Goal: Communication & Community: Share content

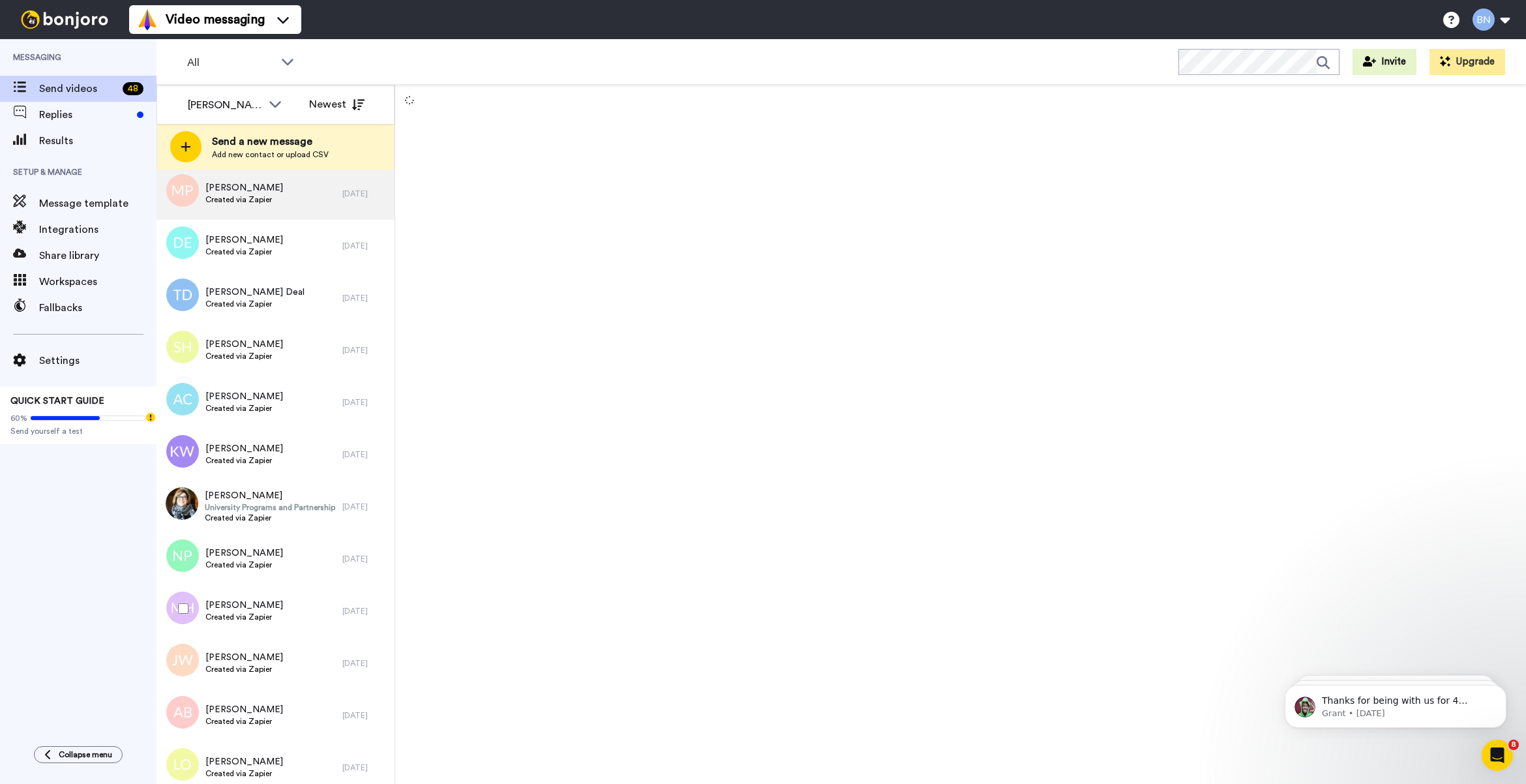
scroll to position [1902, 0]
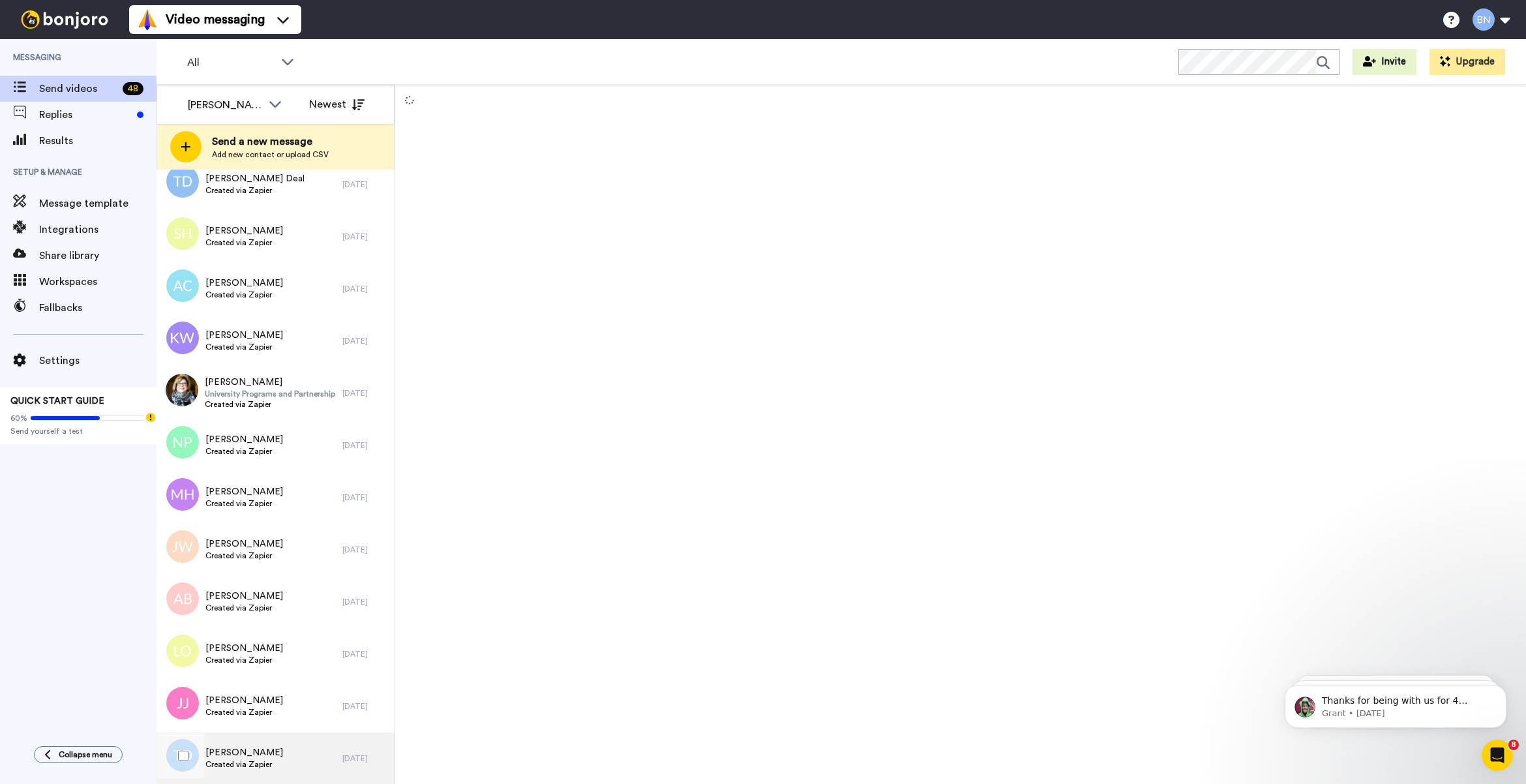
click at [308, 748] on div "[PERSON_NAME] Created via Zapier" at bounding box center [250, 758] width 186 height 52
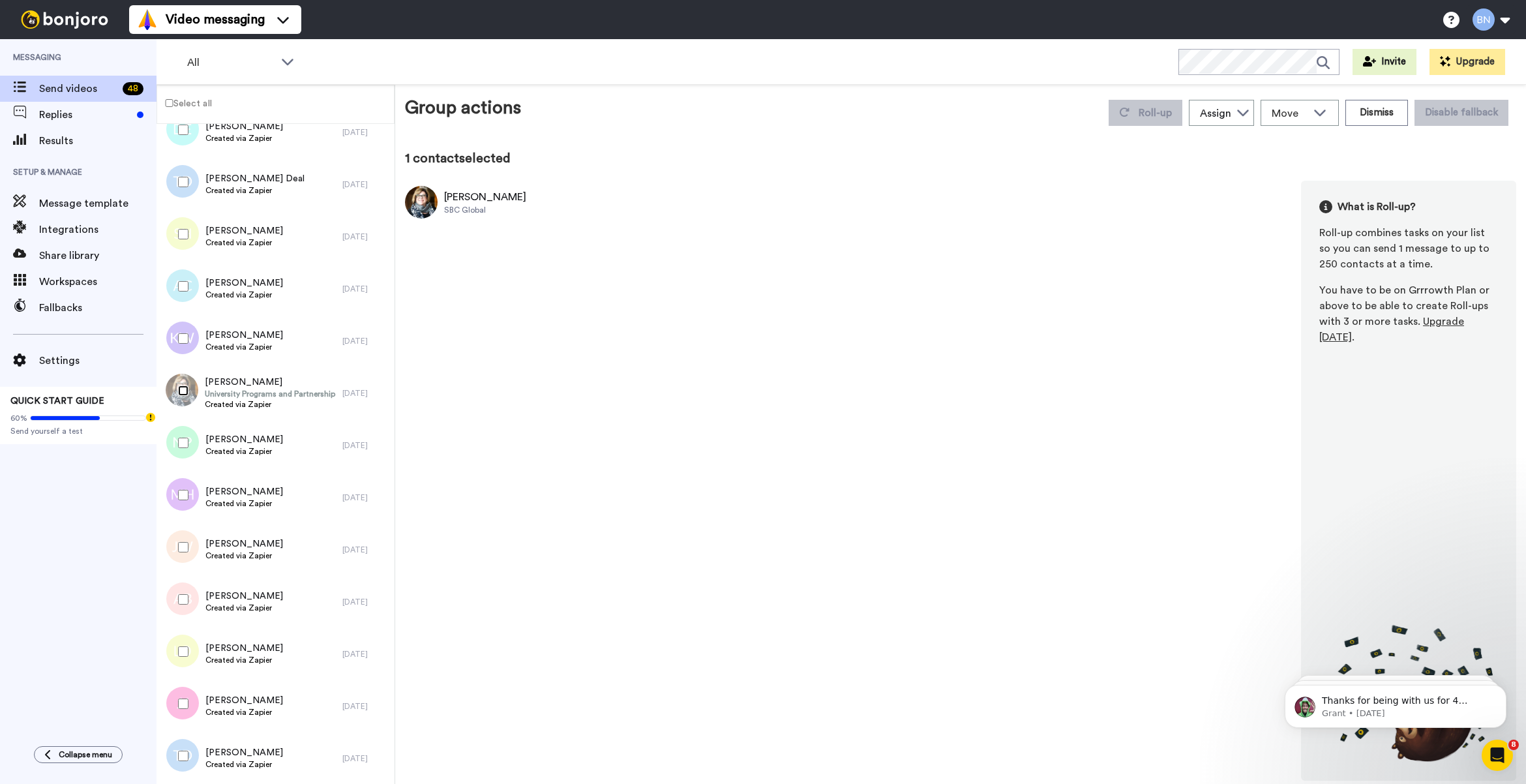
scroll to position [1857, 0]
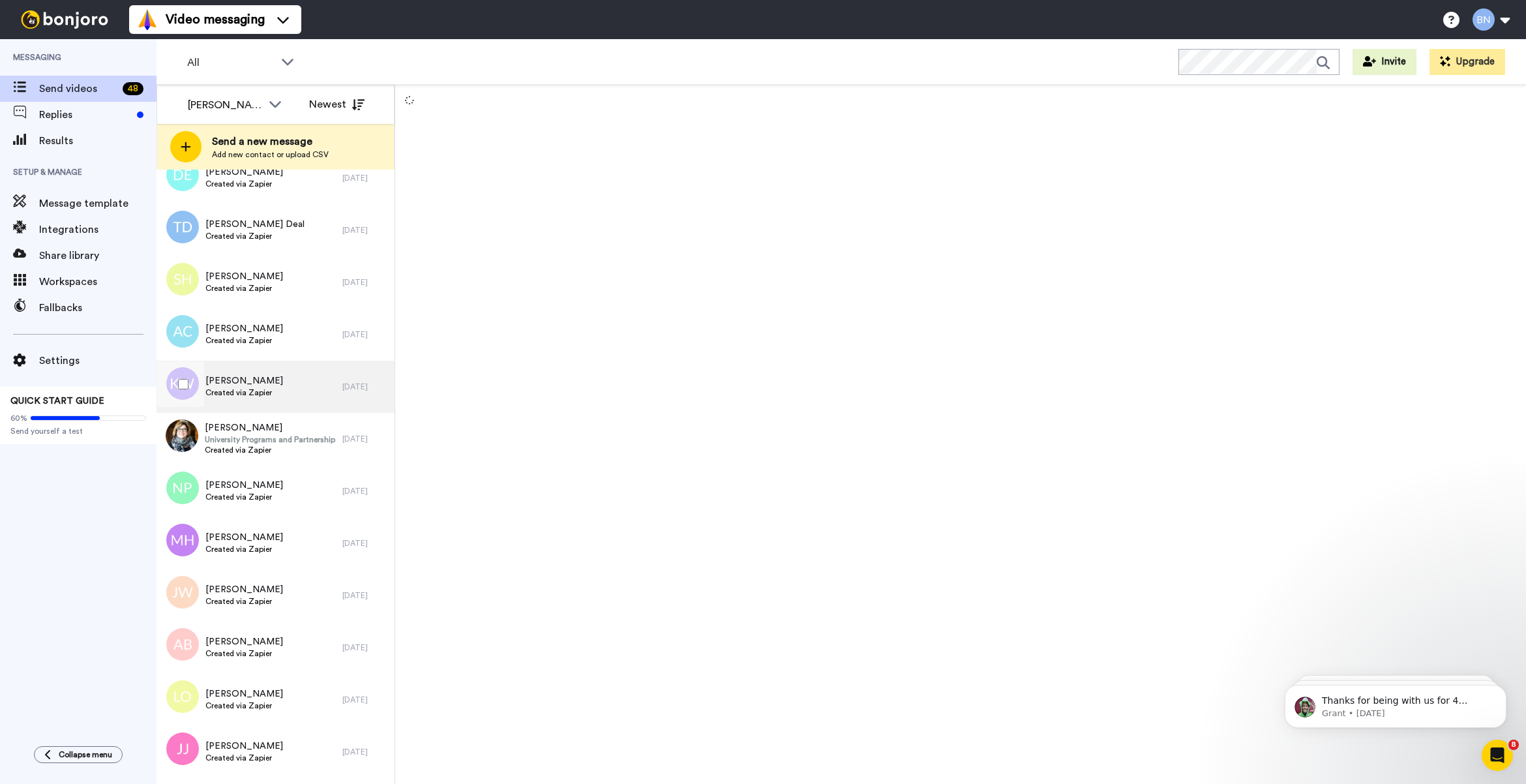
click at [248, 396] on span "Created via Zapier" at bounding box center [244, 393] width 78 height 11
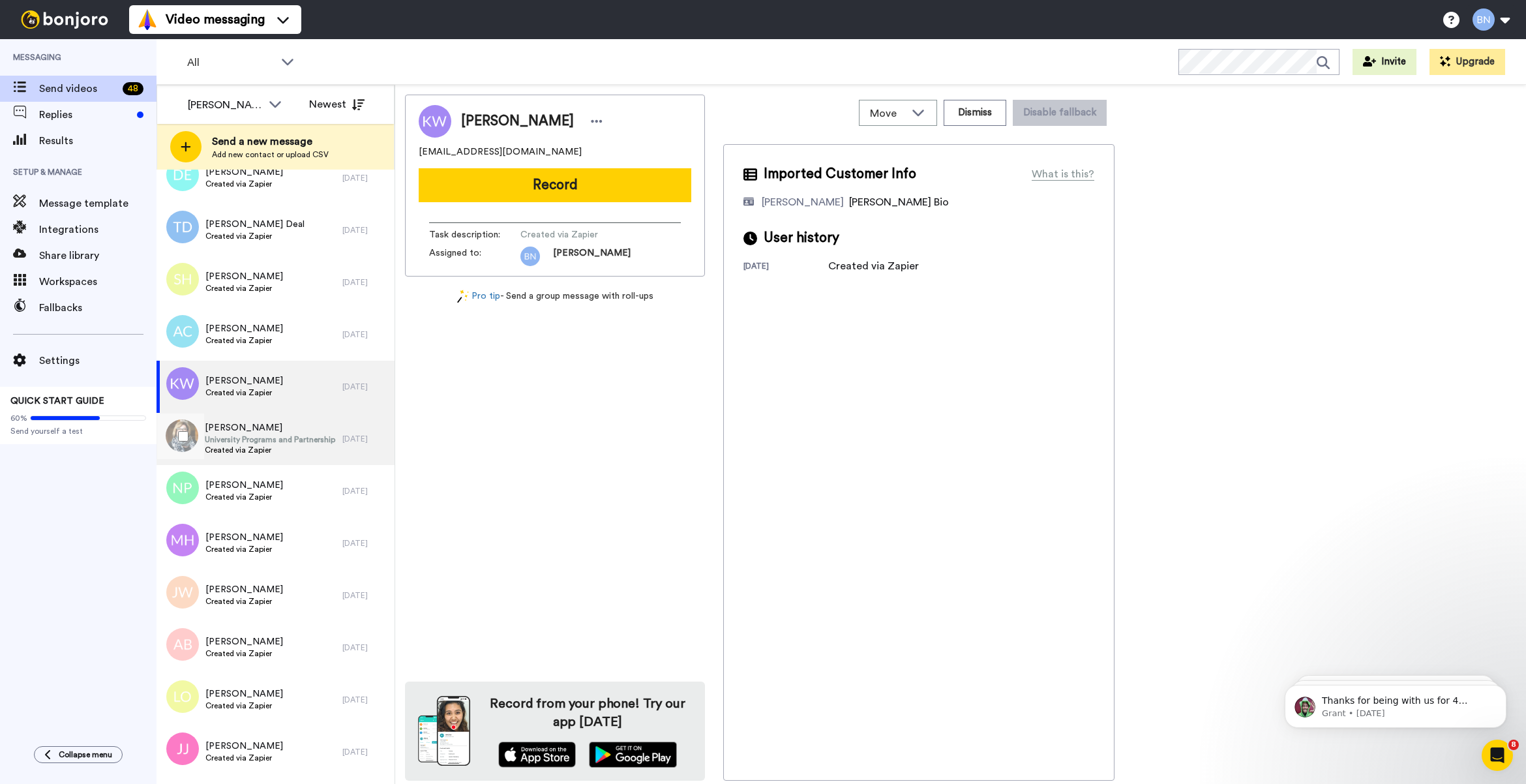
click at [261, 440] on span "University Programs and Partnership Manager" at bounding box center [271, 439] width 131 height 11
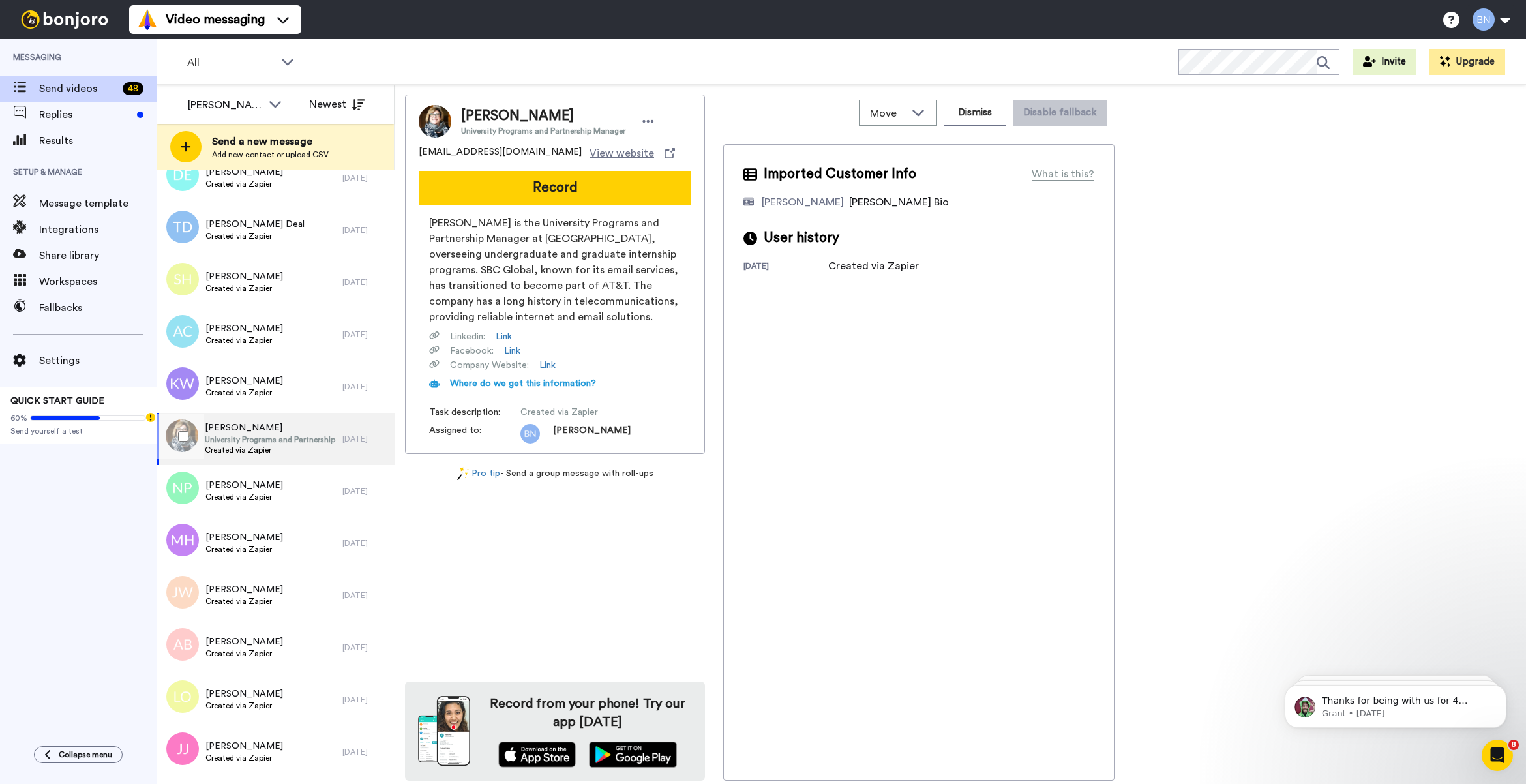
click at [176, 436] on div at bounding box center [180, 436] width 47 height 46
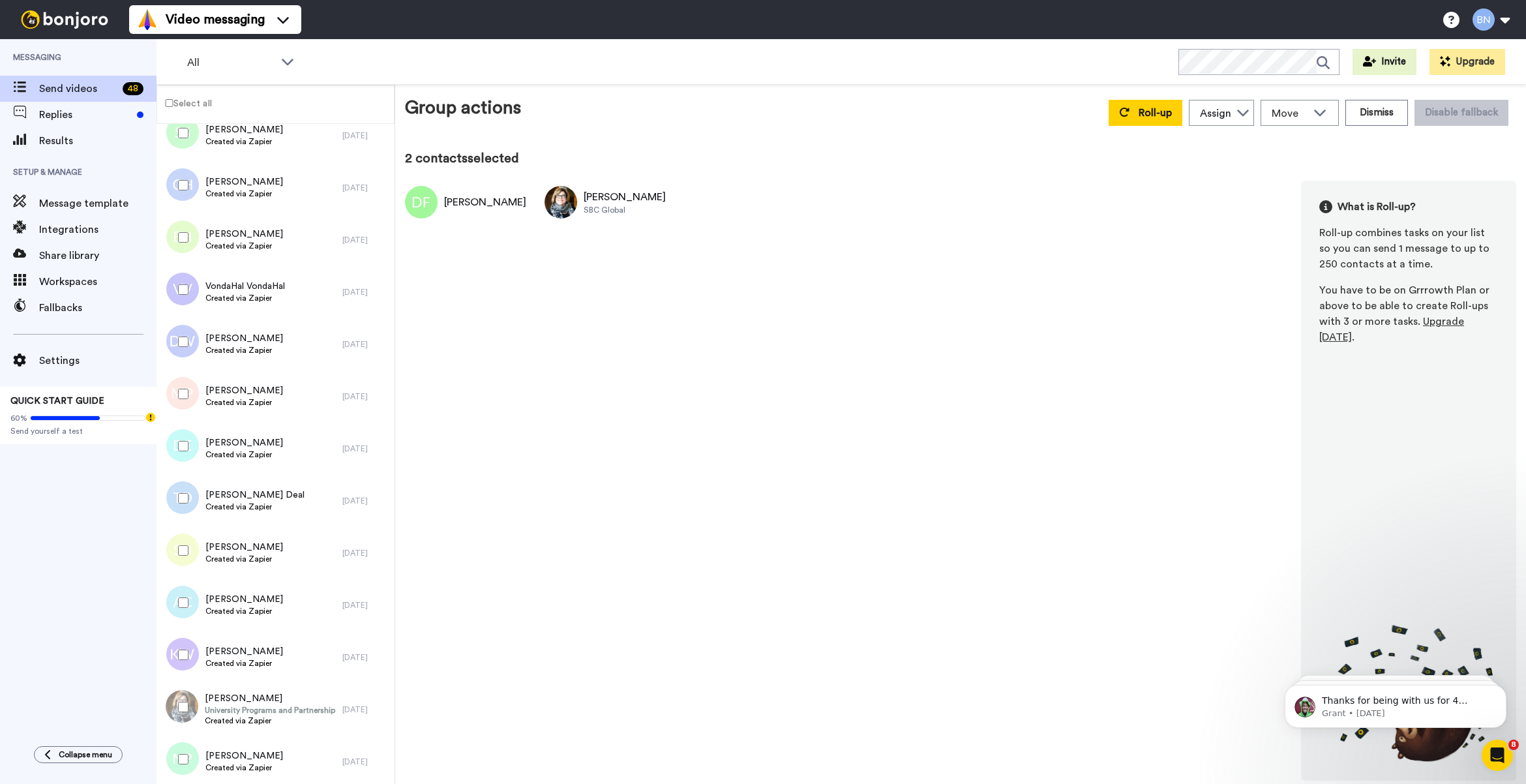
scroll to position [1423, 0]
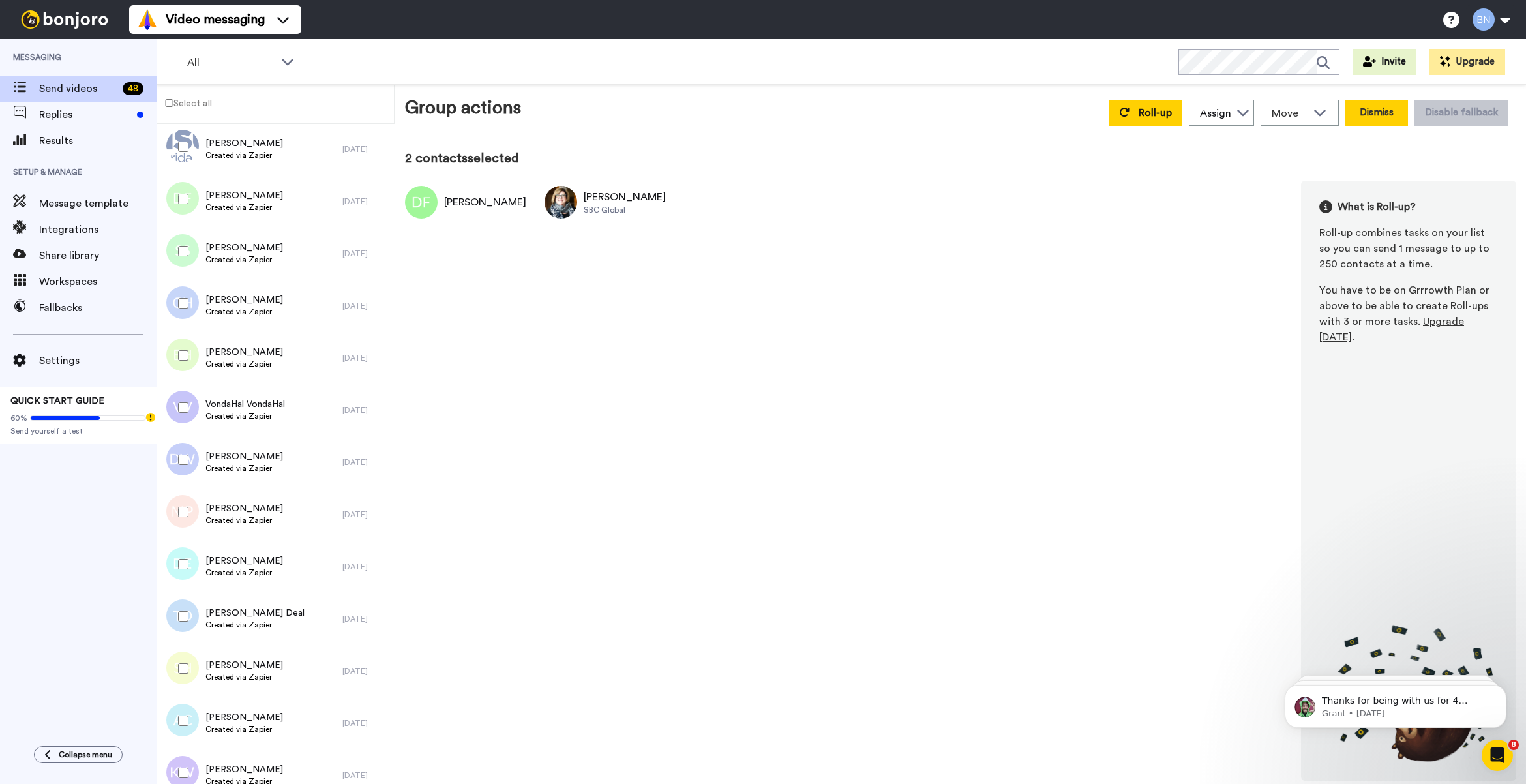
click at [1383, 109] on button "Dismiss" at bounding box center [1377, 112] width 63 height 26
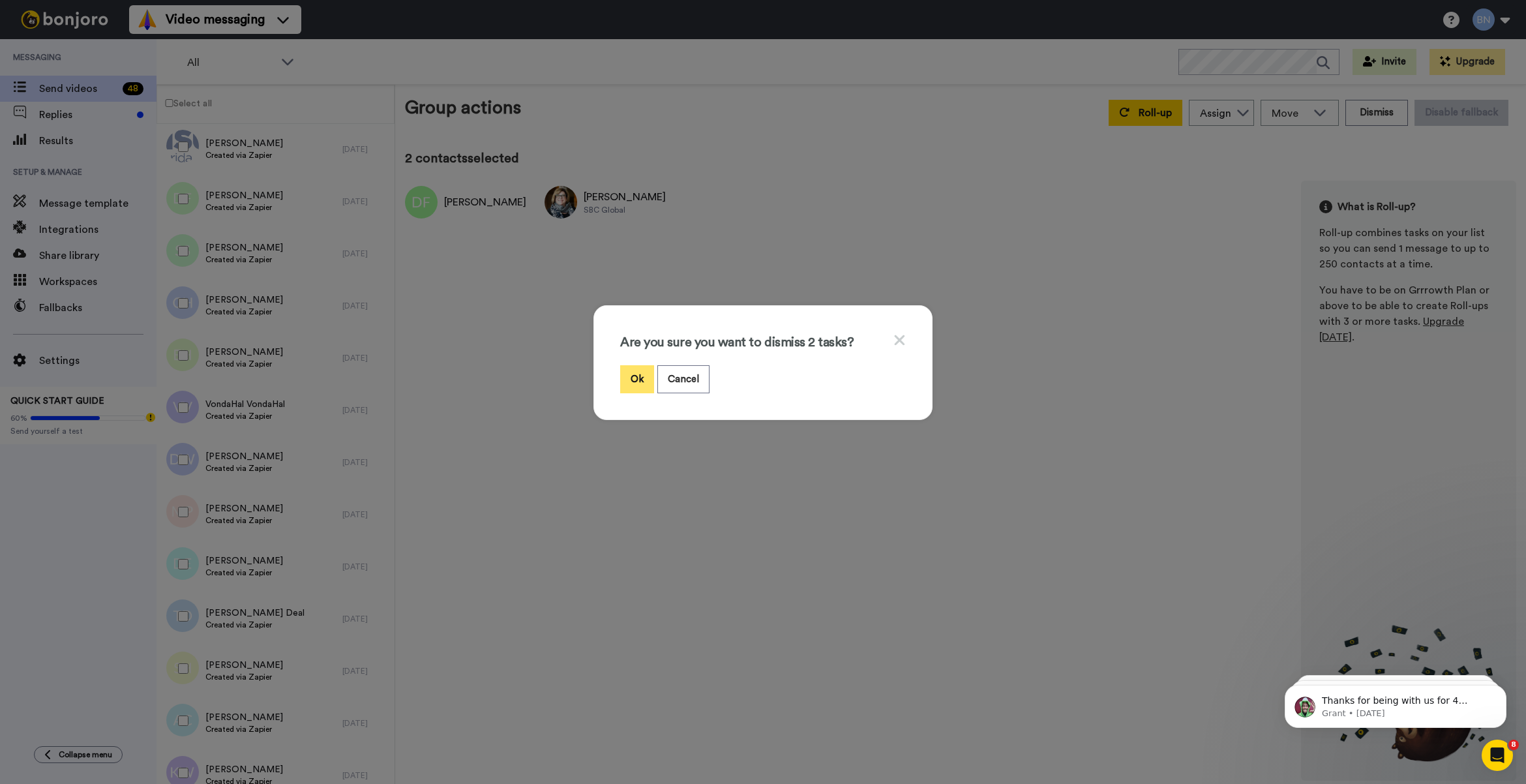
click at [625, 384] on button "Ok" at bounding box center [637, 378] width 34 height 28
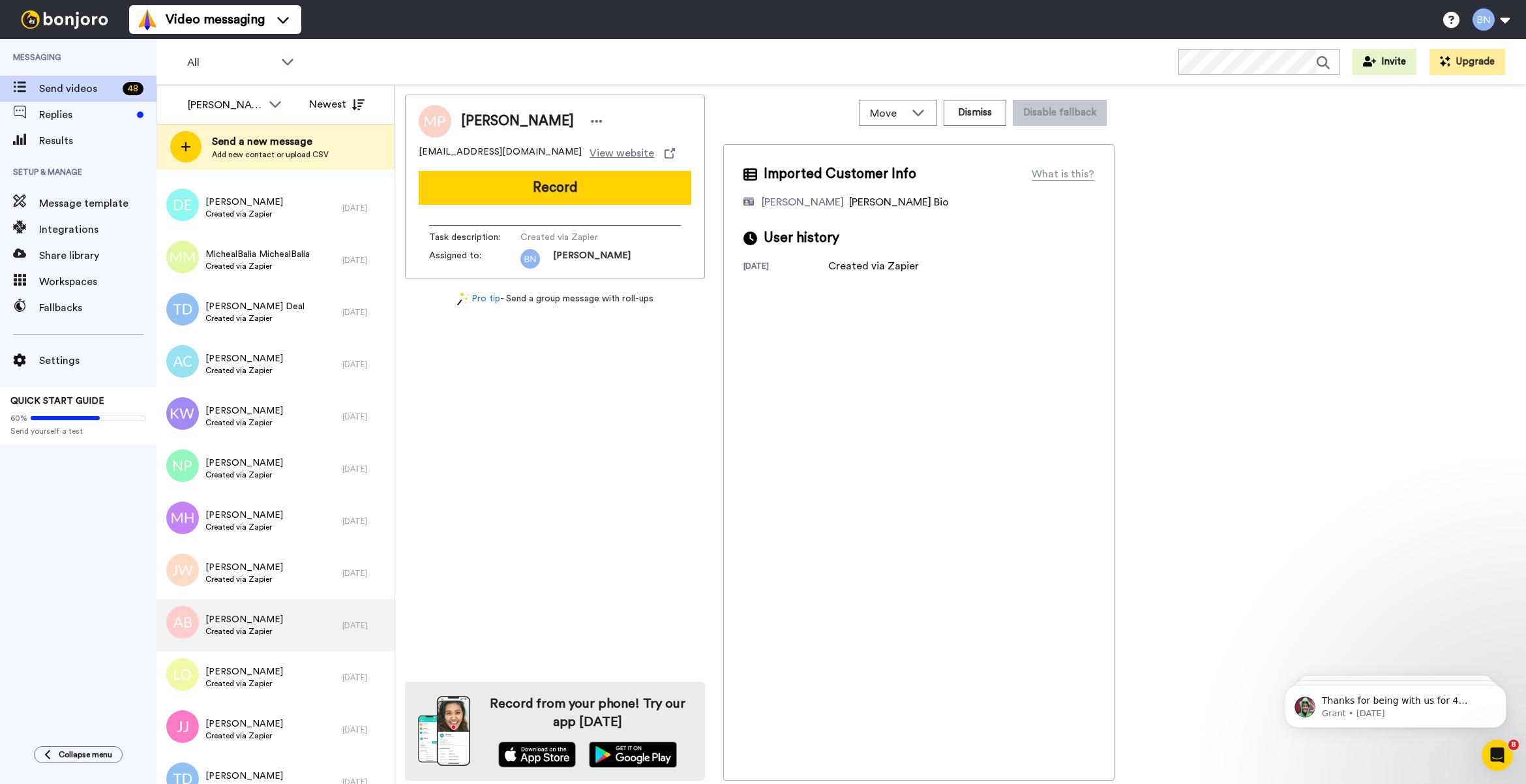
scroll to position [1798, 0]
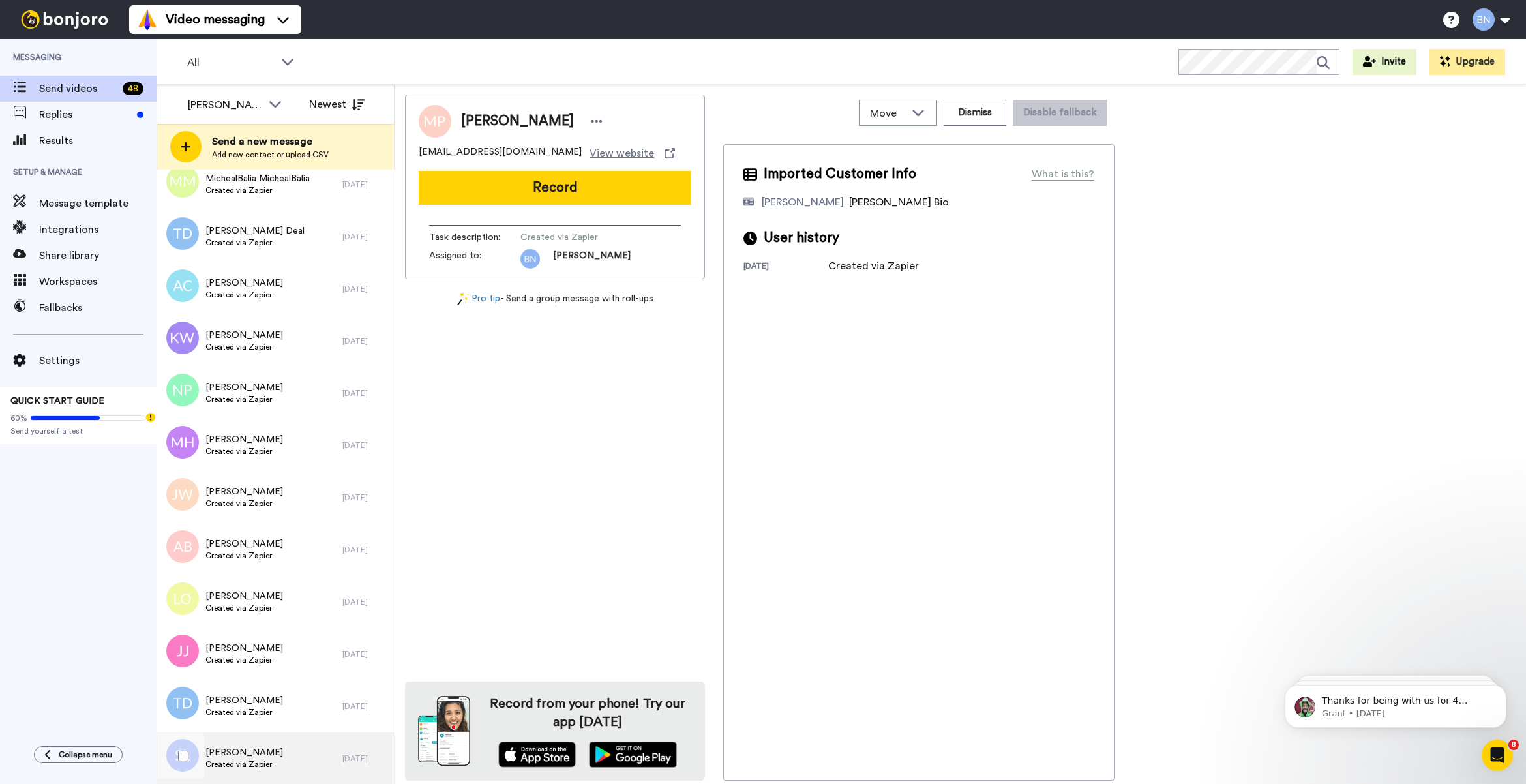
click at [279, 746] on div "Stephanie Lee Created via Zapier" at bounding box center [250, 758] width 186 height 52
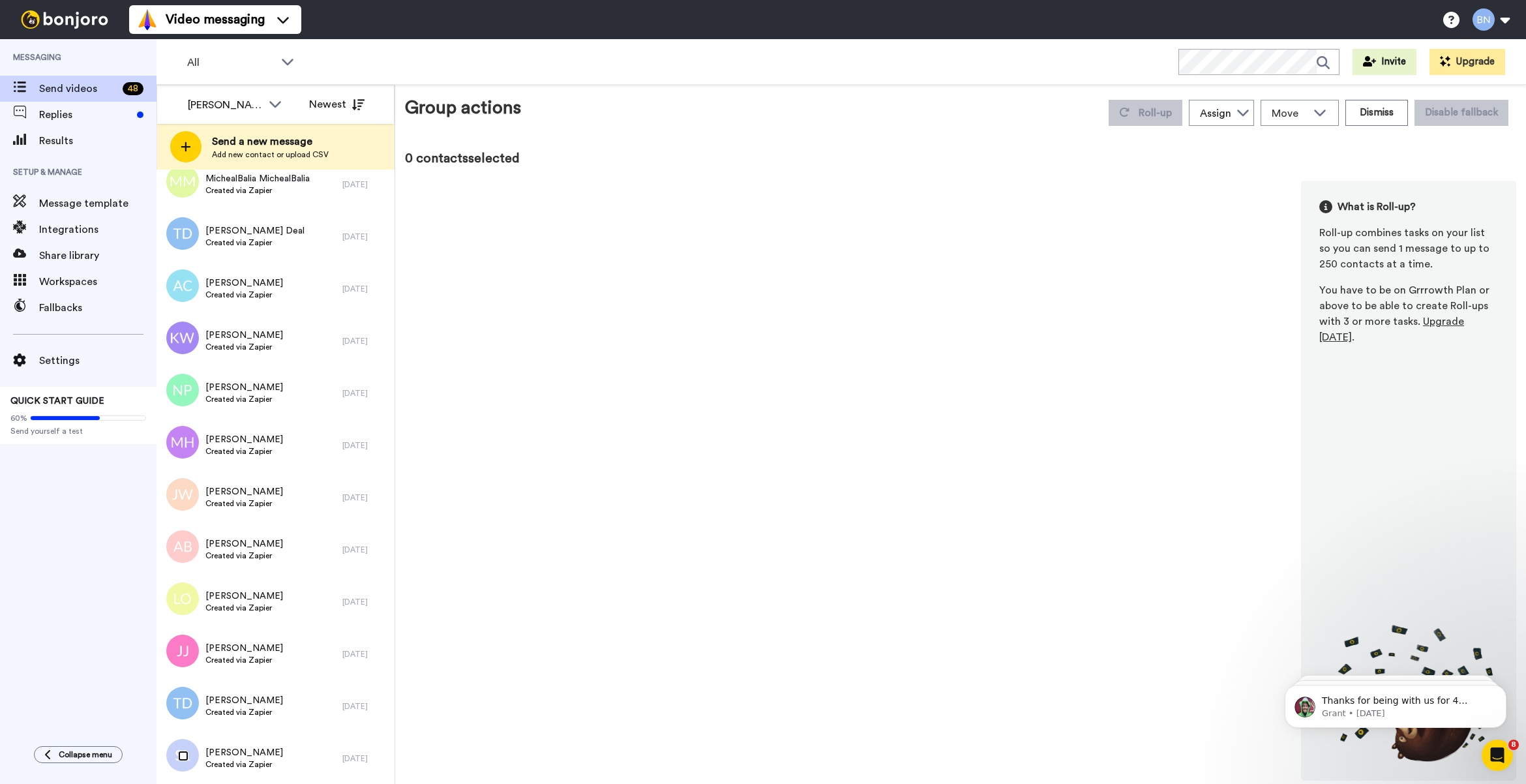
scroll to position [1752, 0]
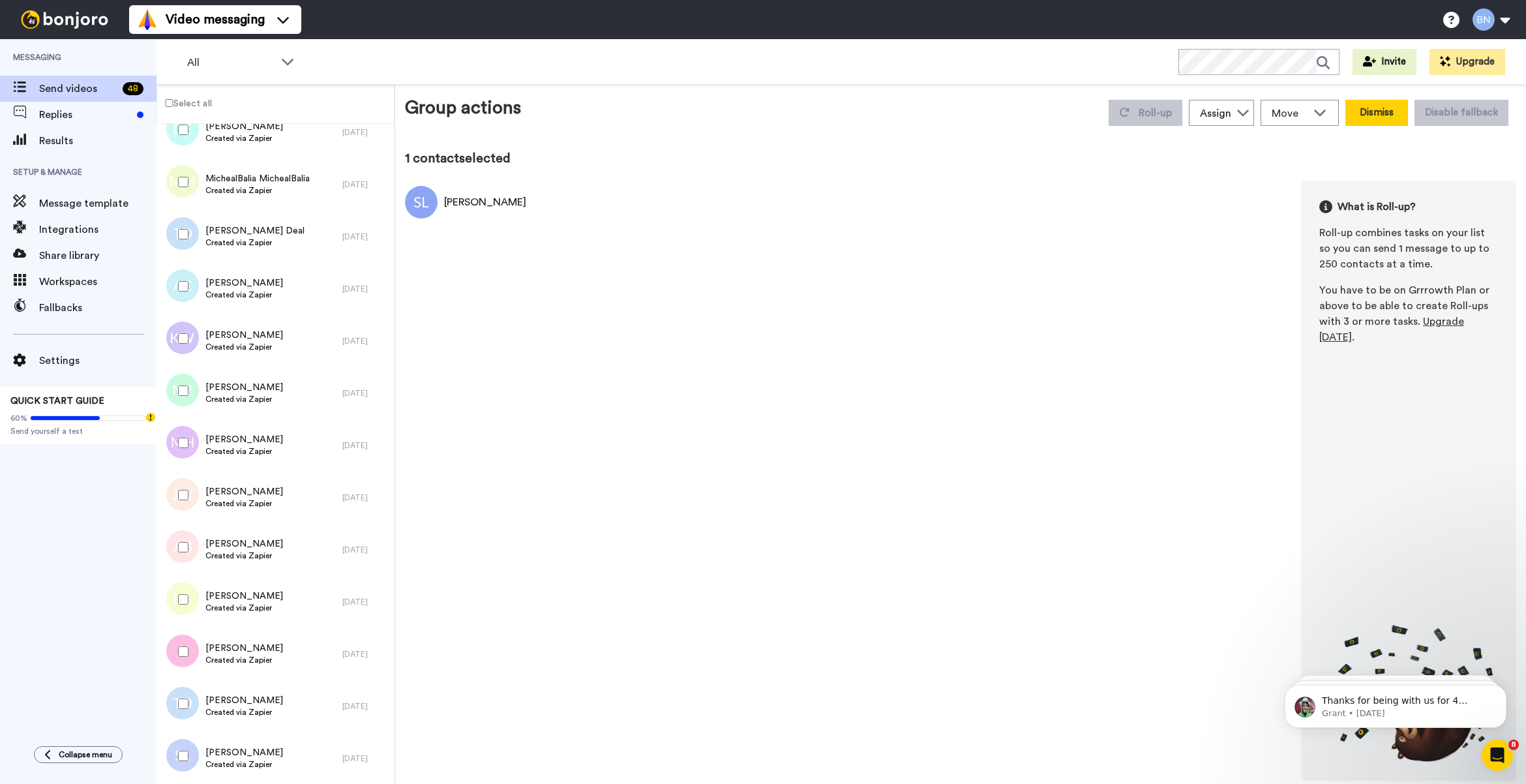
click at [1393, 106] on button "Dismiss" at bounding box center [1377, 112] width 63 height 26
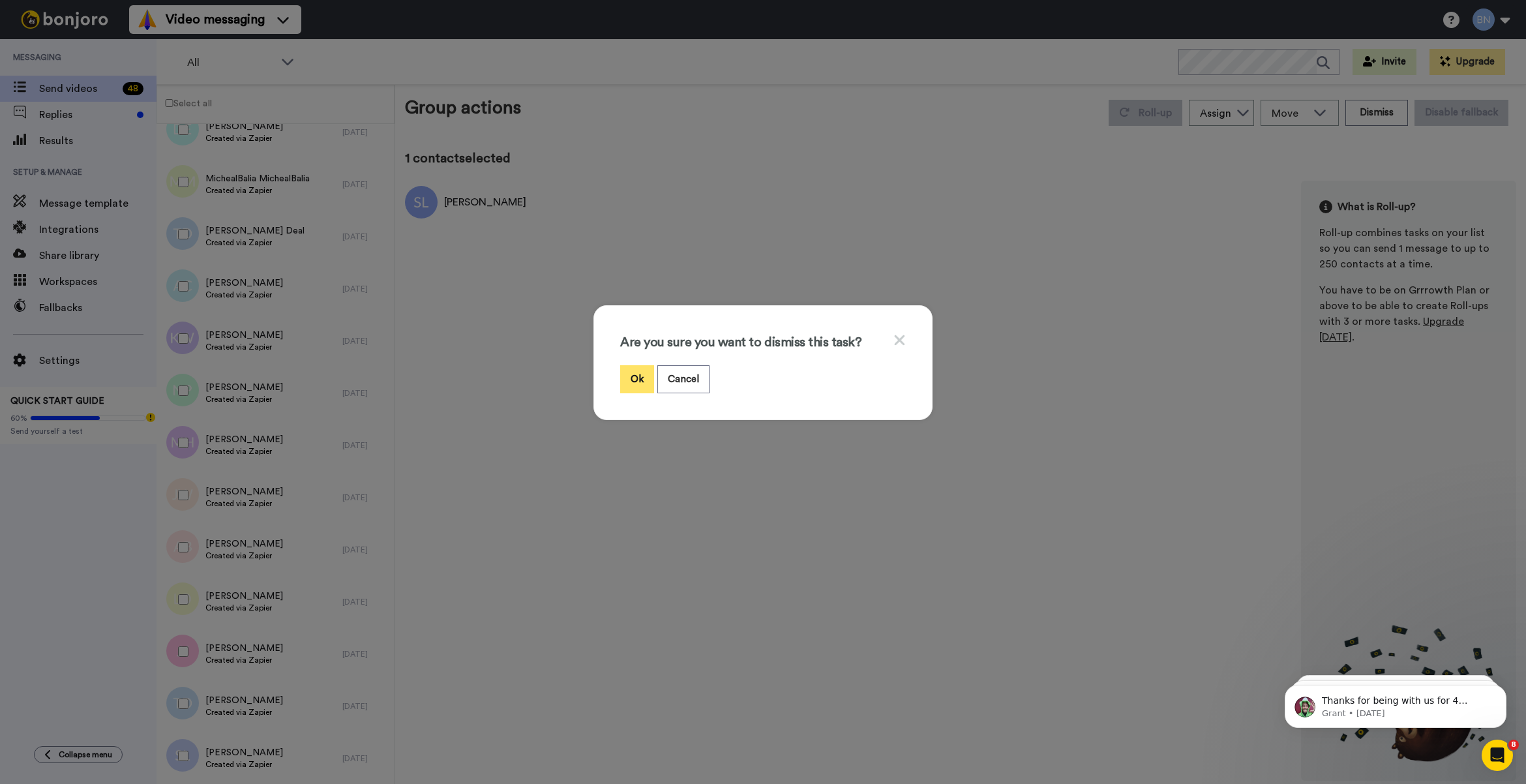
click at [634, 376] on button "Ok" at bounding box center [637, 378] width 34 height 28
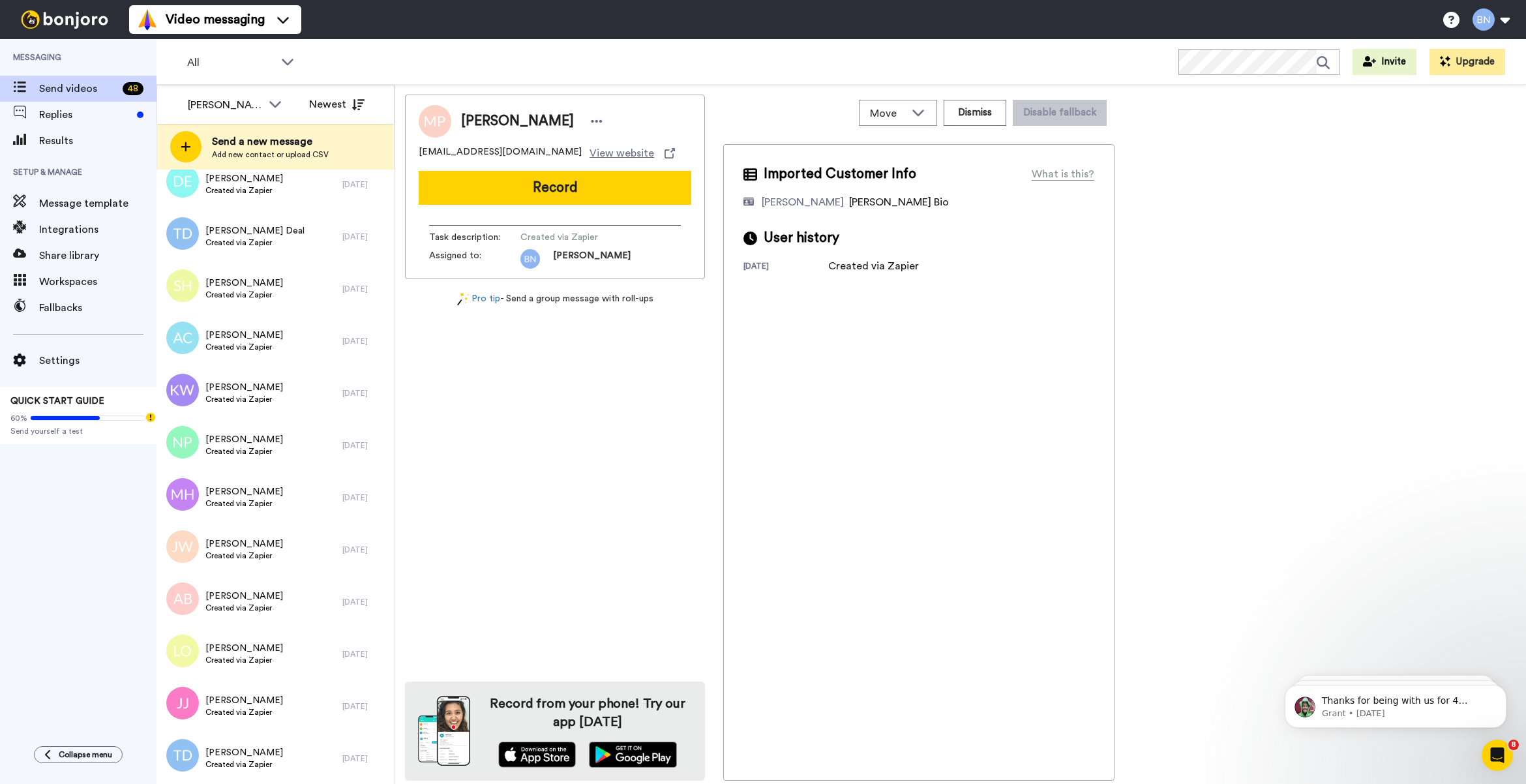
scroll to position [1746, 0]
click at [287, 740] on div "Tamika Durham Created via Zapier" at bounding box center [250, 758] width 186 height 52
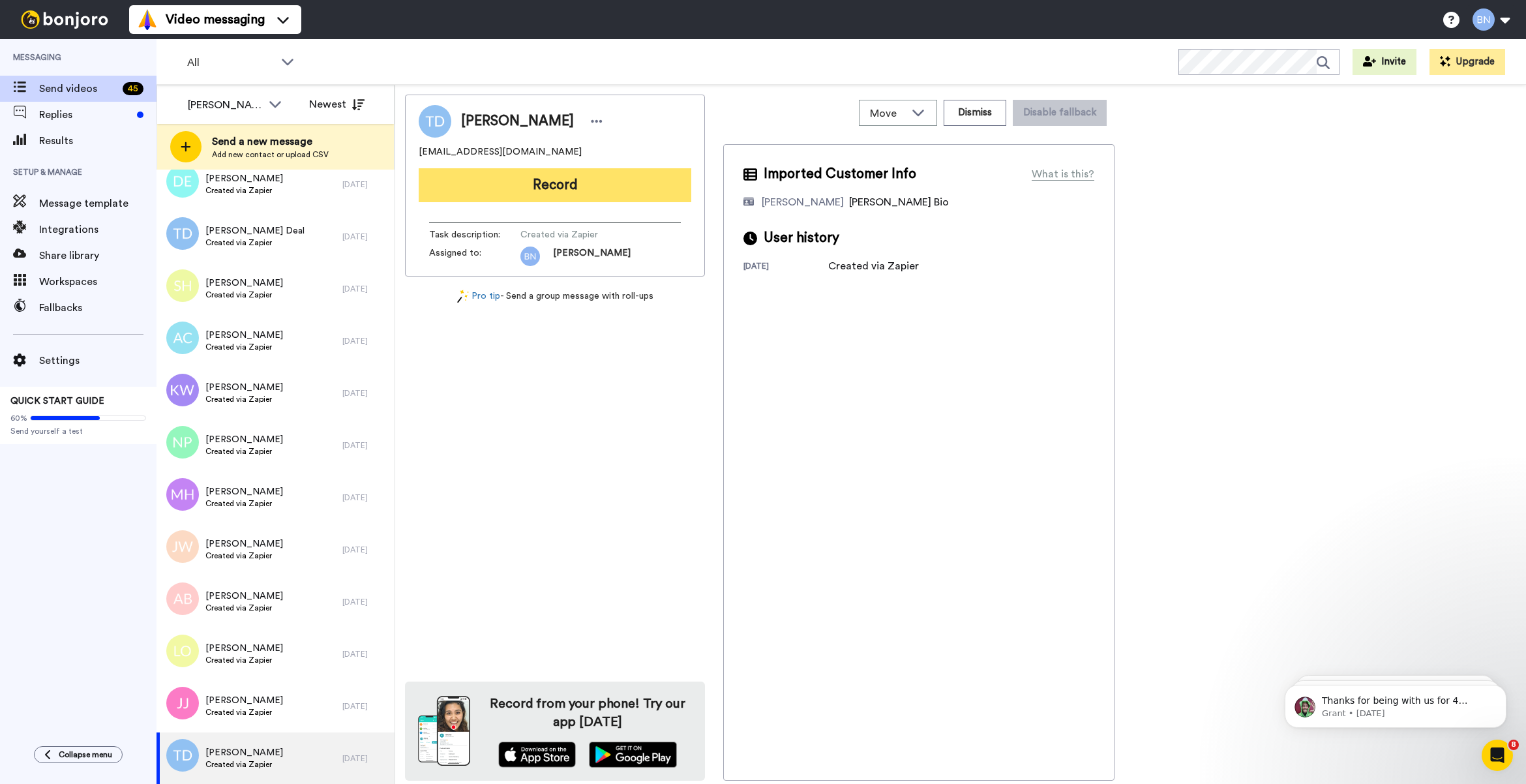
click at [587, 199] on button "Record" at bounding box center [555, 185] width 273 height 34
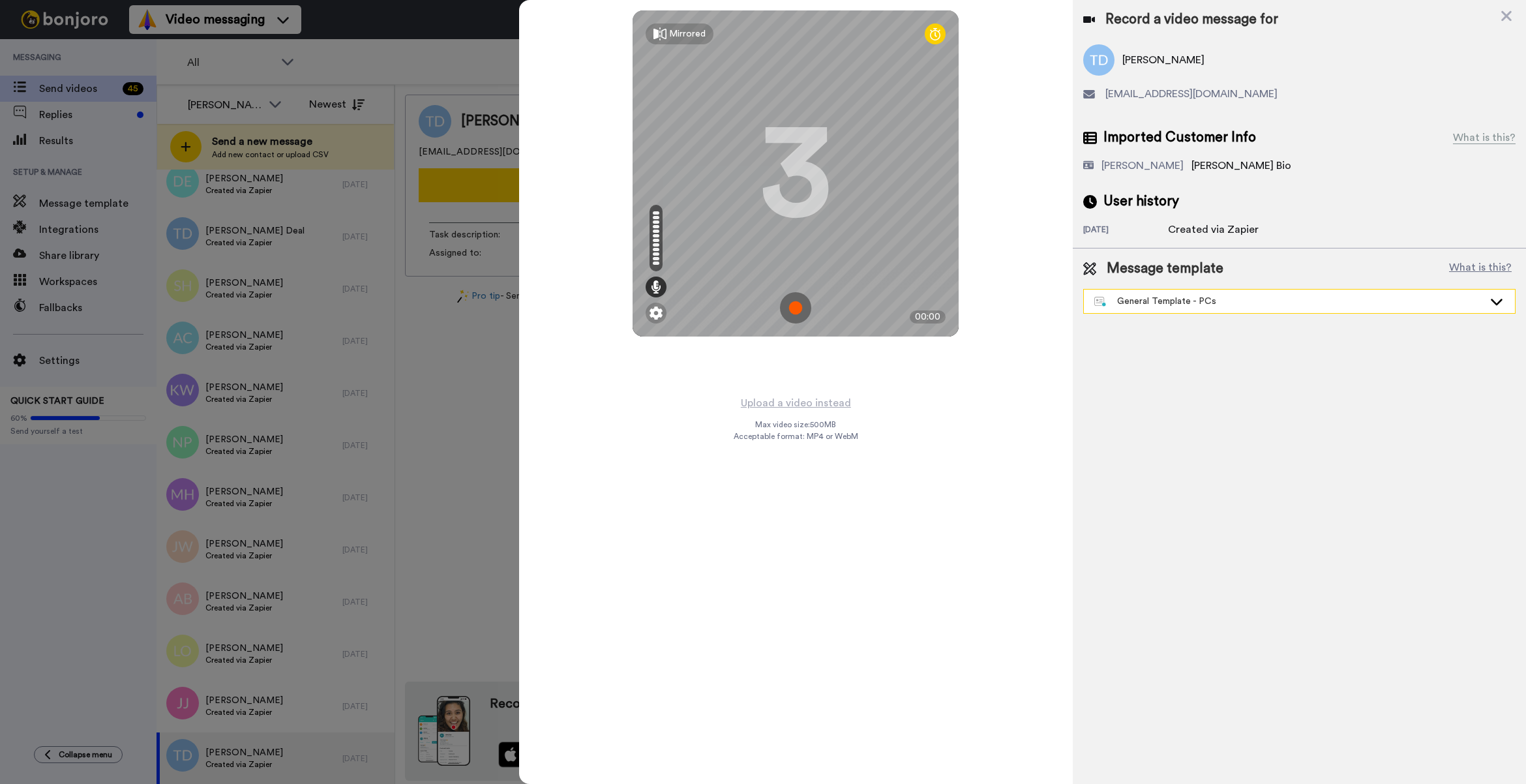
click at [1282, 302] on div "General Template - PCs" at bounding box center [1289, 301] width 389 height 13
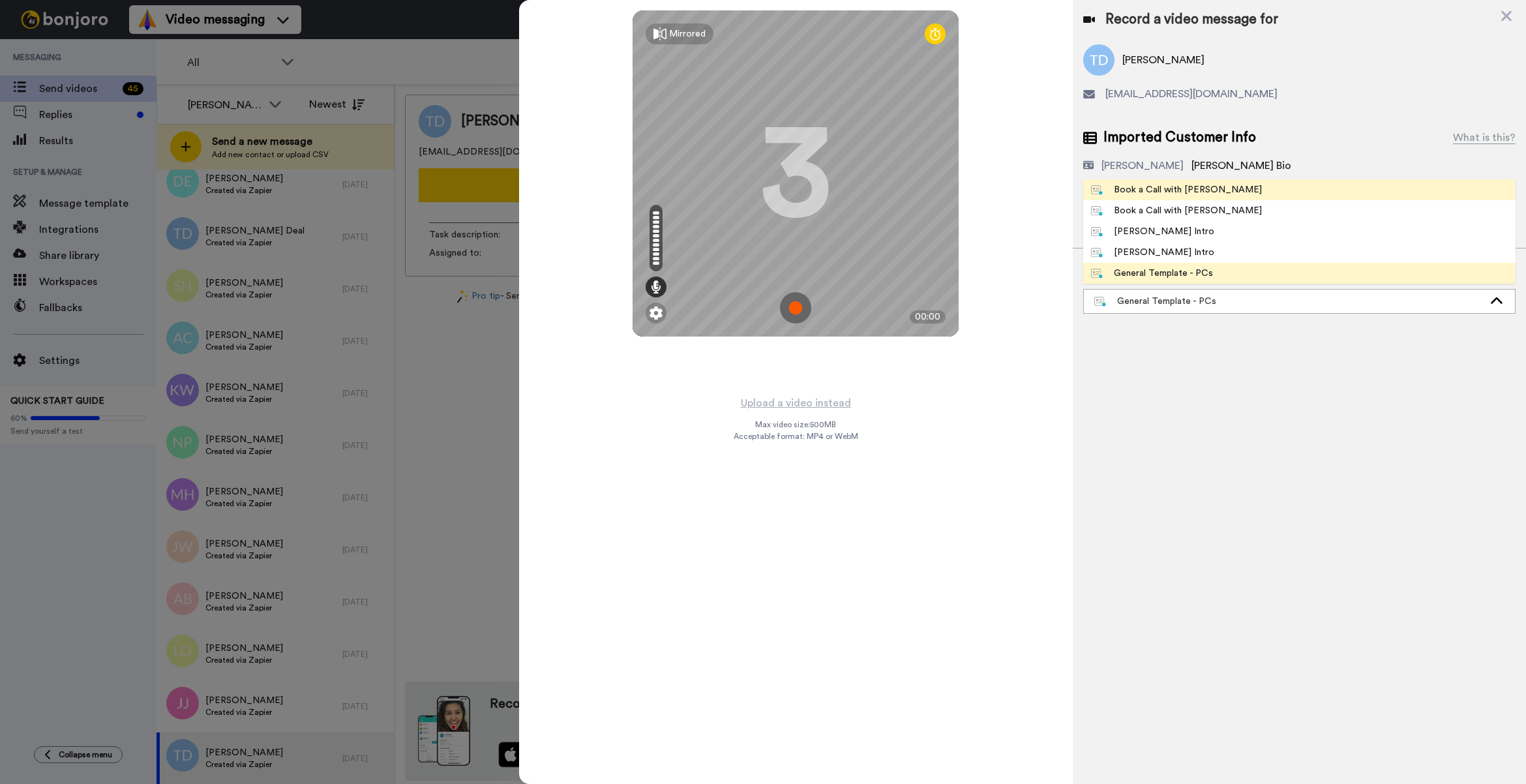
click at [1279, 187] on li "Book a Call with [PERSON_NAME]" at bounding box center [1300, 190] width 433 height 21
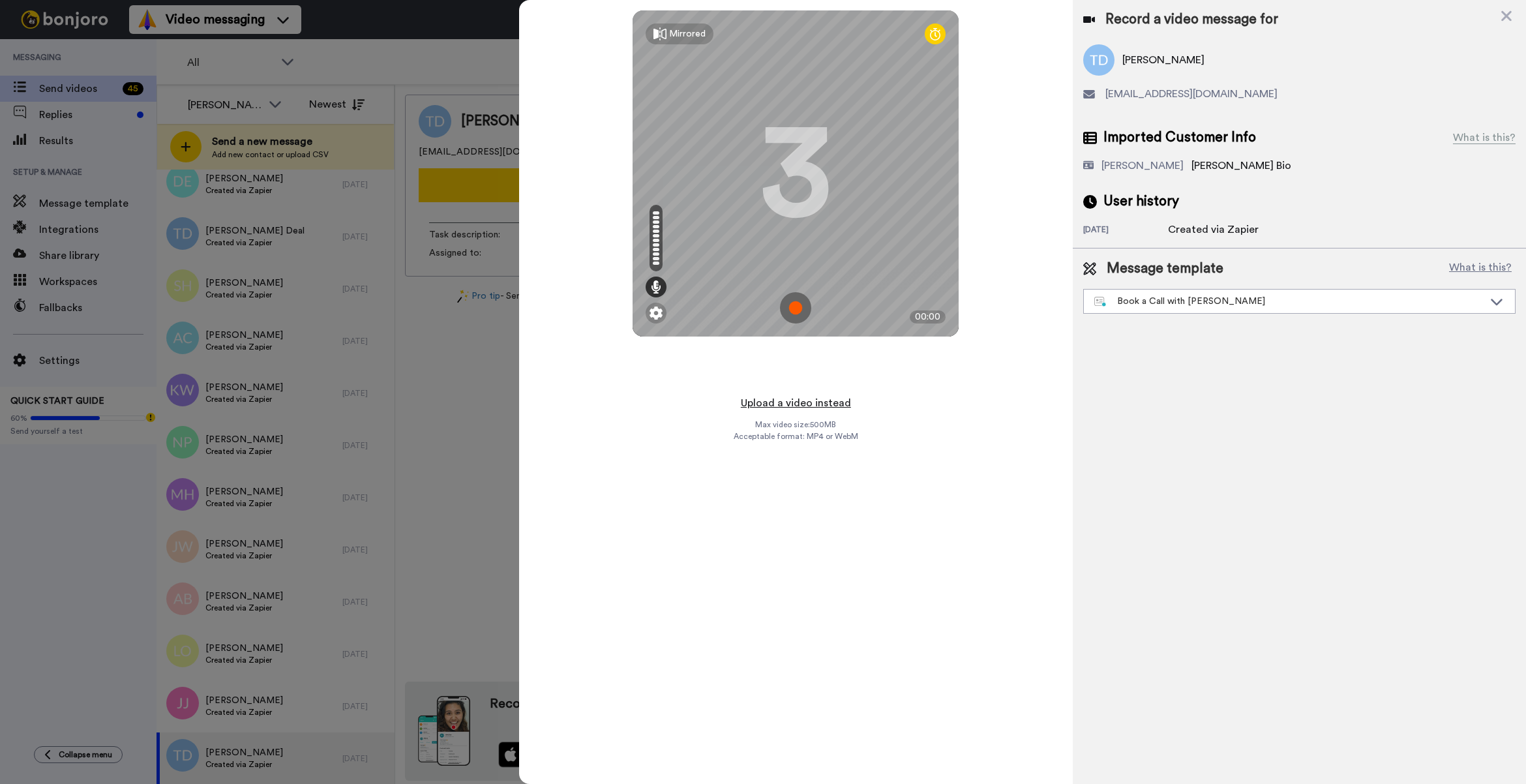
click at [844, 404] on button "Upload a video instead" at bounding box center [796, 403] width 118 height 17
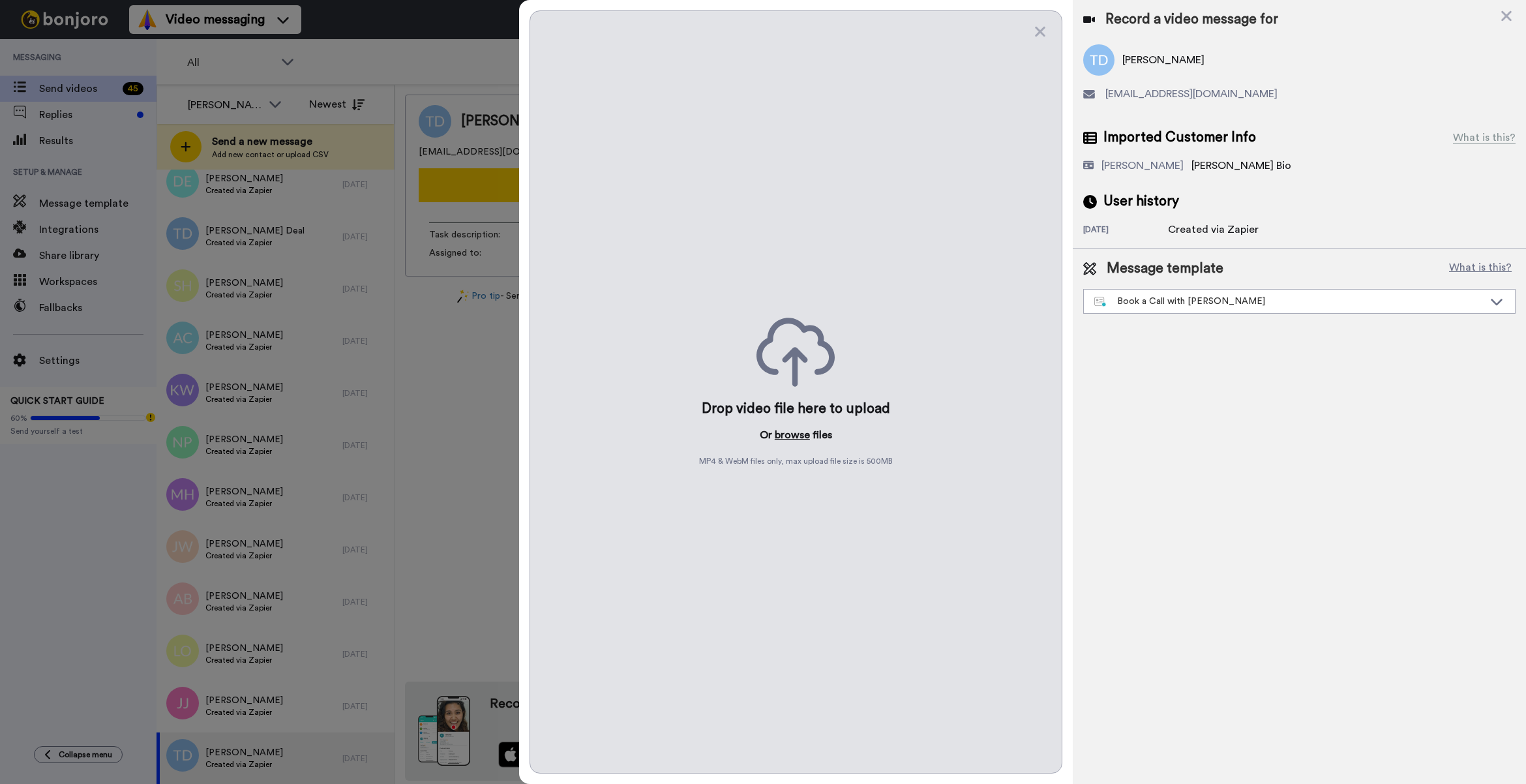
click at [778, 433] on button "browse" at bounding box center [792, 435] width 35 height 16
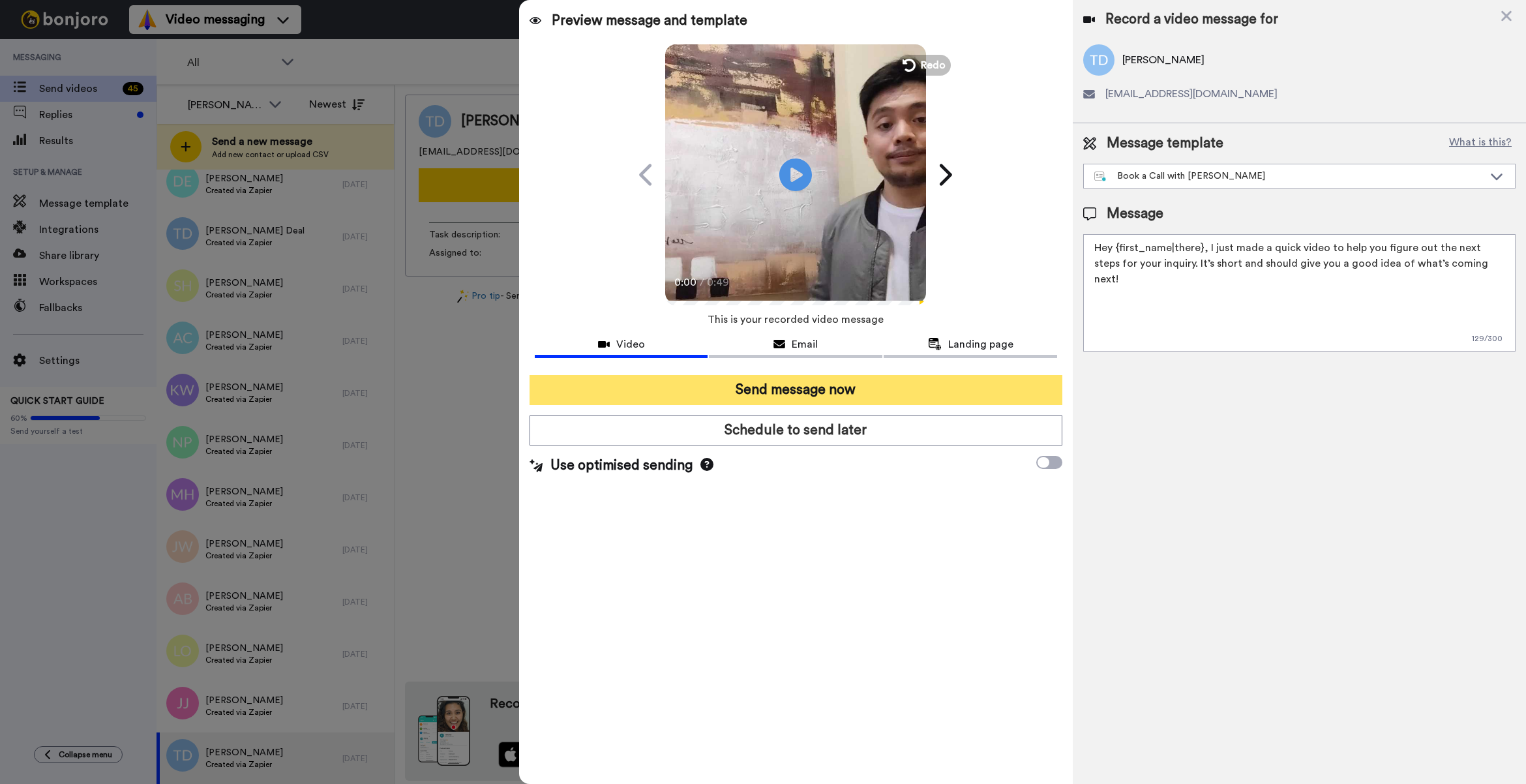
click at [829, 389] on button "Send message now" at bounding box center [795, 390] width 533 height 30
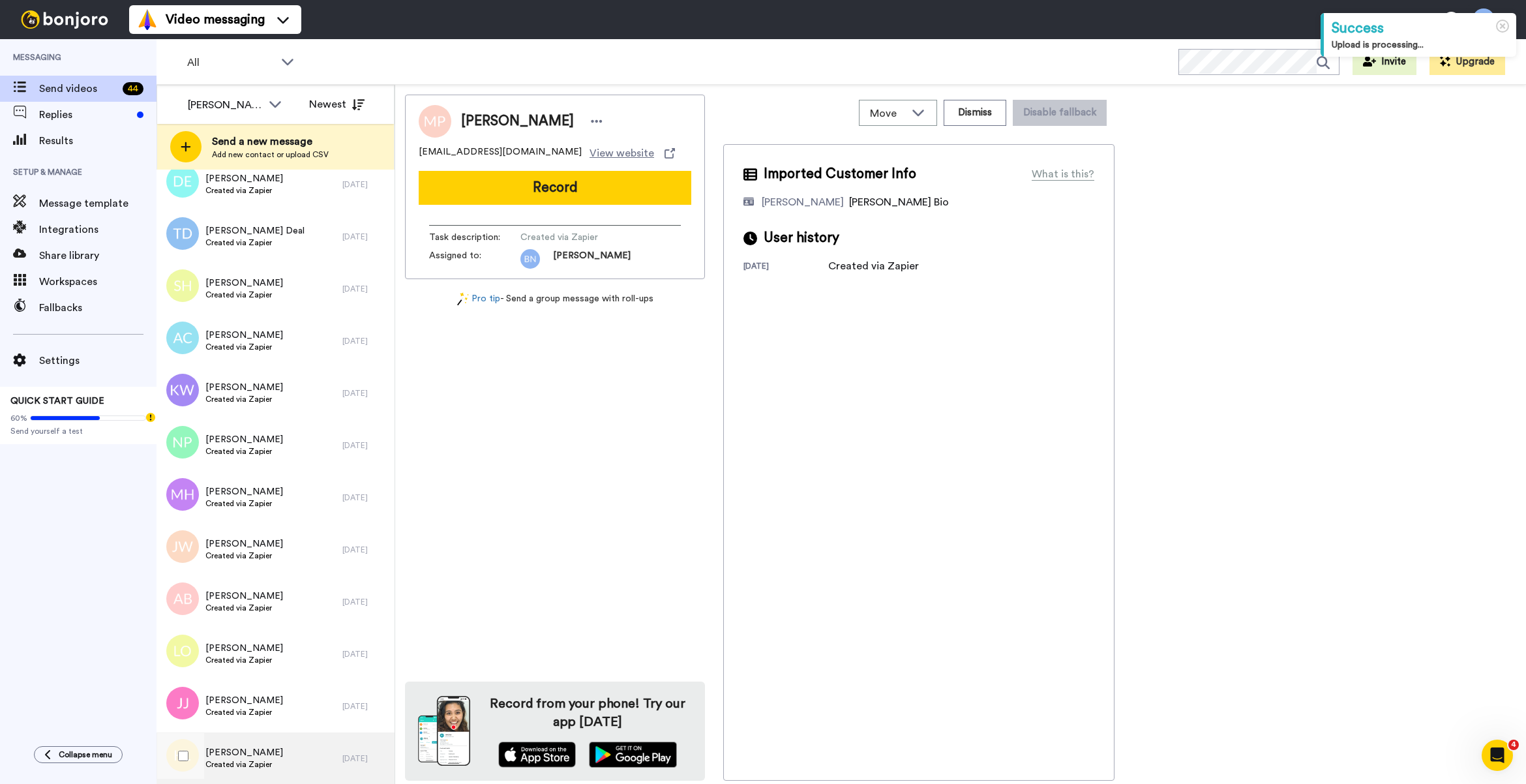
click at [342, 761] on div "[DATE]" at bounding box center [365, 758] width 46 height 11
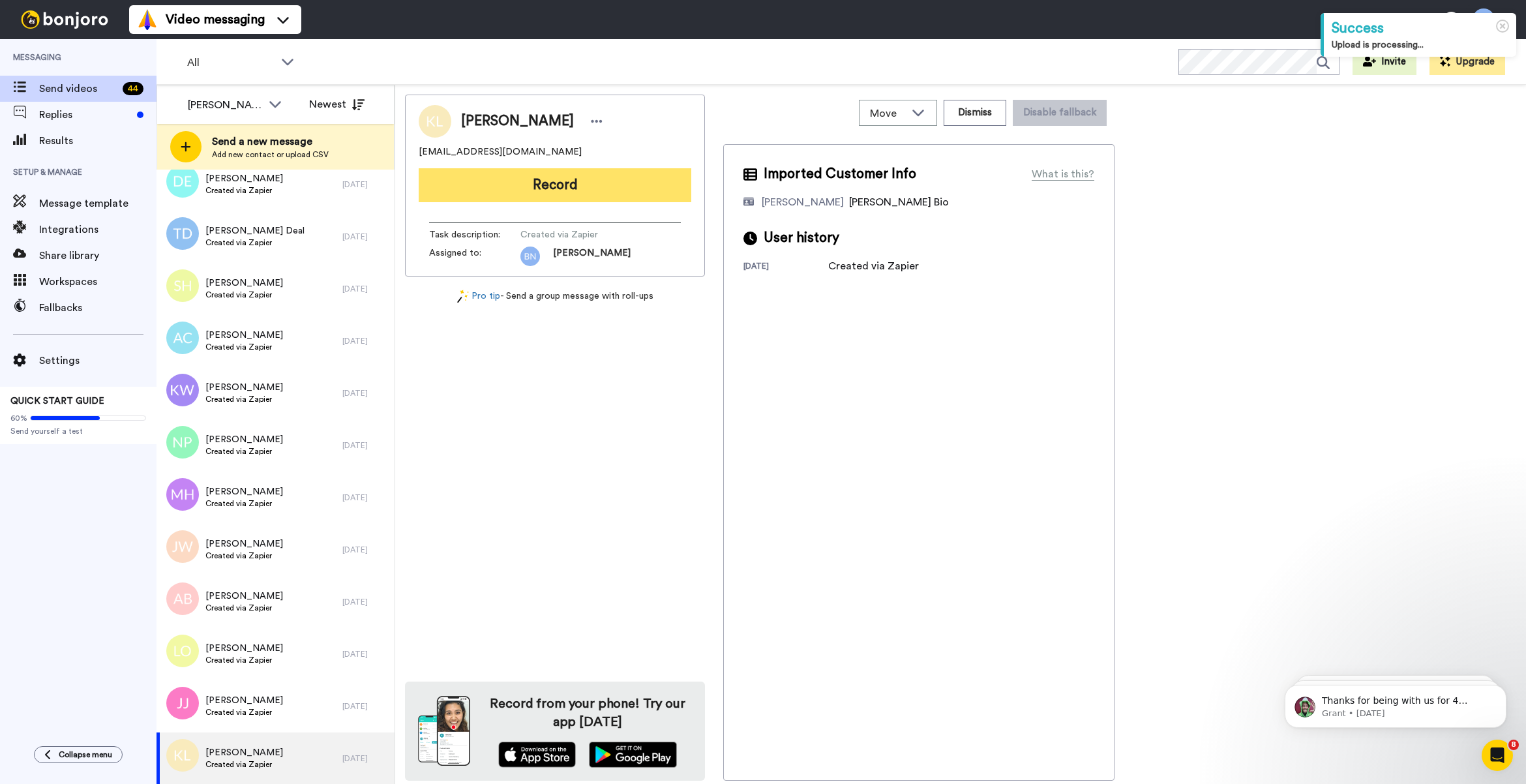
click at [647, 193] on button "Record" at bounding box center [555, 185] width 273 height 34
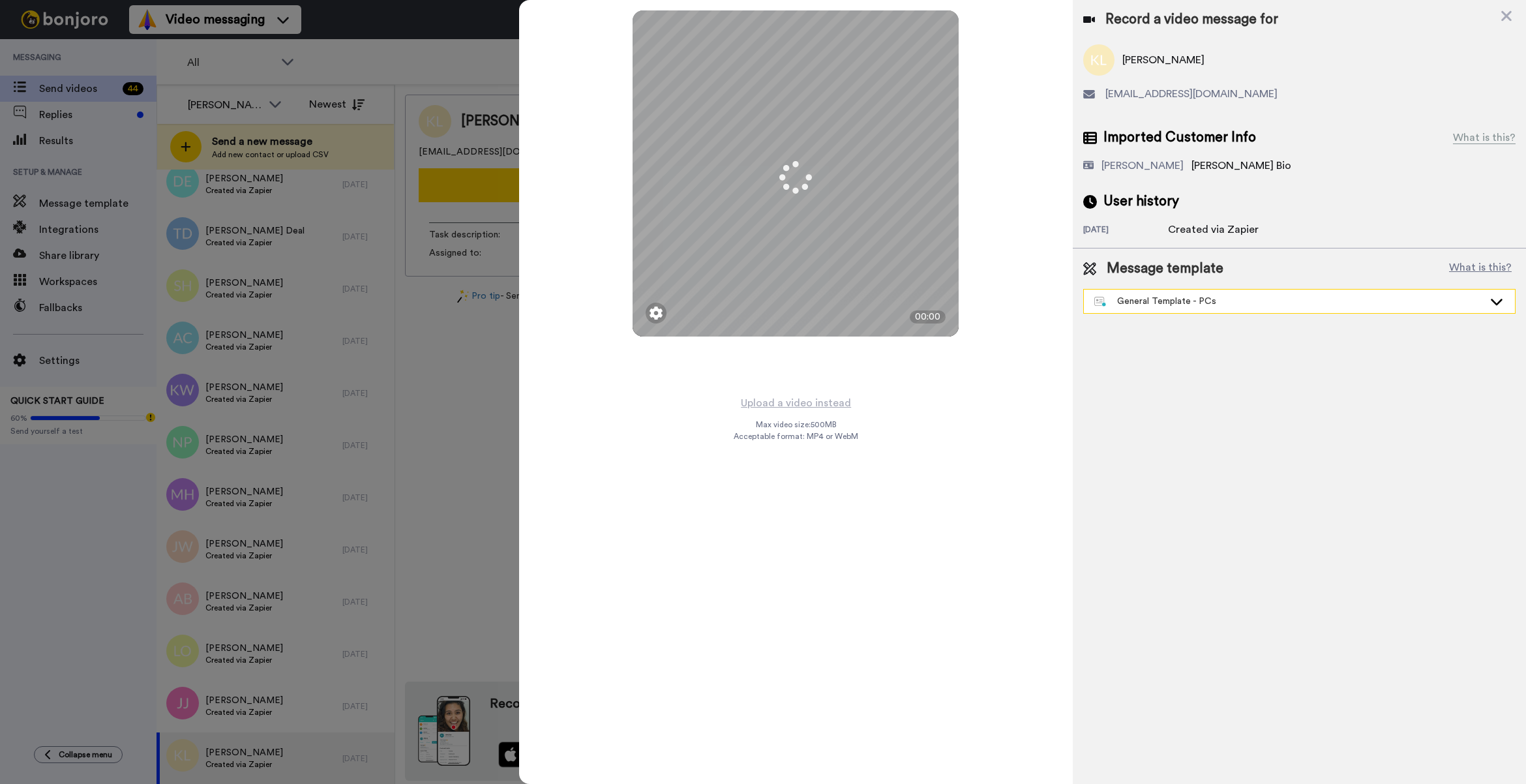
click at [1199, 292] on div "General Template - PCs" at bounding box center [1300, 301] width 431 height 23
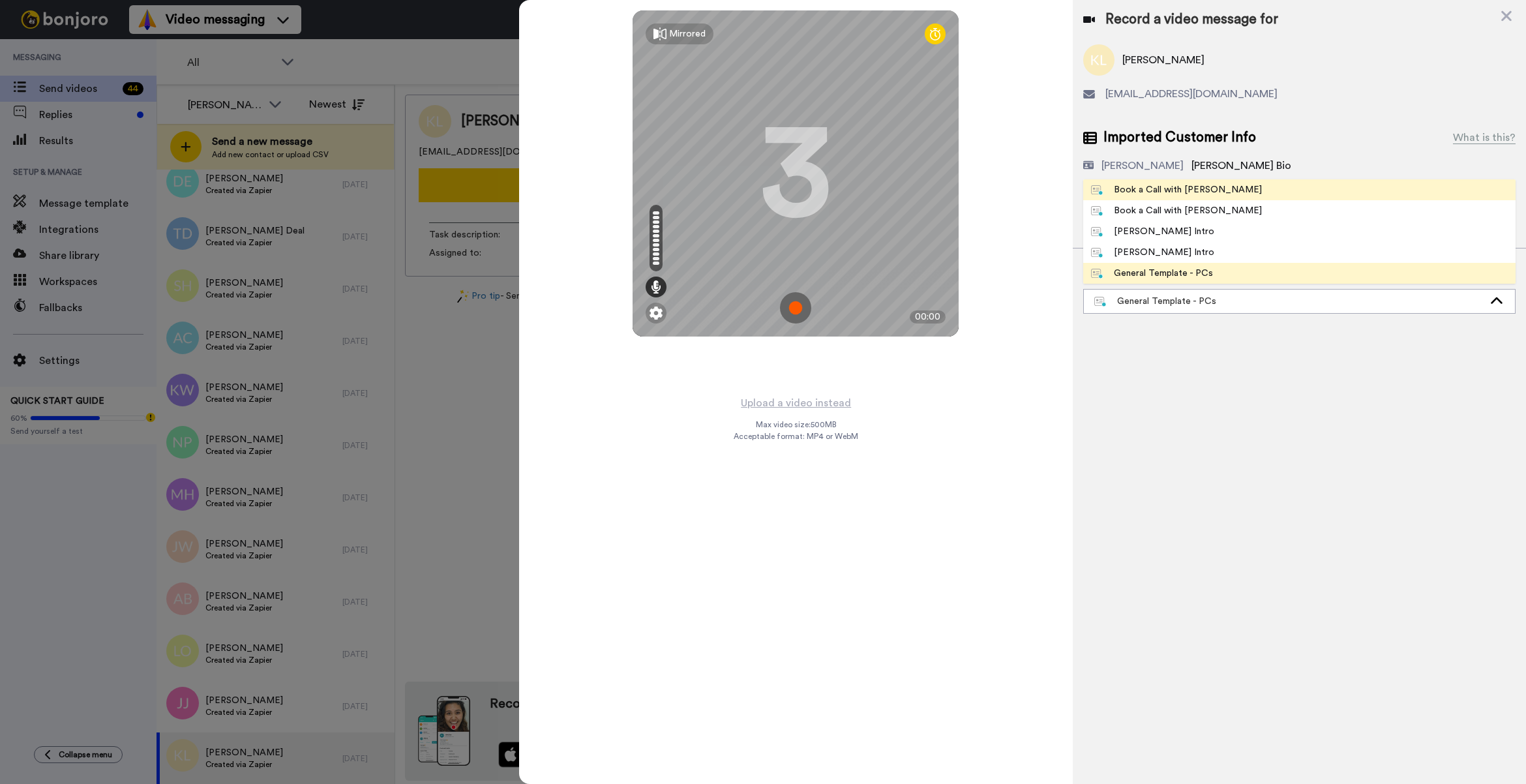
click at [1214, 191] on span "Book a Call with [PERSON_NAME]" at bounding box center [1176, 189] width 186 height 13
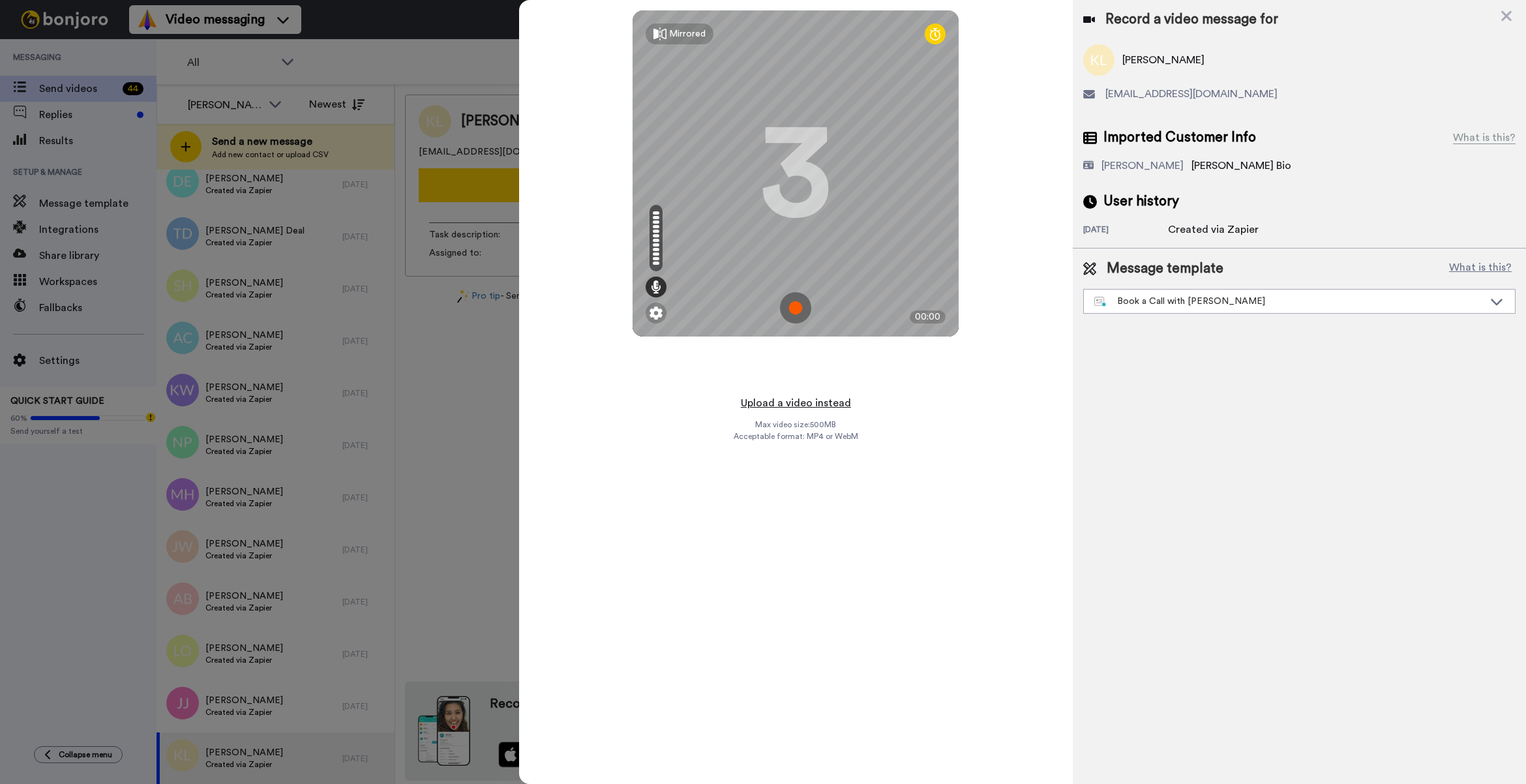
click at [824, 403] on button "Upload a video instead" at bounding box center [796, 403] width 118 height 17
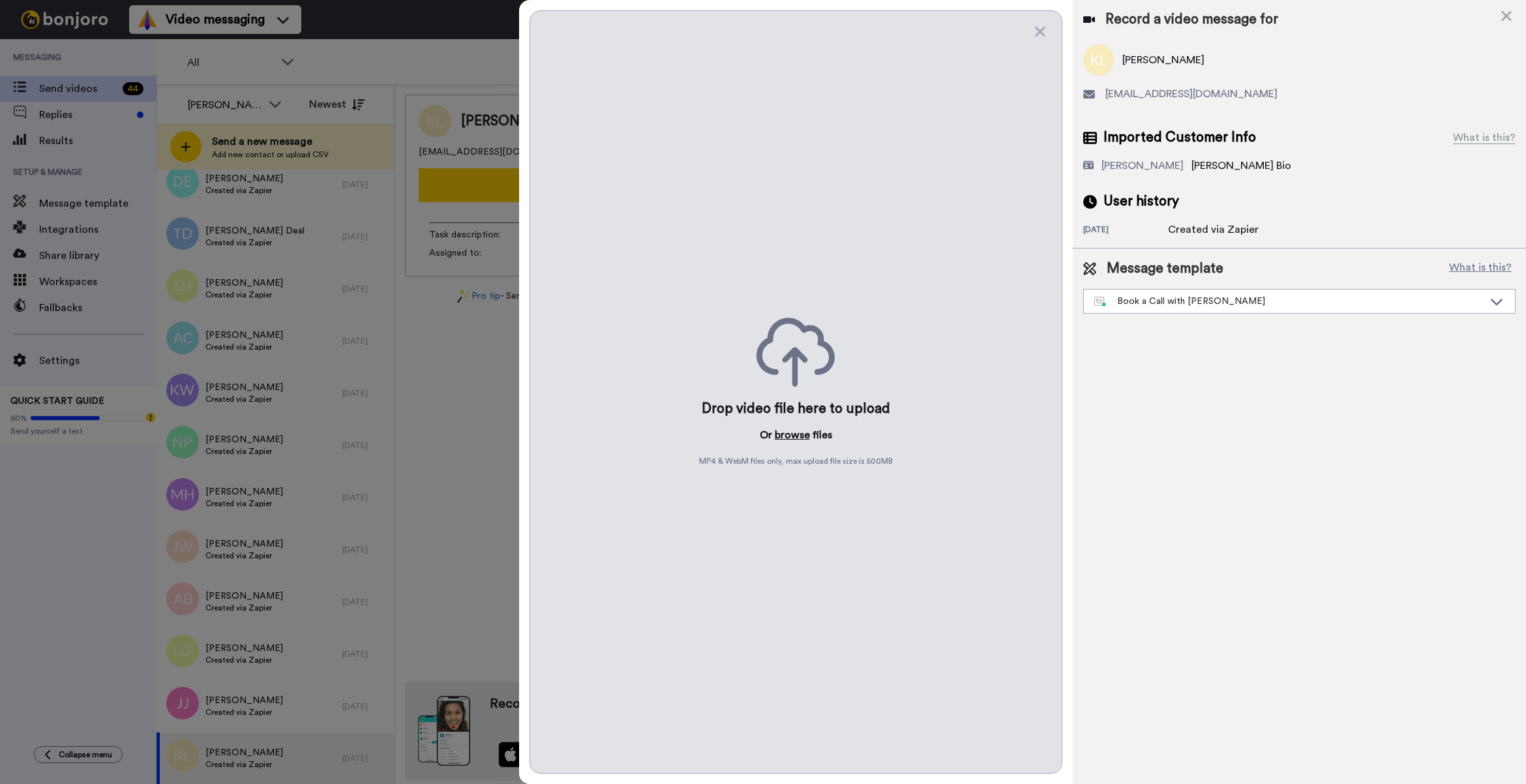
click at [803, 435] on button "browse" at bounding box center [792, 435] width 35 height 16
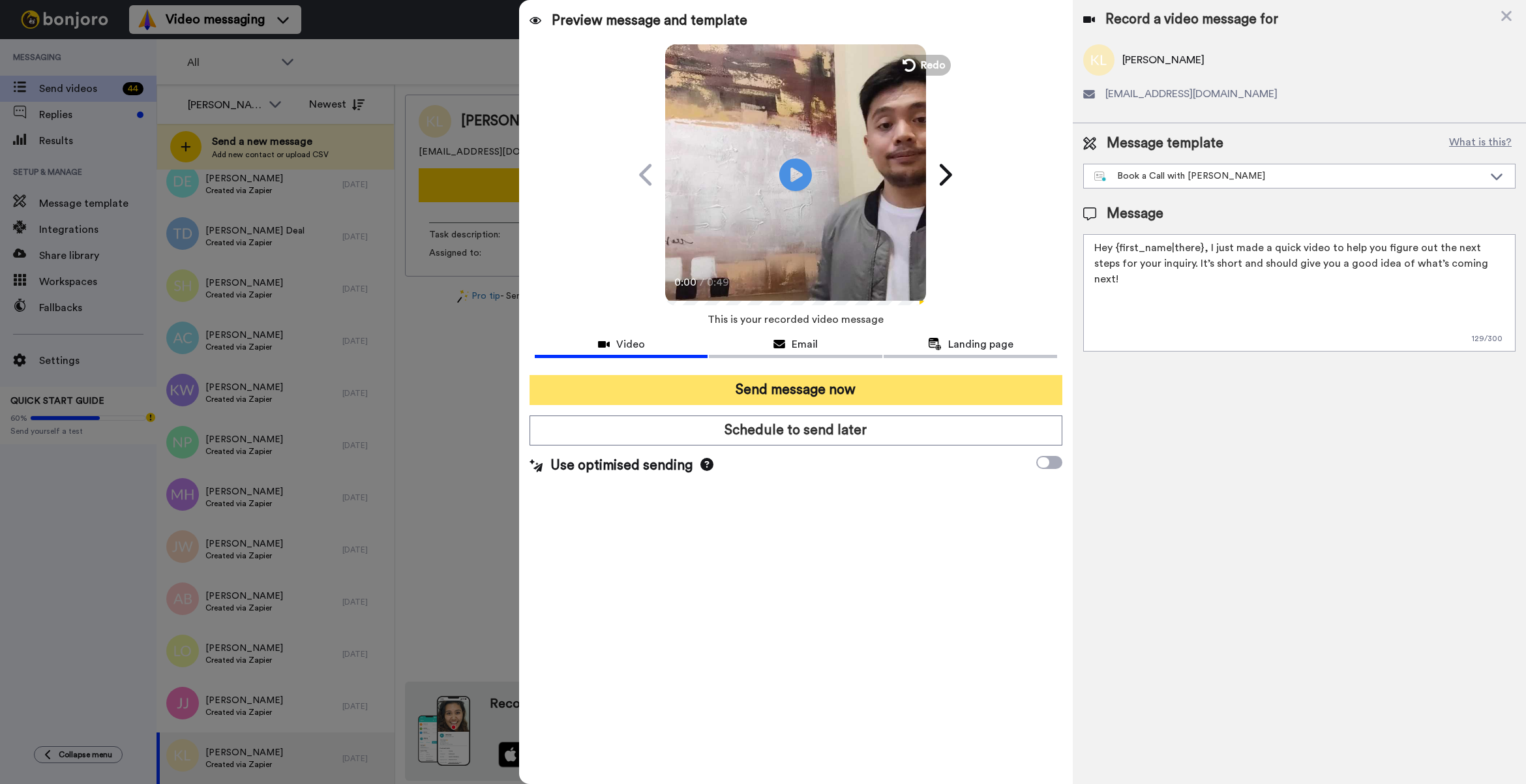
click at [822, 385] on button "Send message now" at bounding box center [795, 390] width 533 height 30
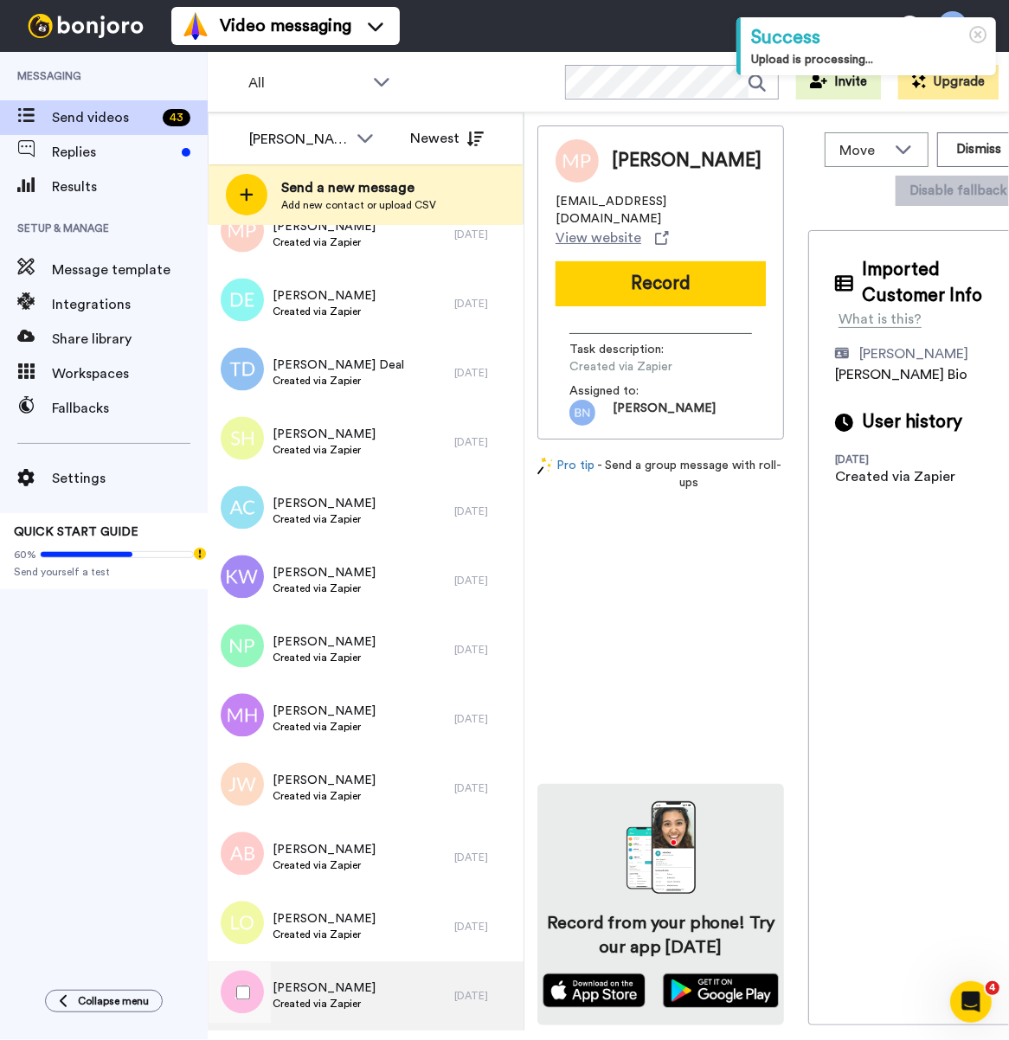
click at [379, 1003] on div "Jennifer Johnson Created via Zapier" at bounding box center [331, 996] width 247 height 69
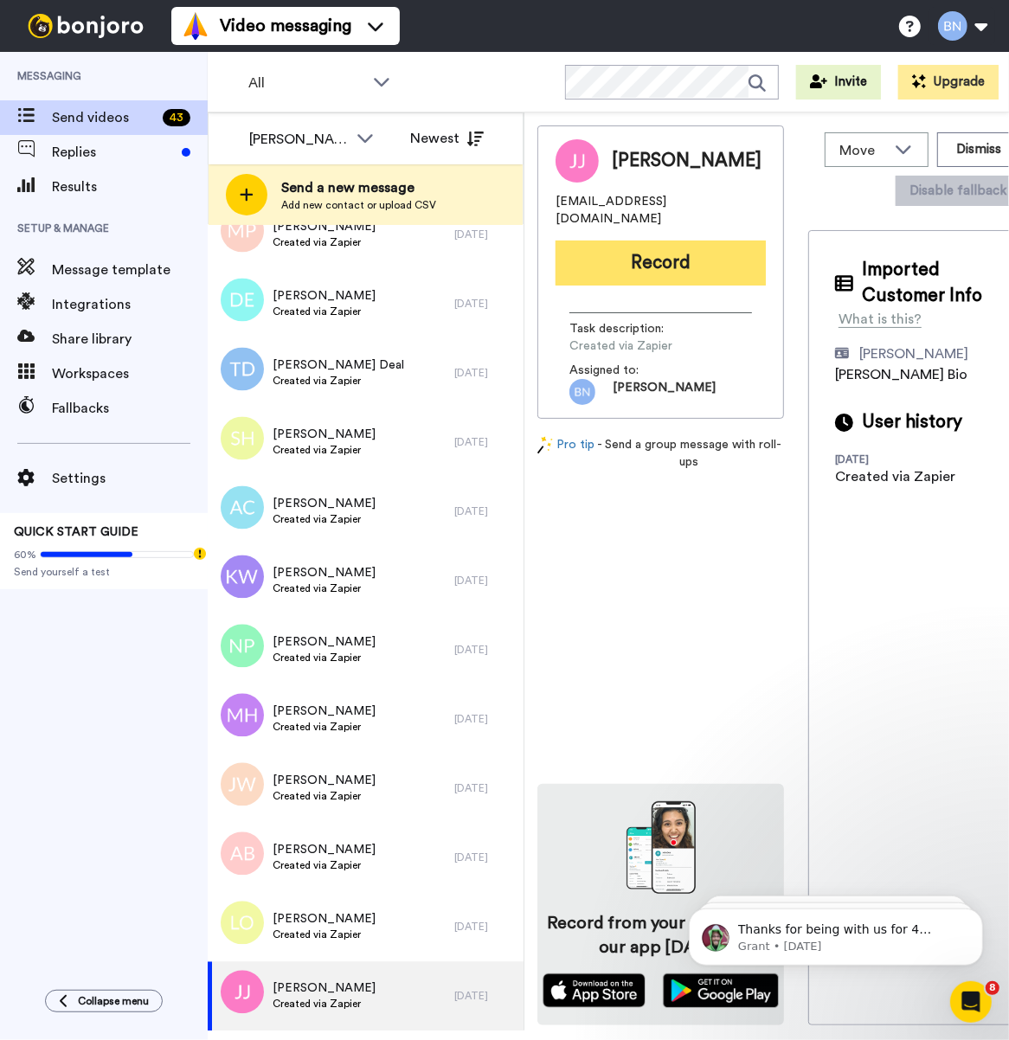
click at [659, 240] on button "Record" at bounding box center [660, 262] width 210 height 45
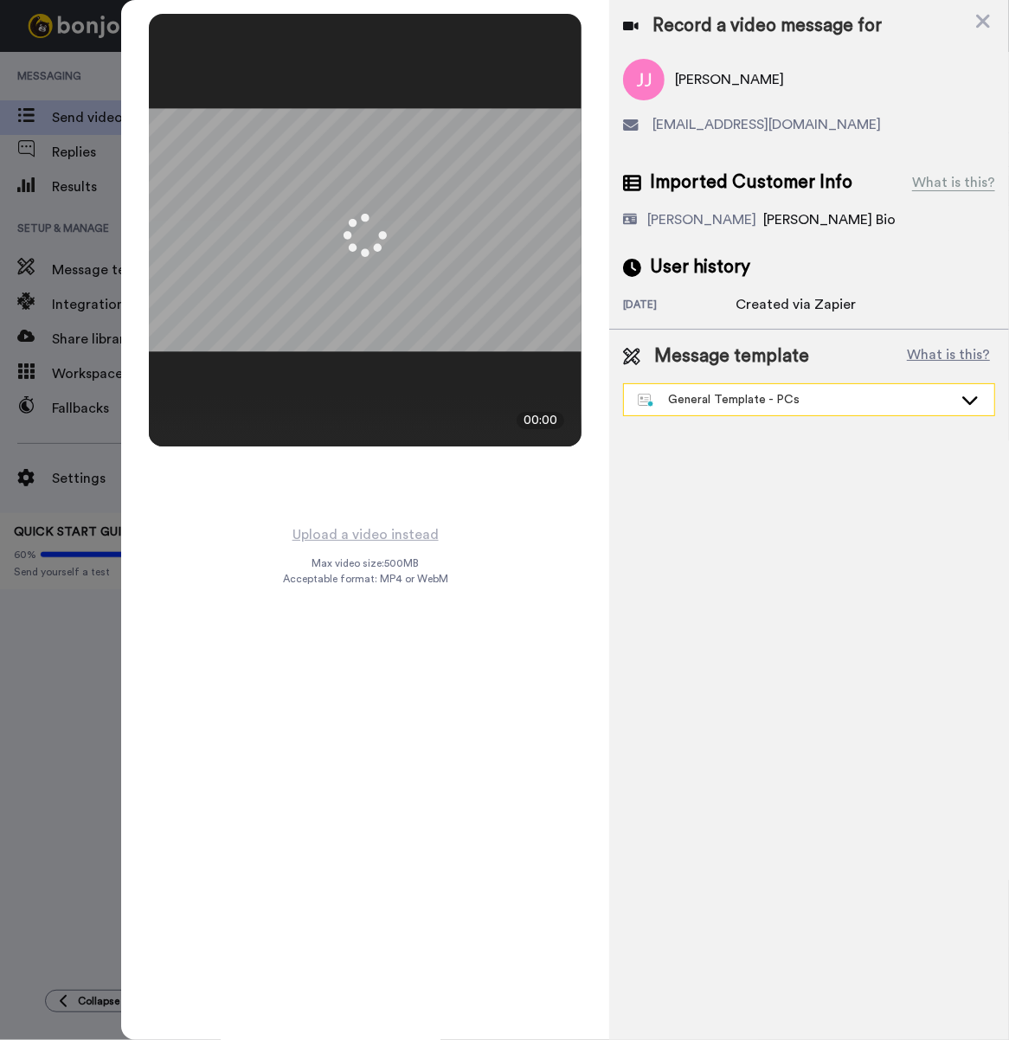
click at [735, 401] on div "General Template - PCs" at bounding box center [795, 399] width 315 height 17
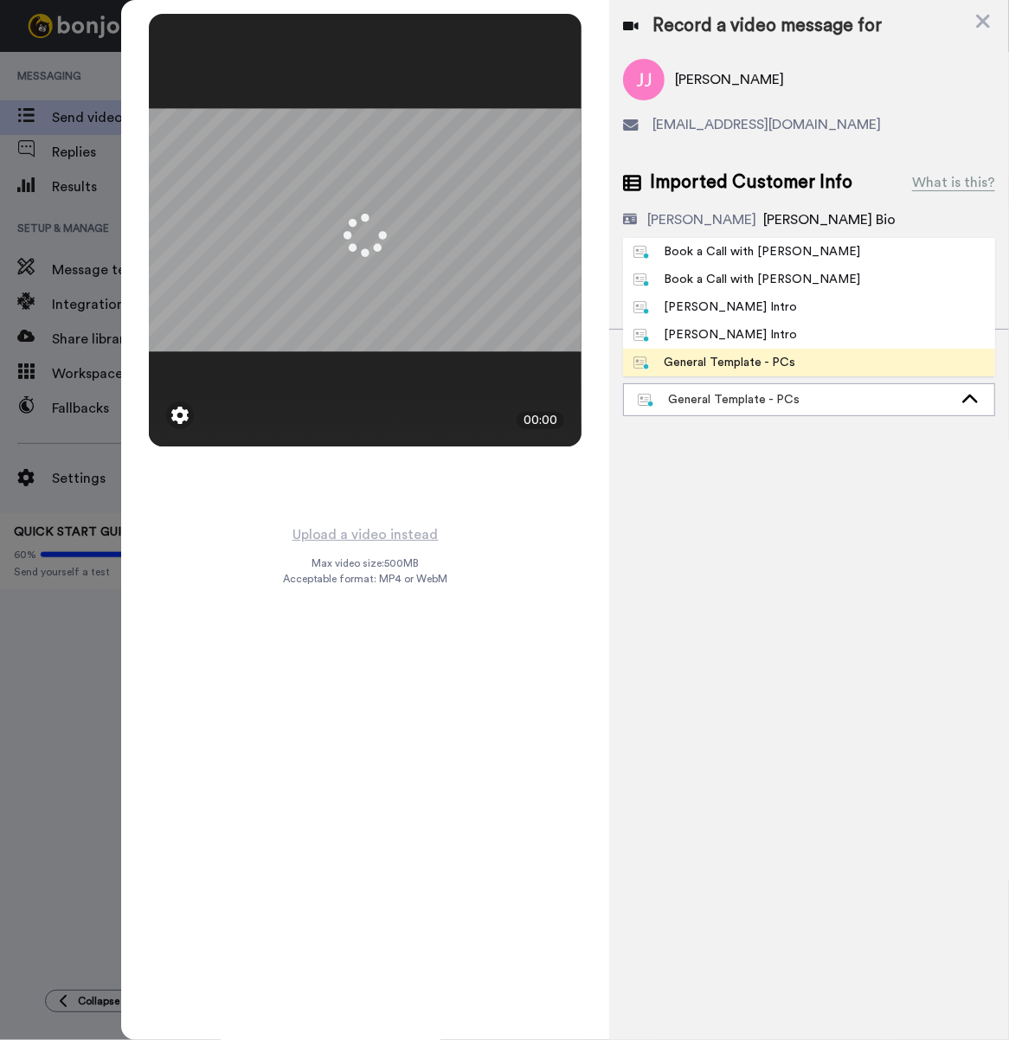
drag, startPoint x: 695, startPoint y: 258, endPoint x: 437, endPoint y: 521, distance: 368.3
click at [695, 256] on div "Book a Call with [PERSON_NAME]" at bounding box center [746, 251] width 227 height 17
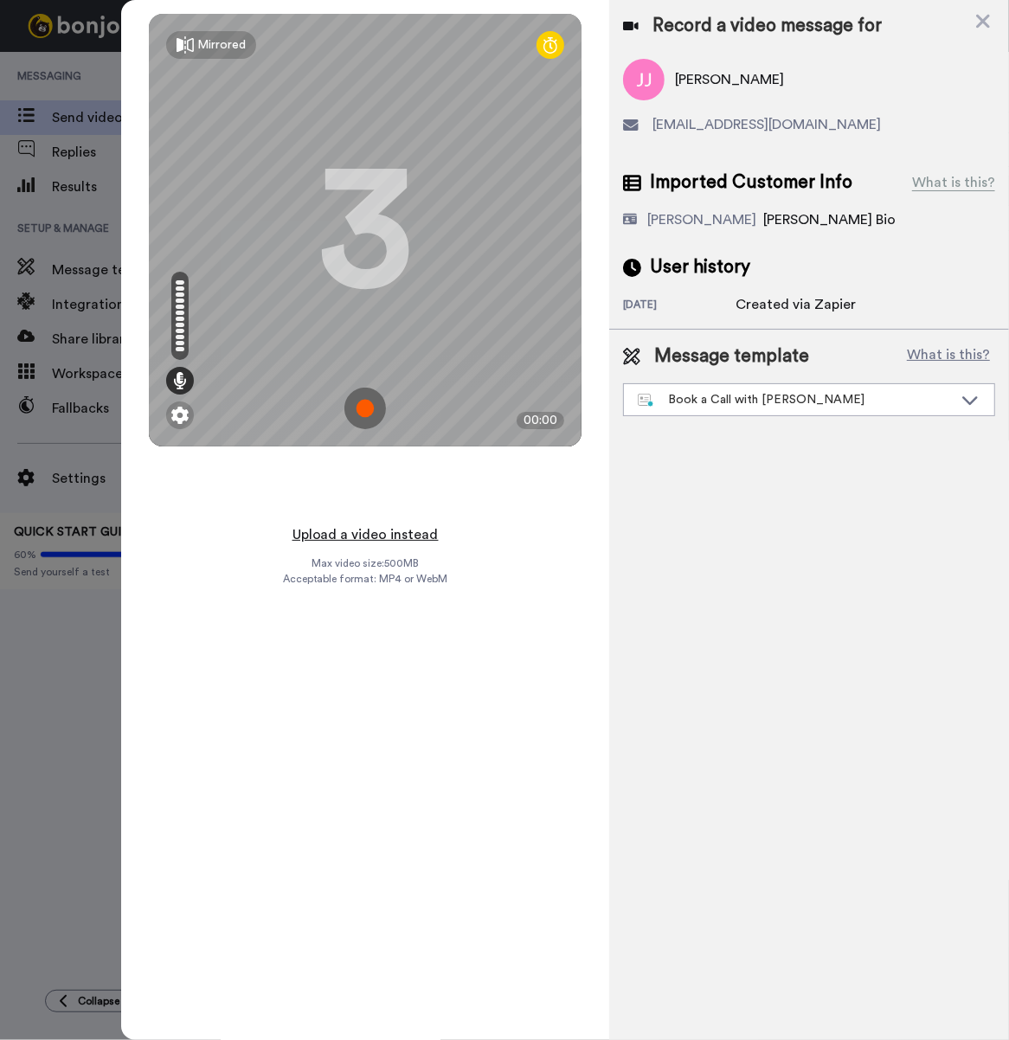
click at [416, 532] on button "Upload a video instead" at bounding box center [365, 534] width 157 height 22
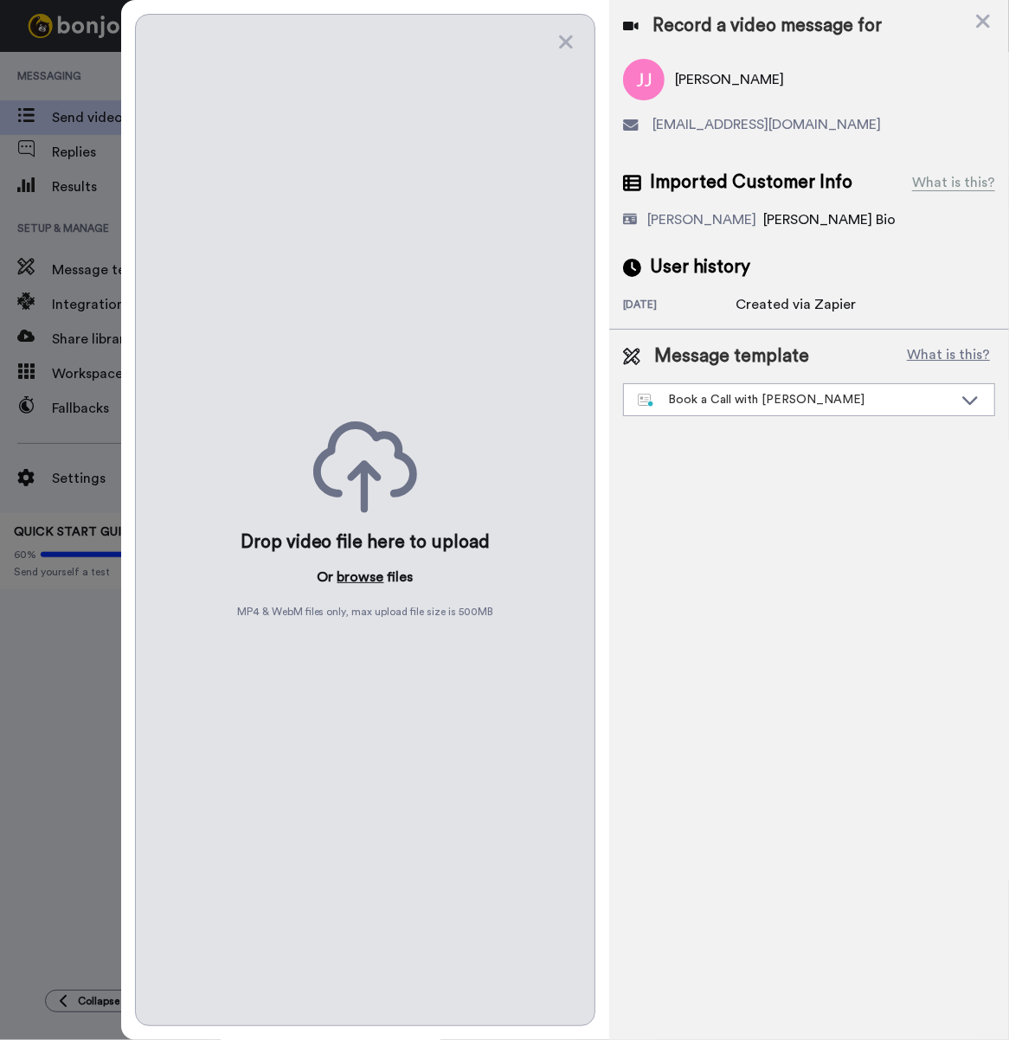
click at [357, 578] on button "browse" at bounding box center [360, 577] width 47 height 21
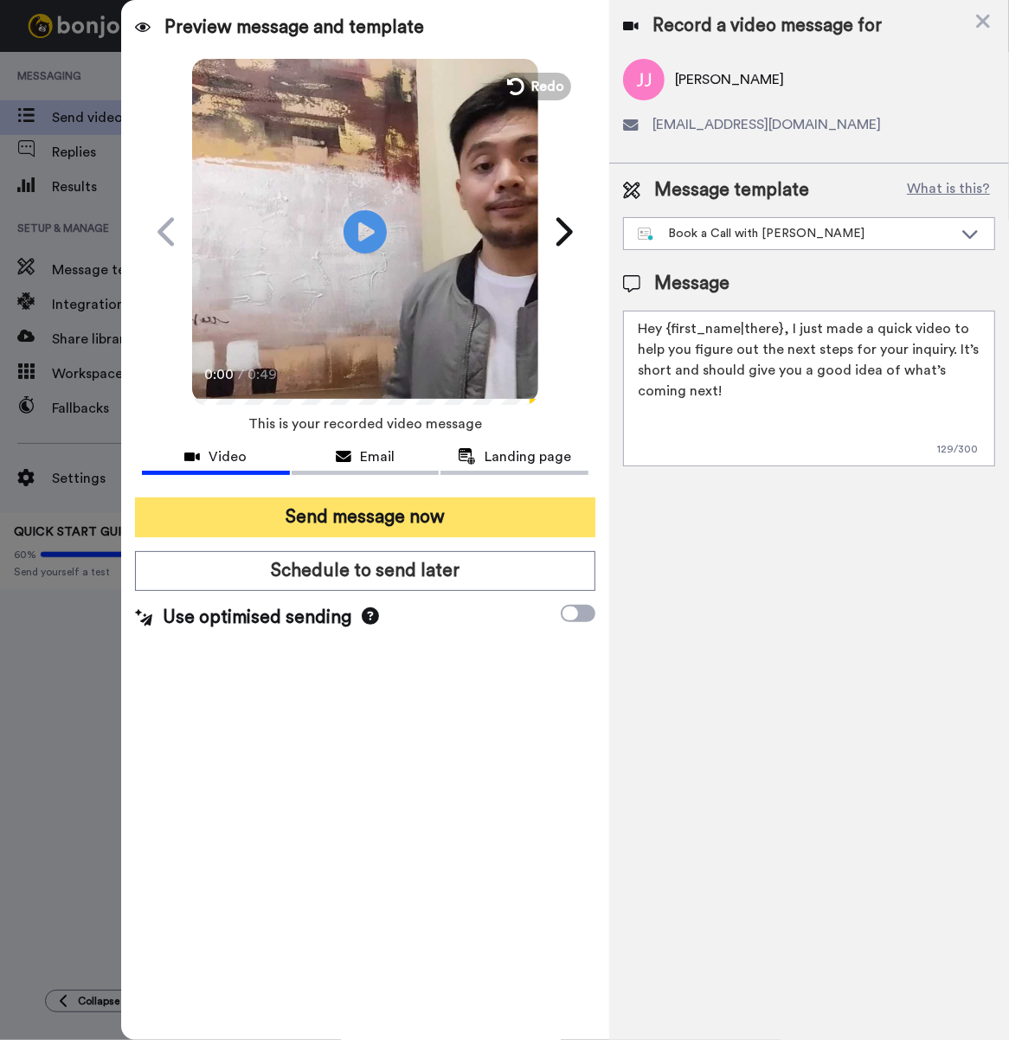
click at [455, 517] on button "Send message now" at bounding box center [365, 517] width 460 height 40
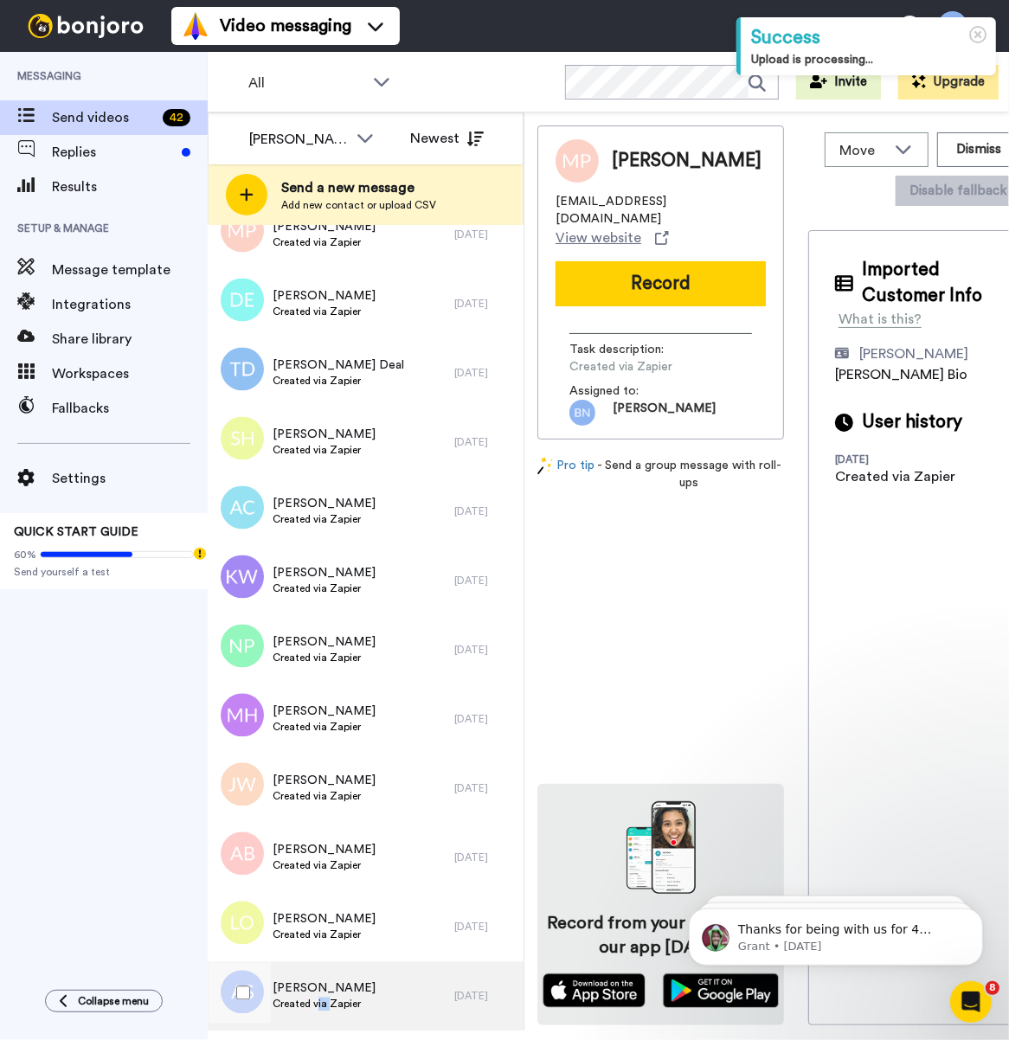
drag, startPoint x: 331, startPoint y: 996, endPoint x: 318, endPoint y: 999, distance: 13.4
click at [318, 999] on span "Created via Zapier" at bounding box center [323, 1004] width 103 height 14
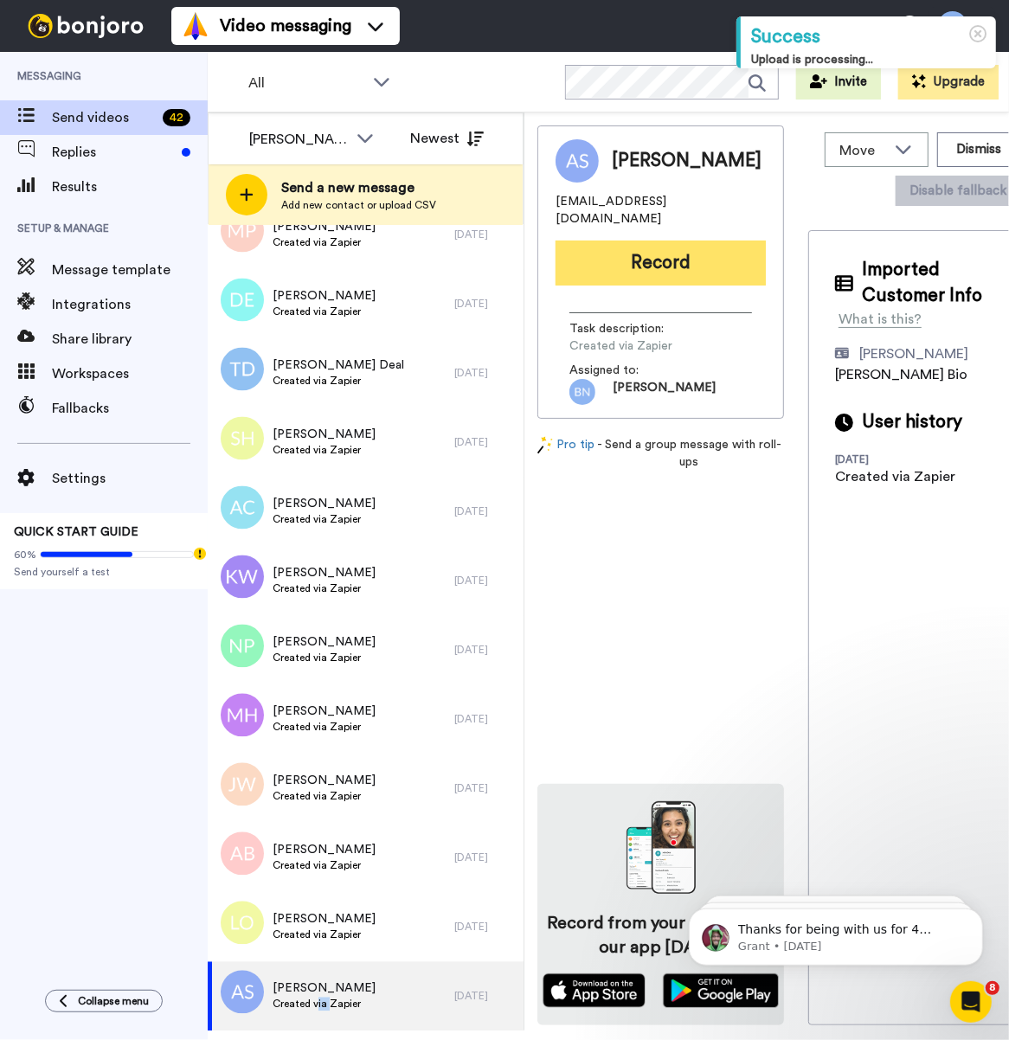
click at [627, 266] on button "Record" at bounding box center [660, 262] width 210 height 45
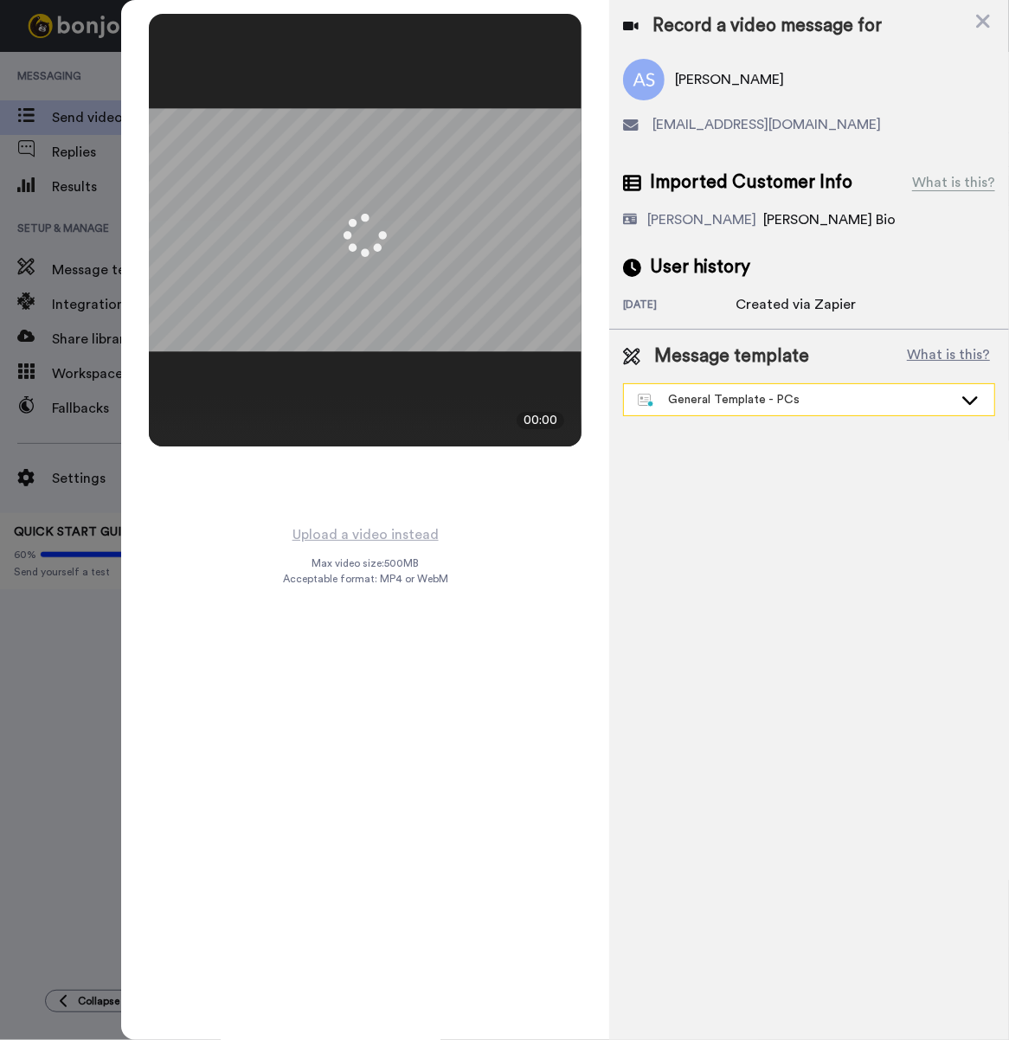
click at [761, 387] on div "General Template - PCs" at bounding box center [809, 399] width 370 height 31
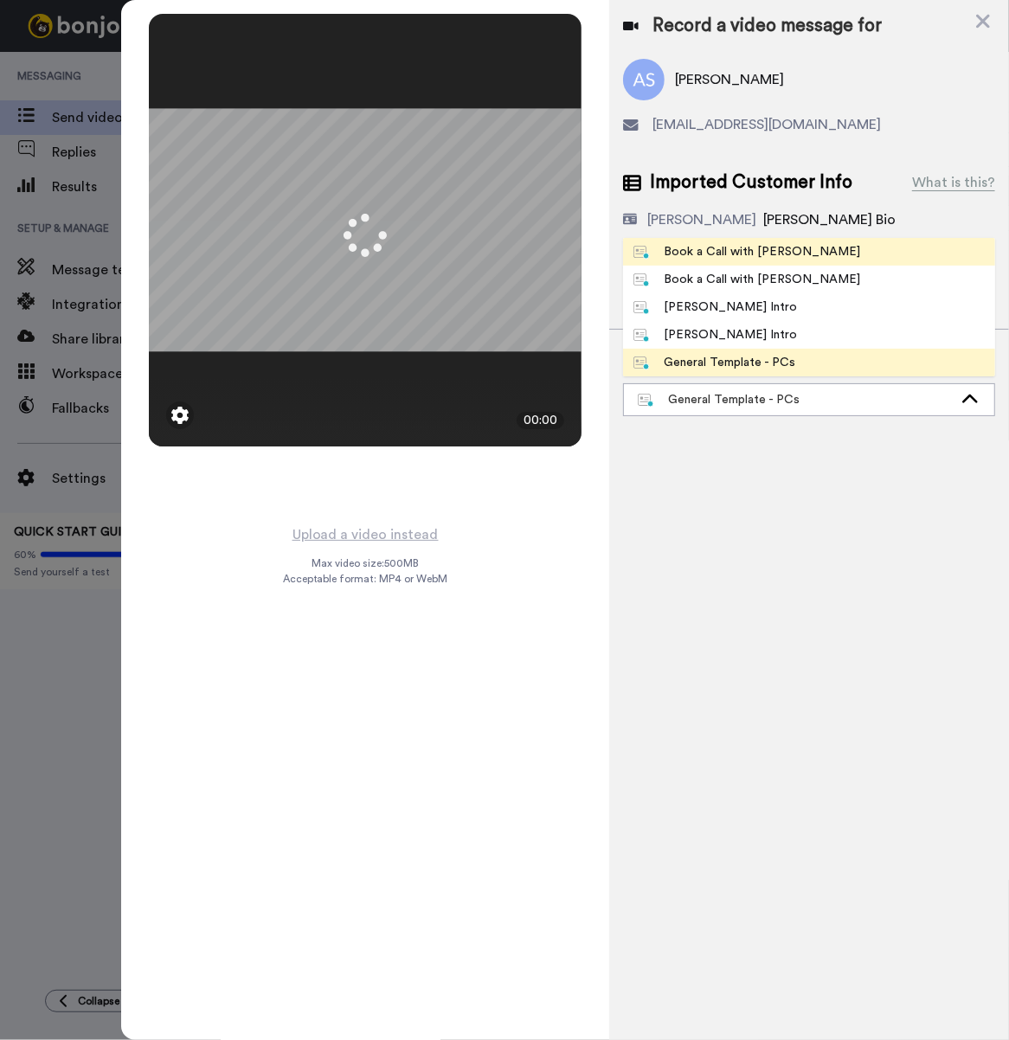
click at [728, 251] on div "Book a Call with [PERSON_NAME]" at bounding box center [746, 251] width 227 height 17
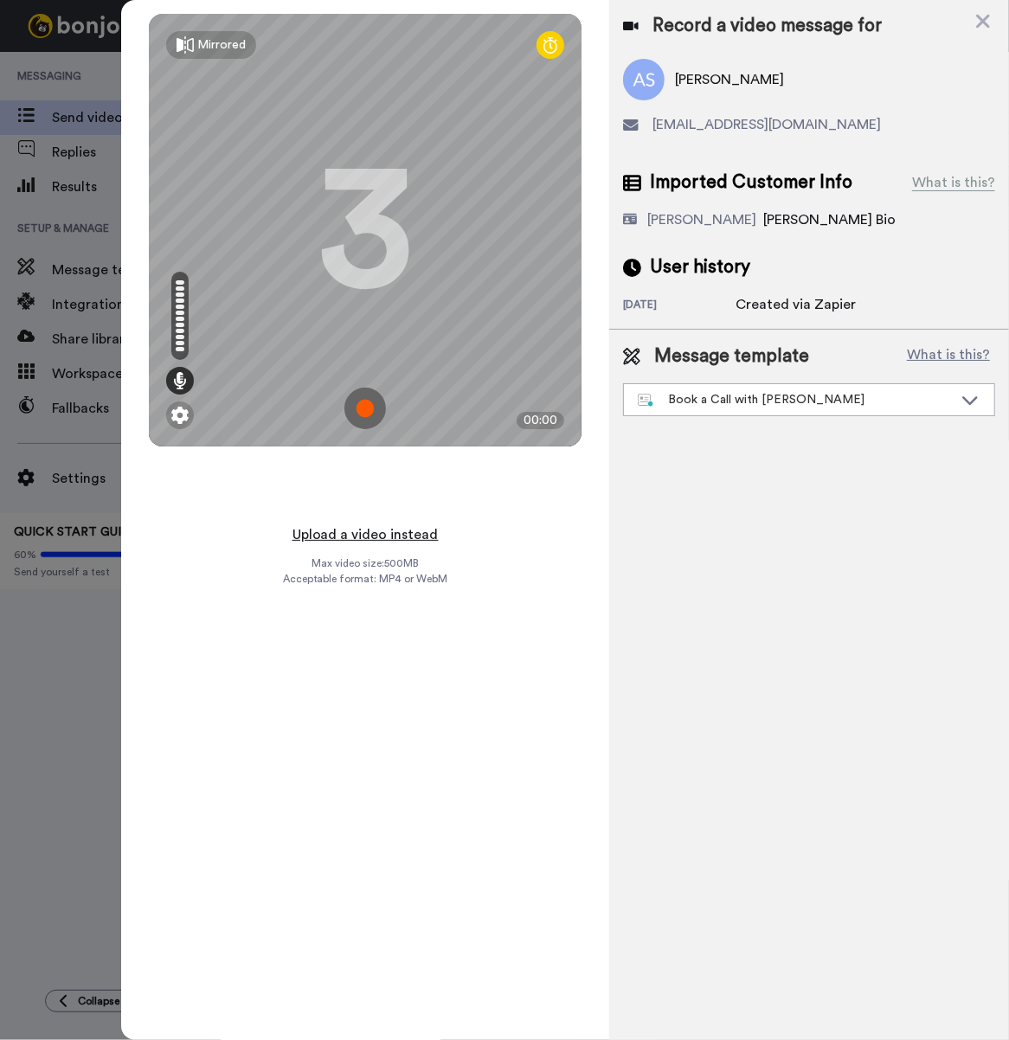
click at [417, 523] on button "Upload a video instead" at bounding box center [365, 534] width 157 height 22
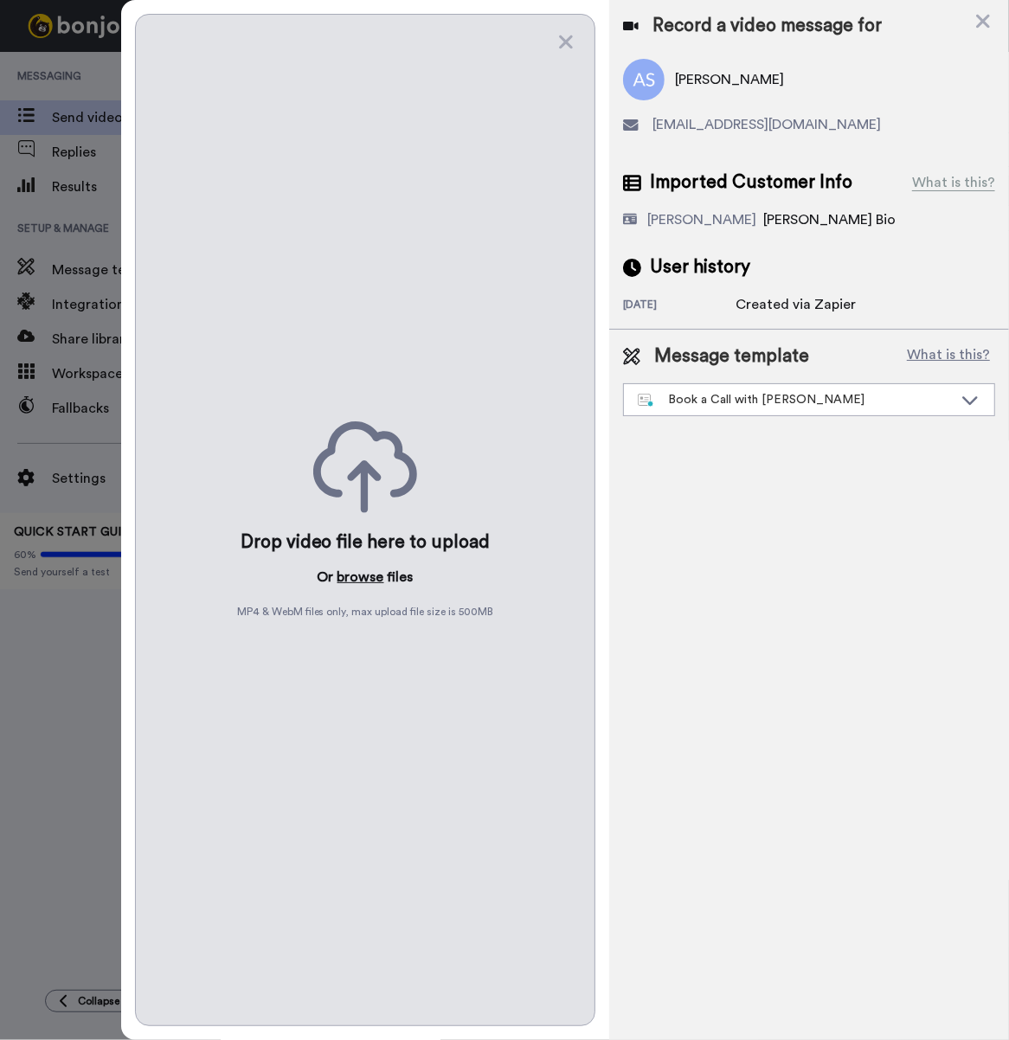
click at [366, 574] on button "browse" at bounding box center [360, 577] width 47 height 21
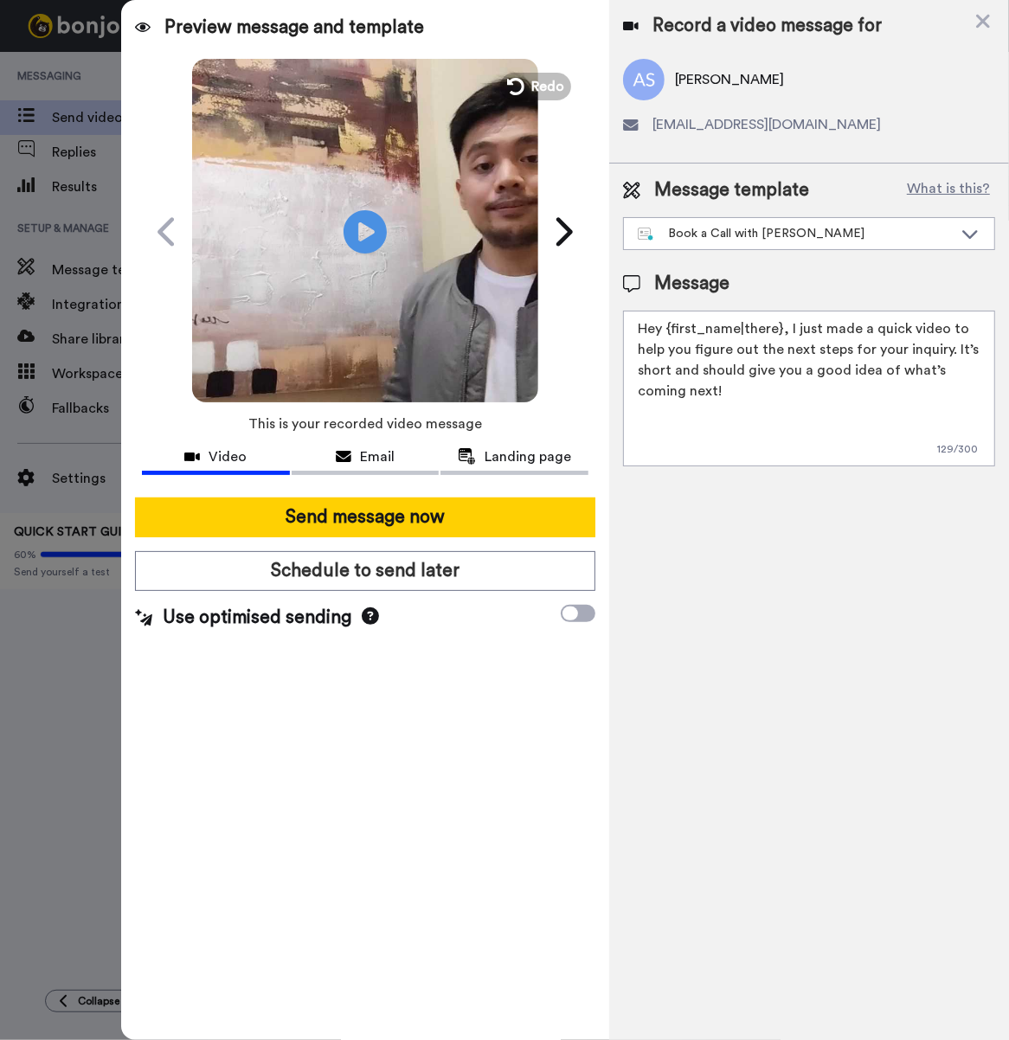
click at [390, 407] on span "This is your recorded video message" at bounding box center [365, 424] width 234 height 38
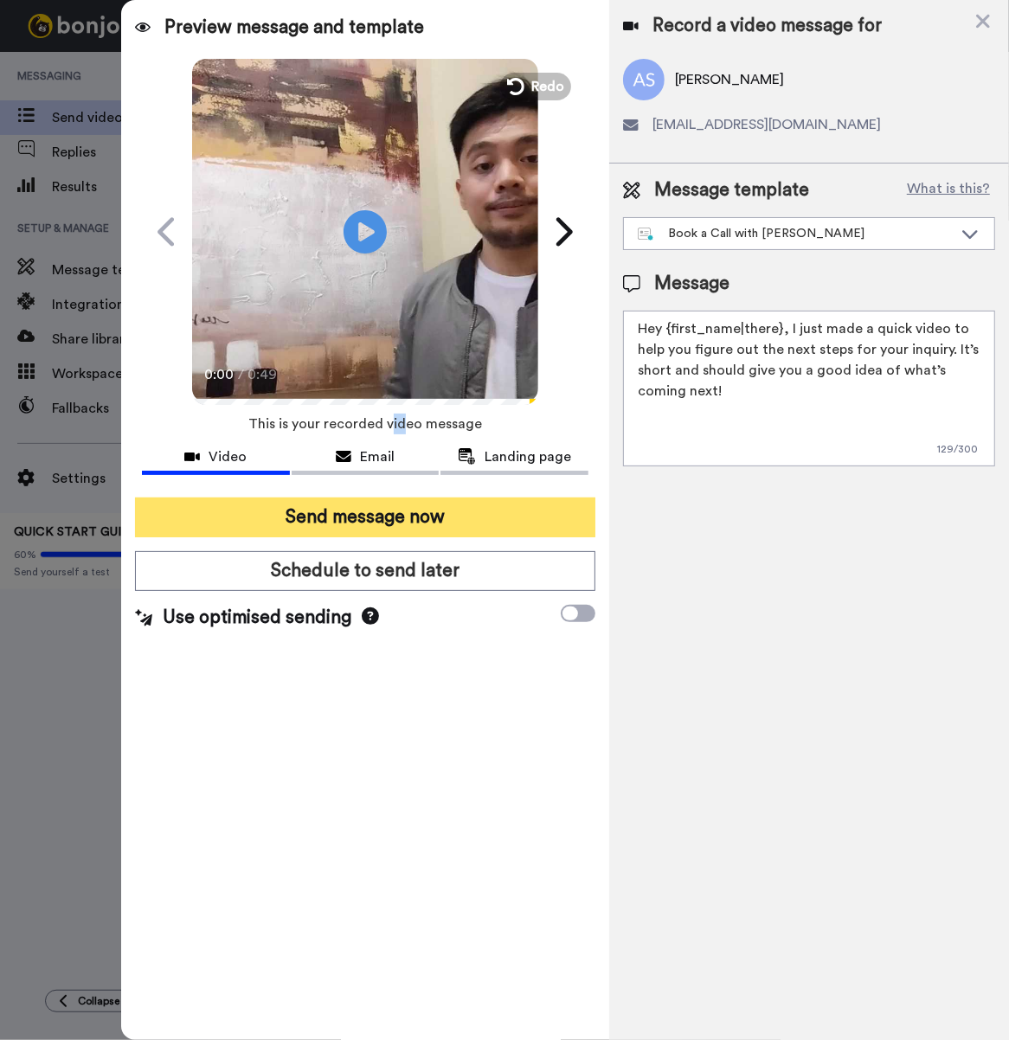
drag, startPoint x: 390, startPoint y: 407, endPoint x: 401, endPoint y: 528, distance: 120.7
click at [401, 528] on button "Send message now" at bounding box center [365, 517] width 460 height 40
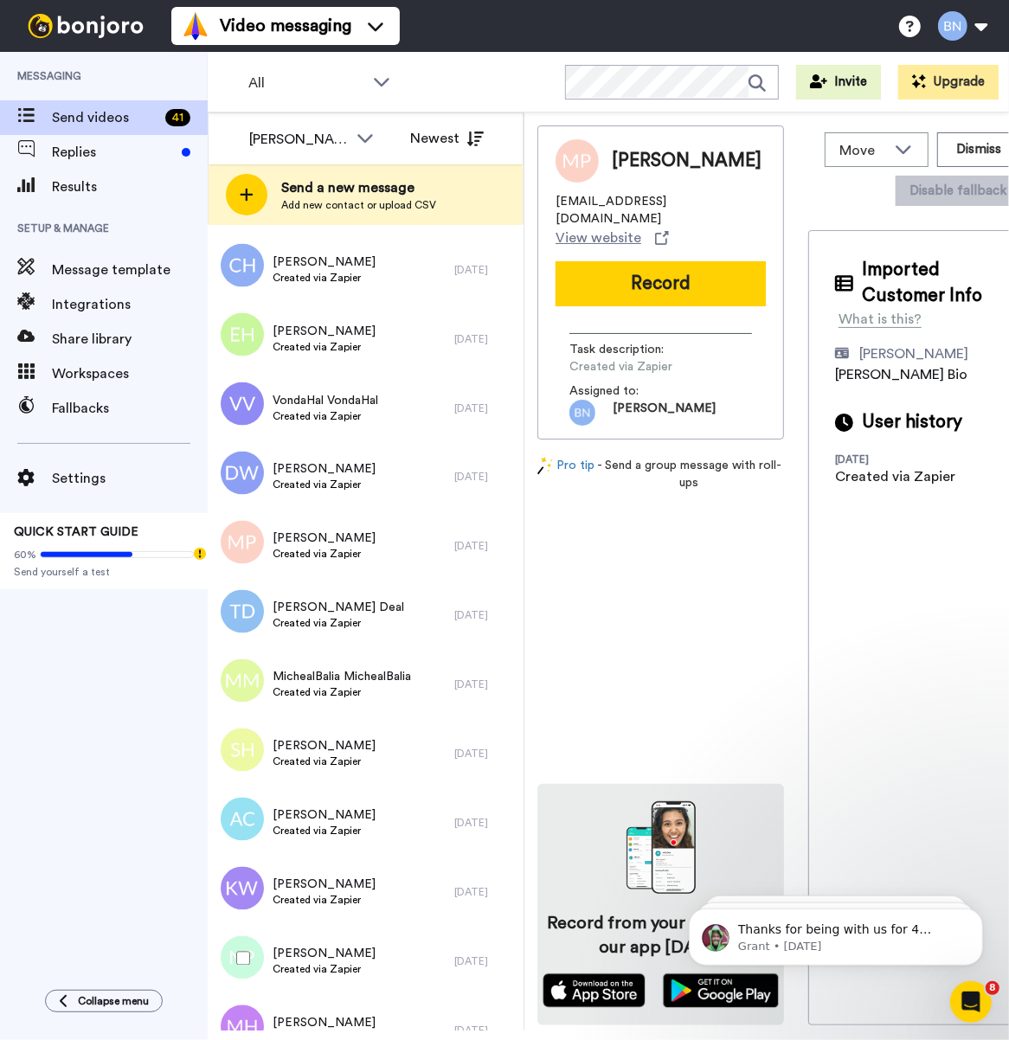
scroll to position [2048, 0]
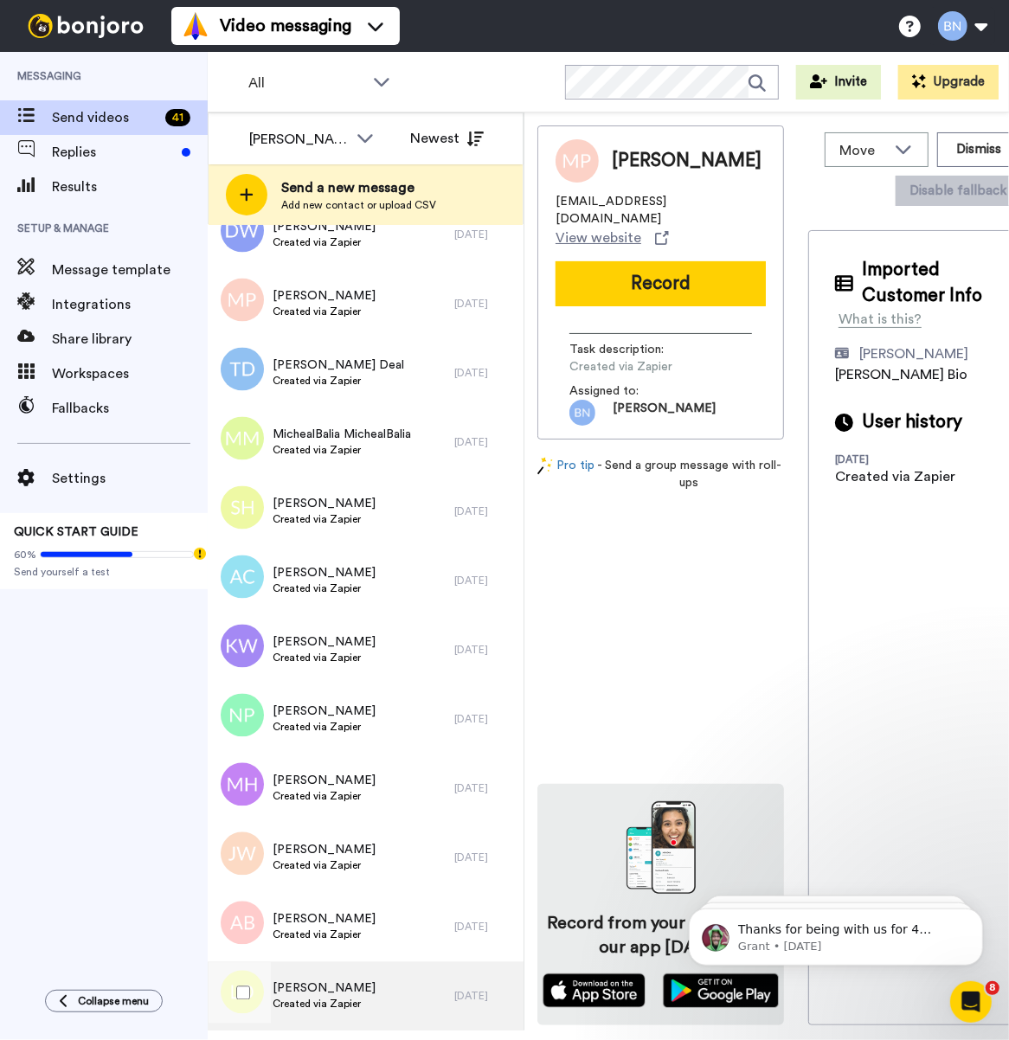
click at [379, 982] on div "Lewis ONeal Created via Zapier" at bounding box center [331, 996] width 247 height 69
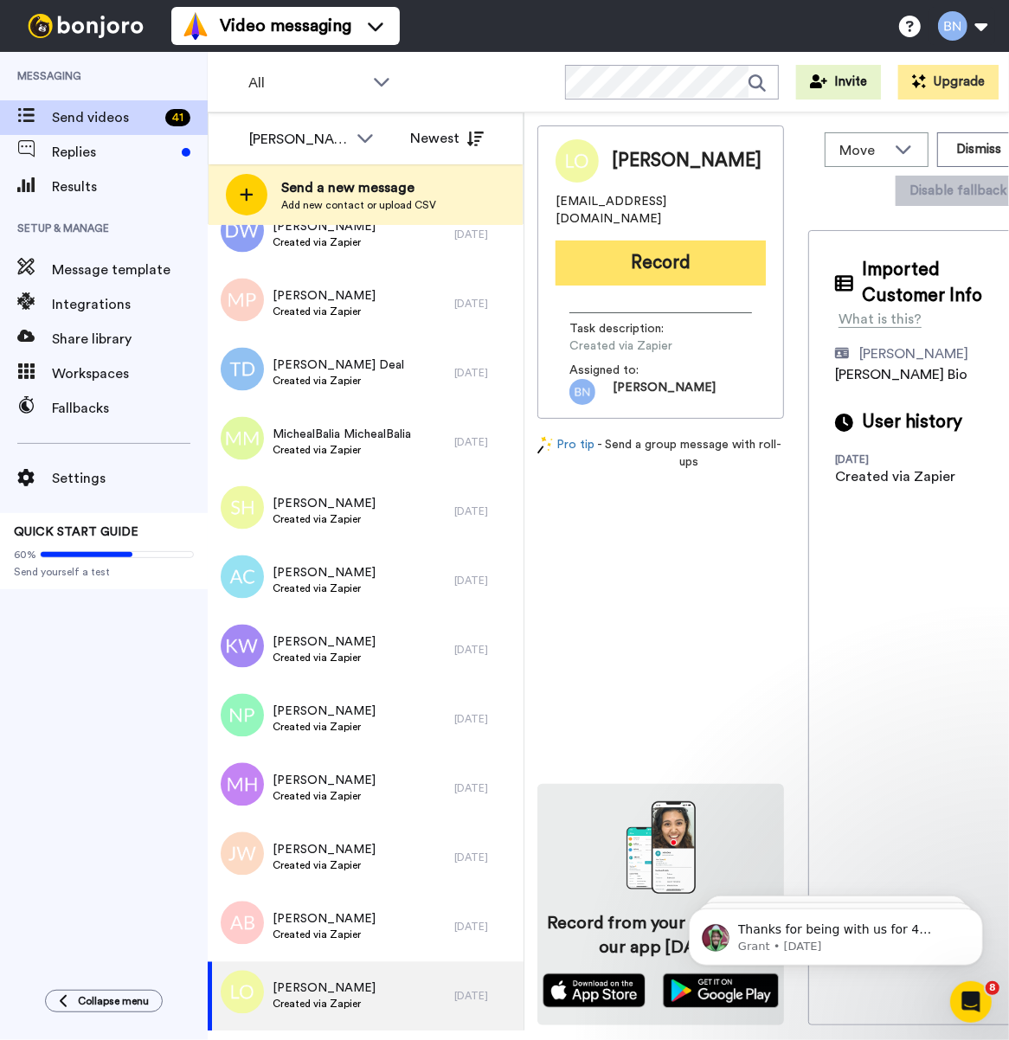
click at [690, 240] on button "Record" at bounding box center [660, 262] width 210 height 45
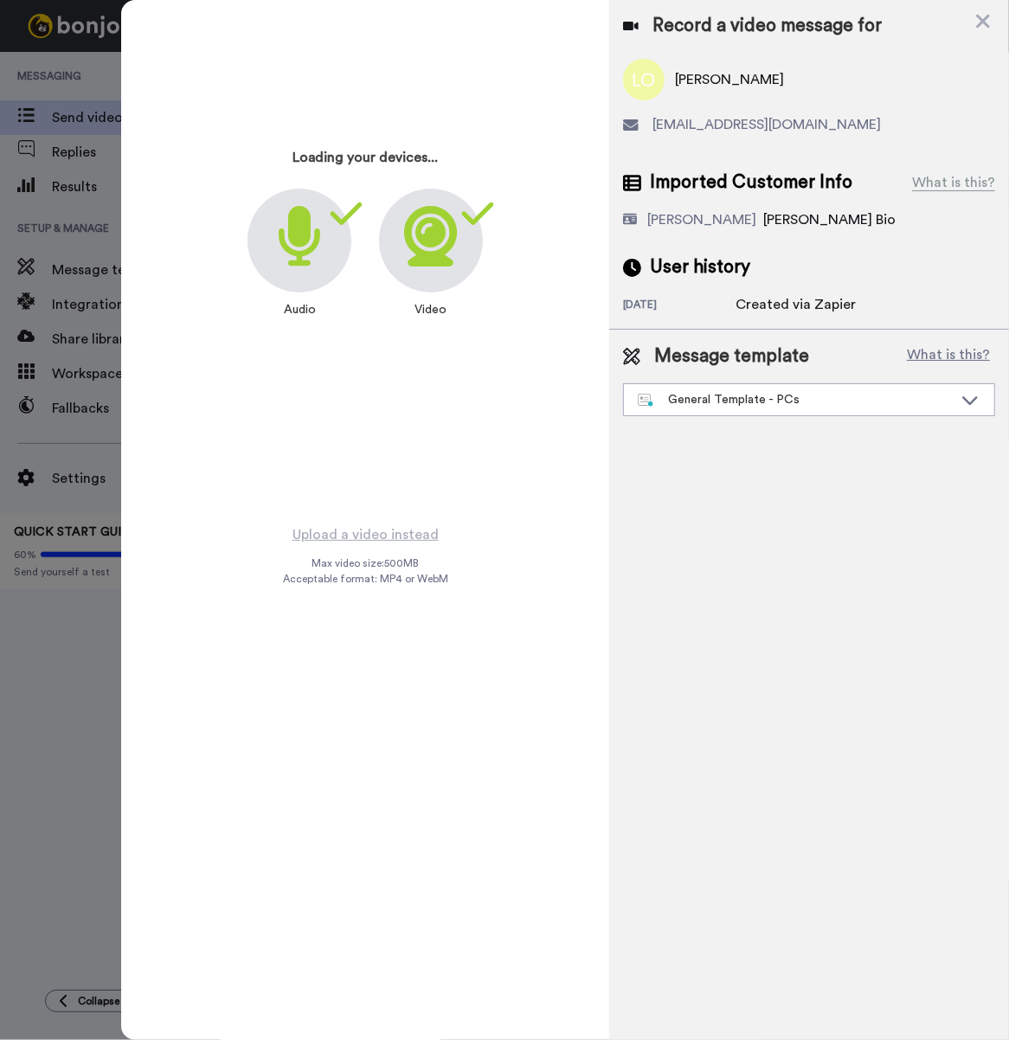
click at [754, 417] on div "Message template What is this? General Template - PCs" at bounding box center [809, 380] width 400 height 100
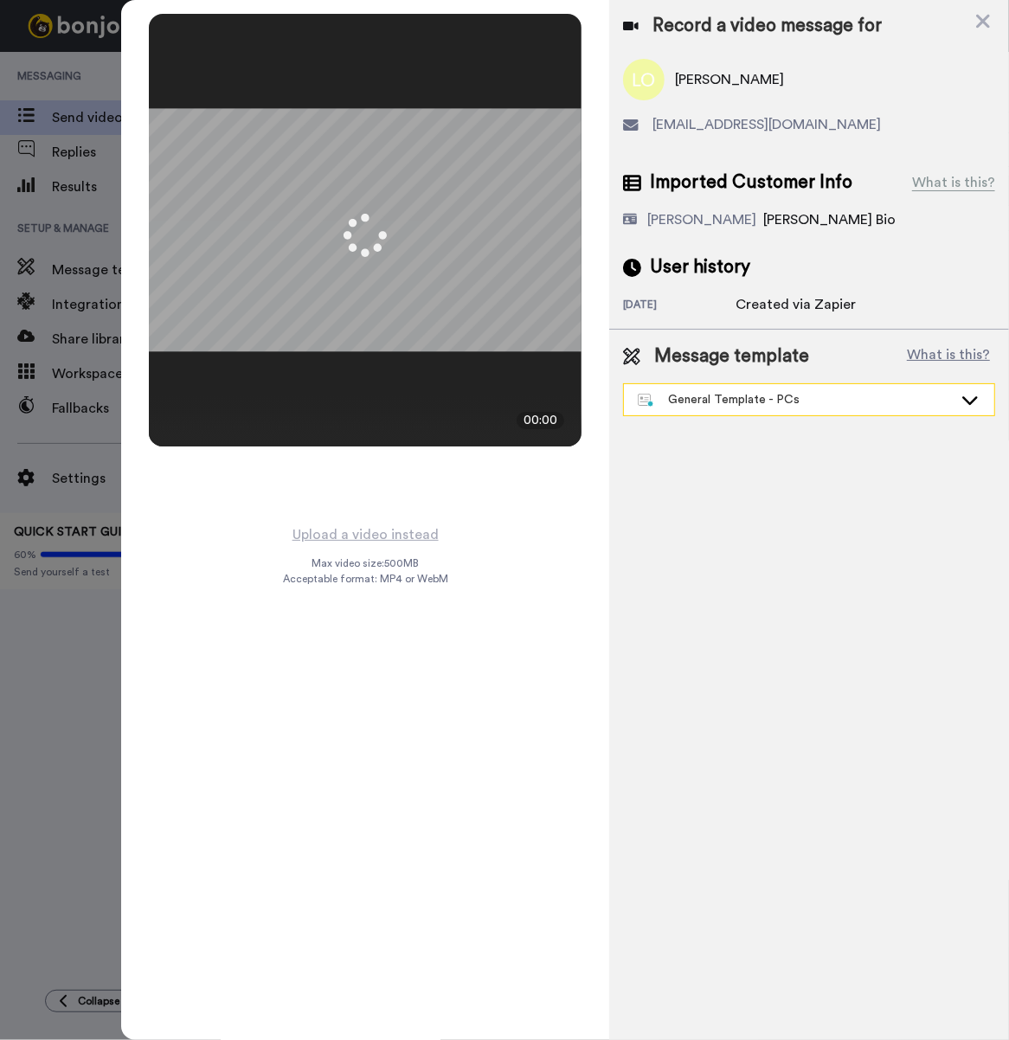
click at [742, 391] on div "General Template - PCs" at bounding box center [795, 399] width 315 height 17
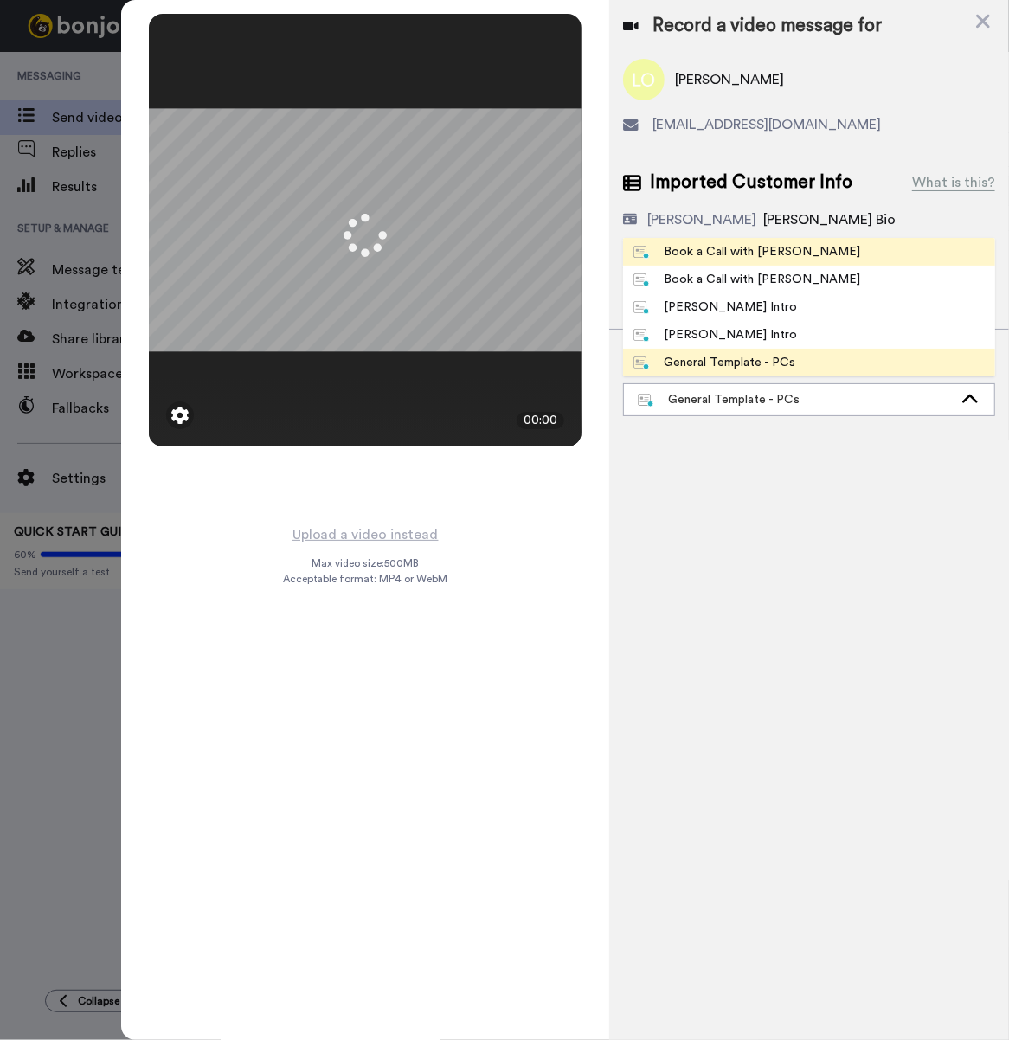
click at [784, 260] on div "Book a Call with [PERSON_NAME]" at bounding box center [746, 251] width 227 height 17
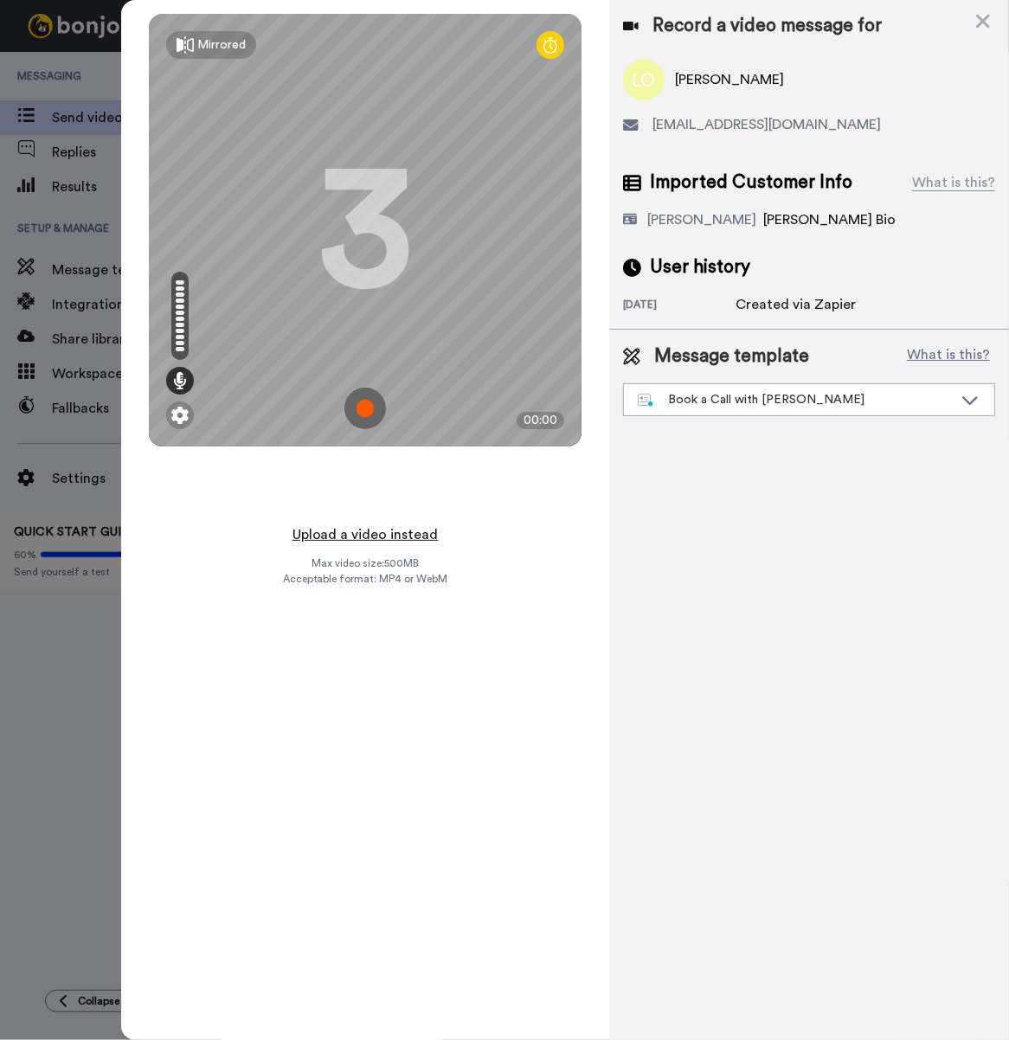
click at [425, 536] on button "Upload a video instead" at bounding box center [365, 534] width 157 height 22
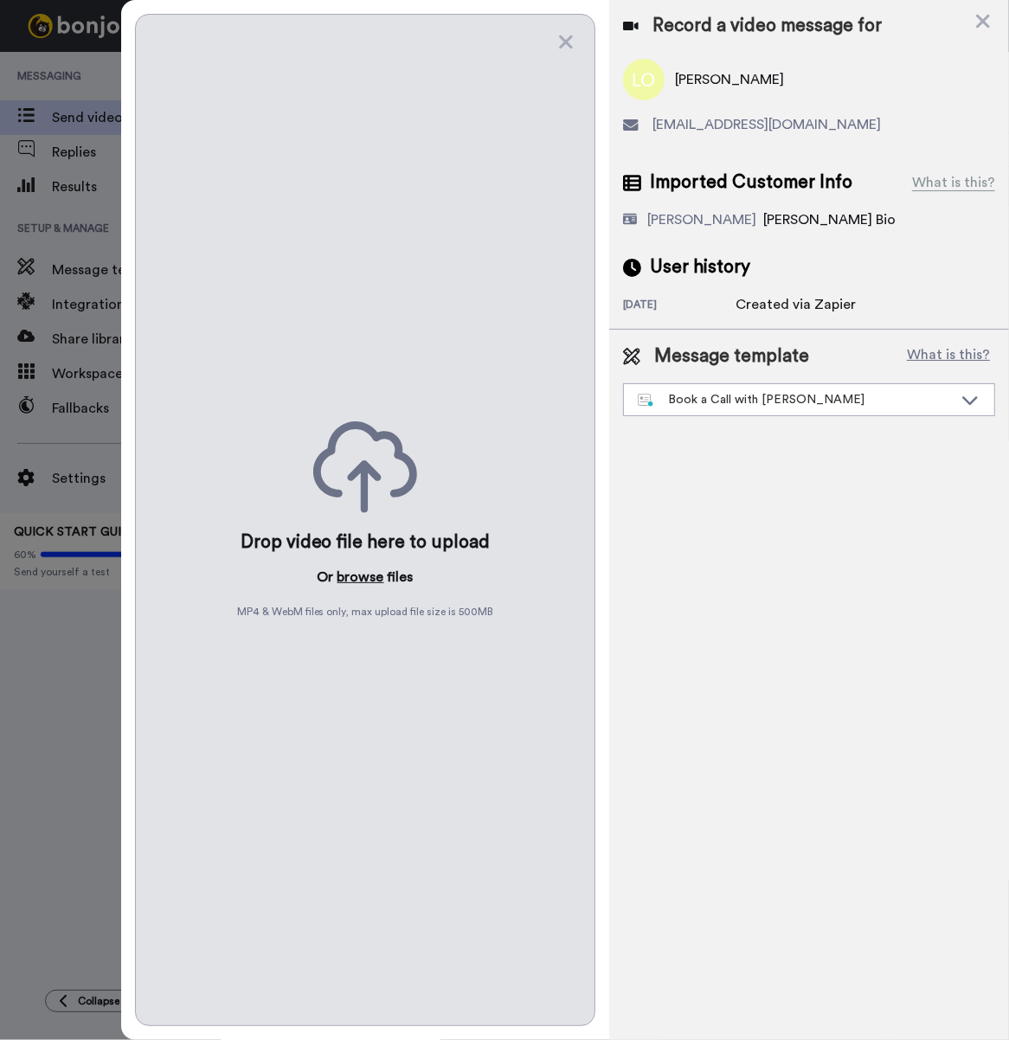
click at [368, 575] on button "browse" at bounding box center [360, 577] width 47 height 21
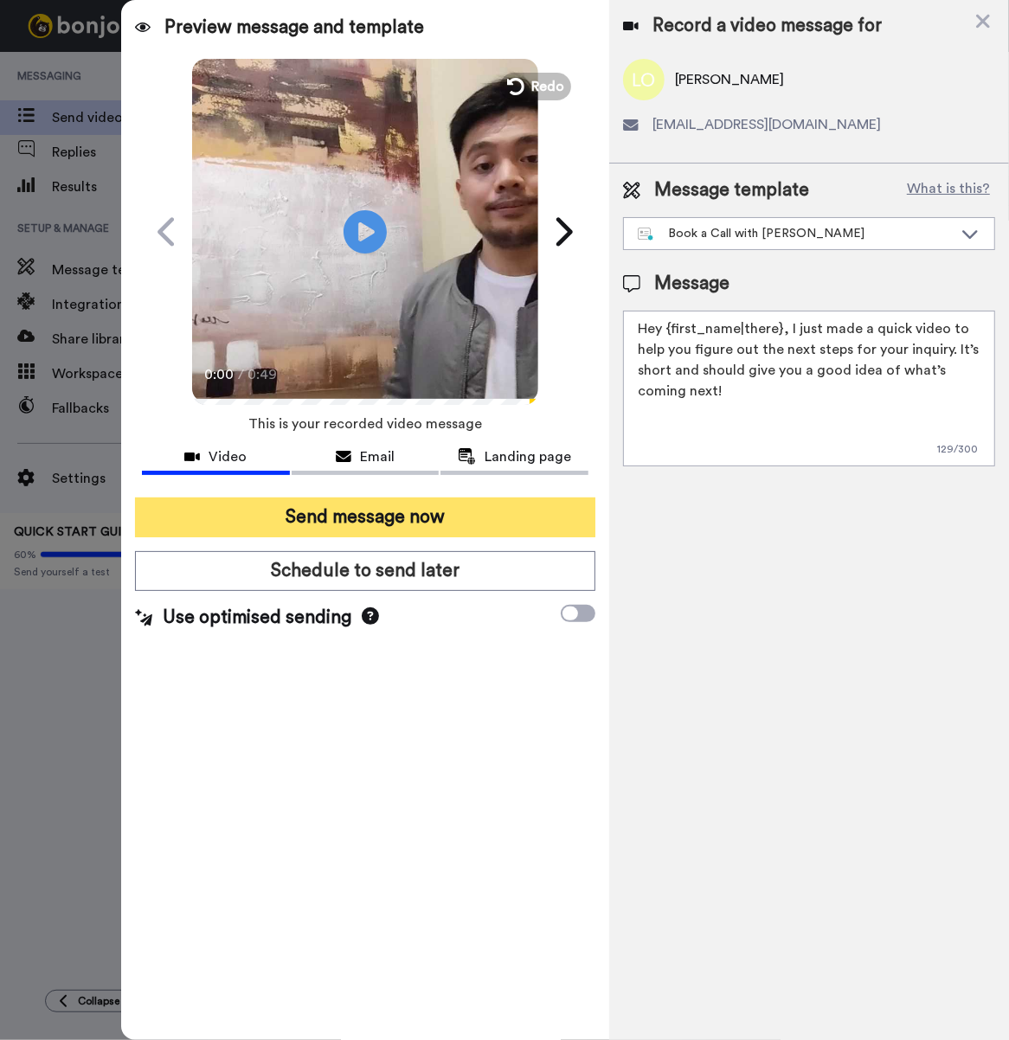
click at [467, 529] on button "Send message now" at bounding box center [365, 517] width 460 height 40
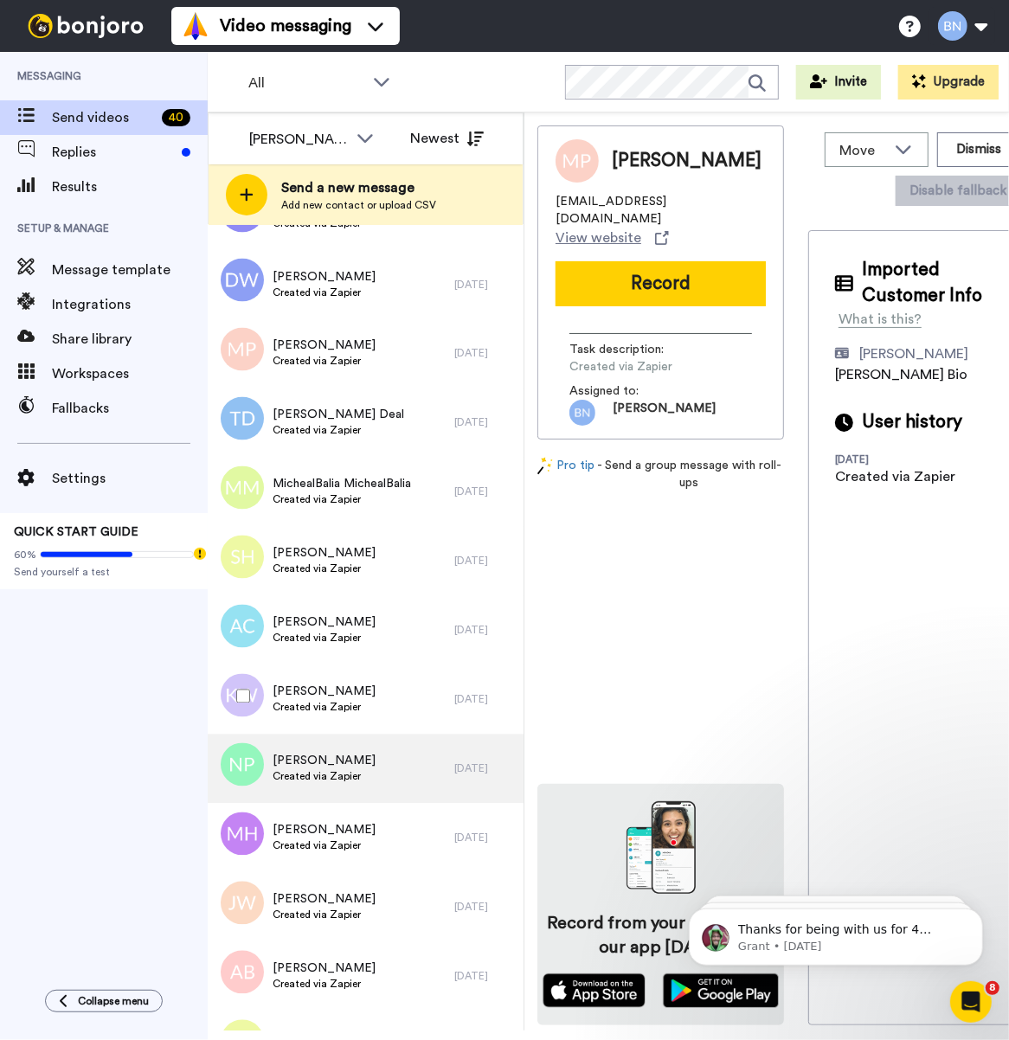
scroll to position [1979, 0]
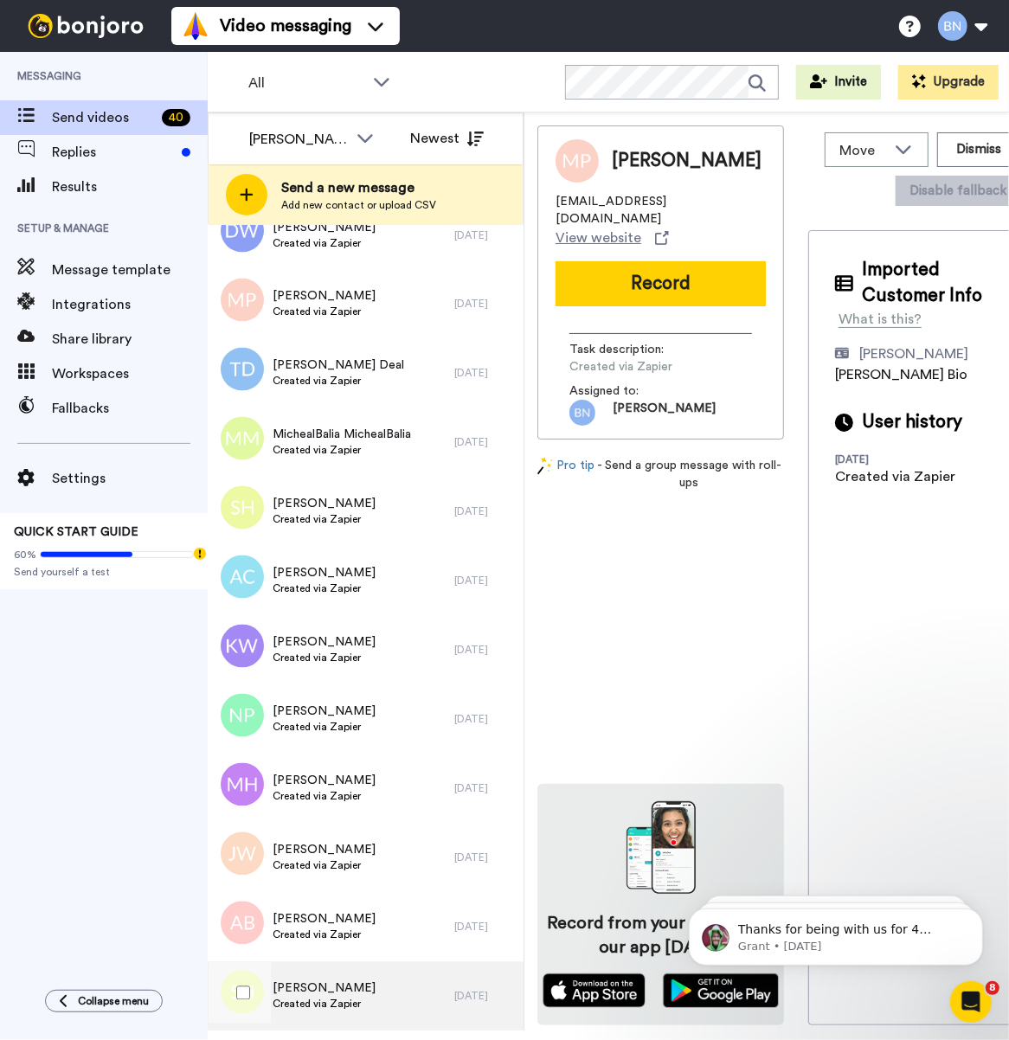
click at [336, 984] on span "[PERSON_NAME]" at bounding box center [323, 988] width 103 height 17
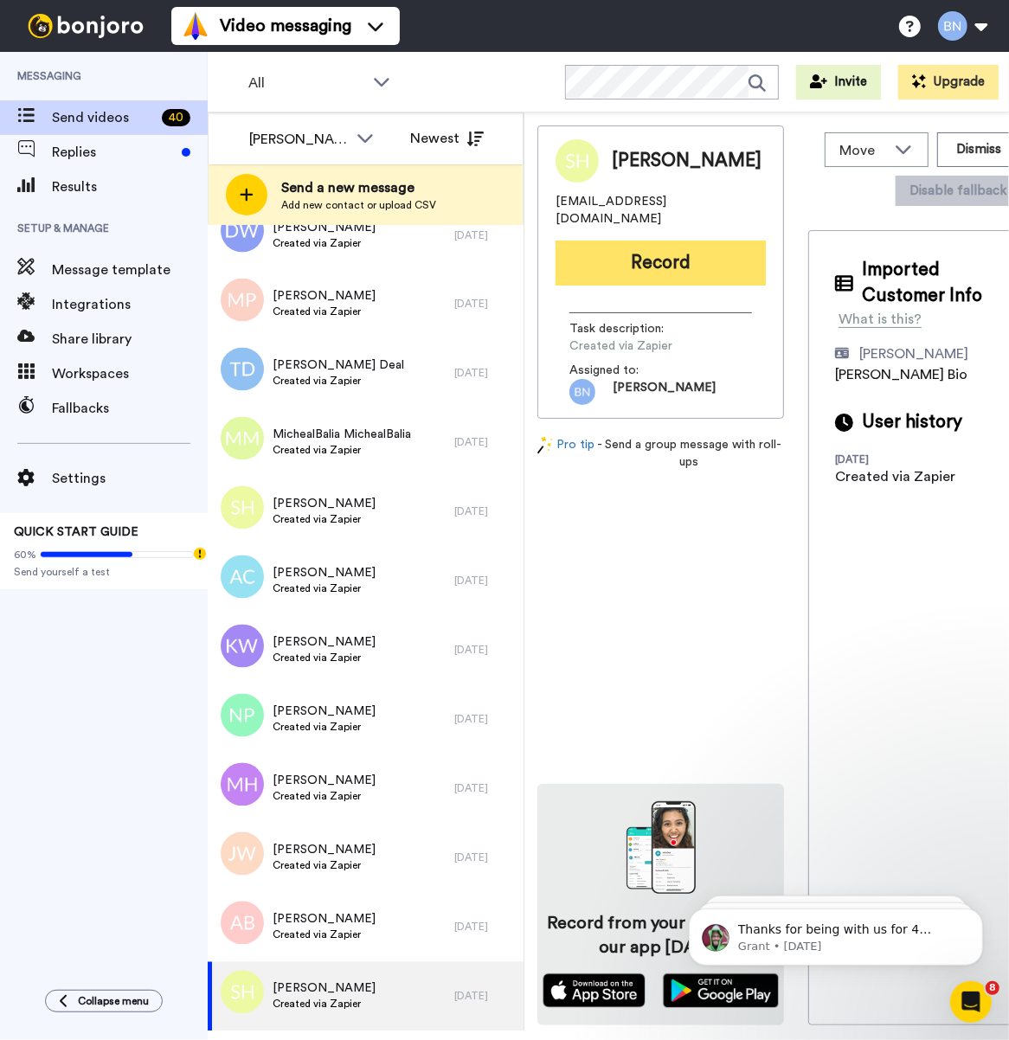
click at [644, 252] on button "Record" at bounding box center [660, 262] width 210 height 45
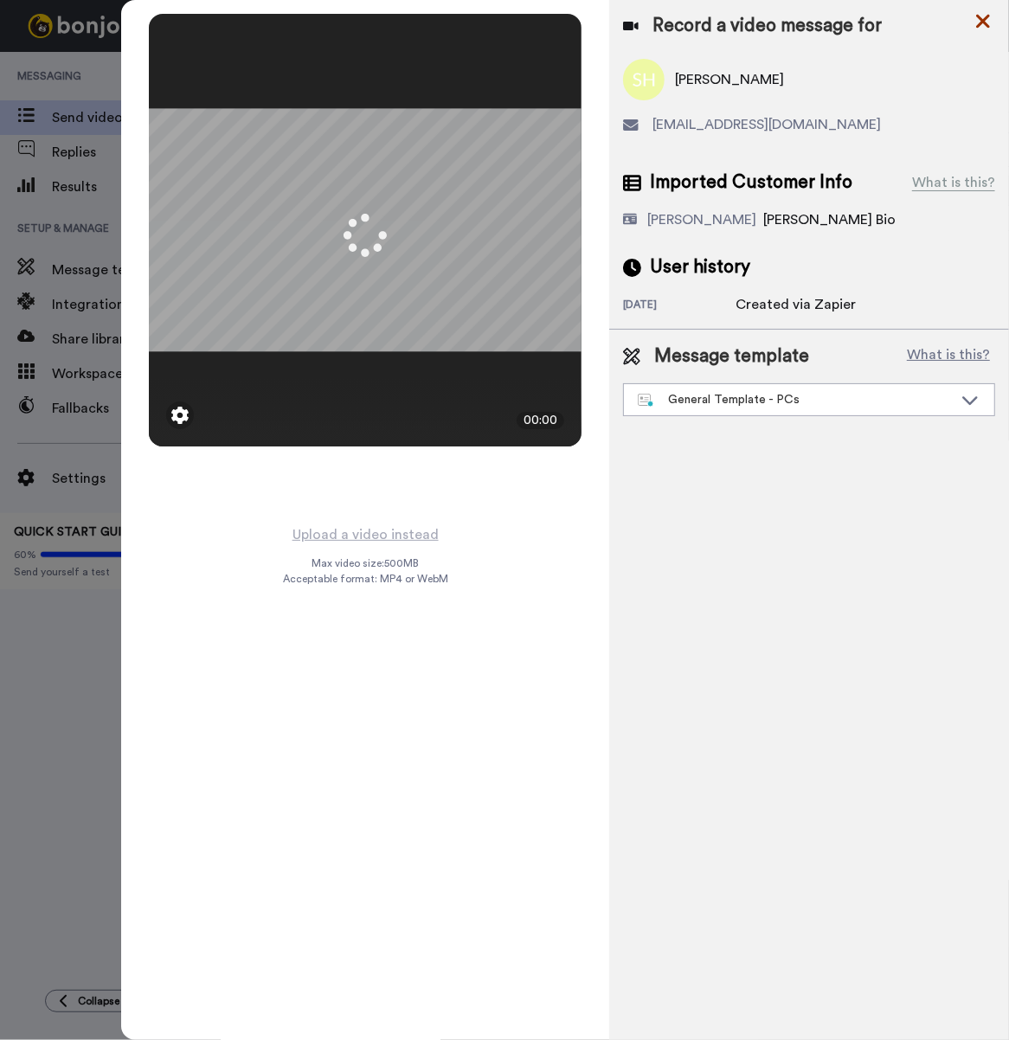
click at [979, 18] on icon at bounding box center [983, 22] width 14 height 14
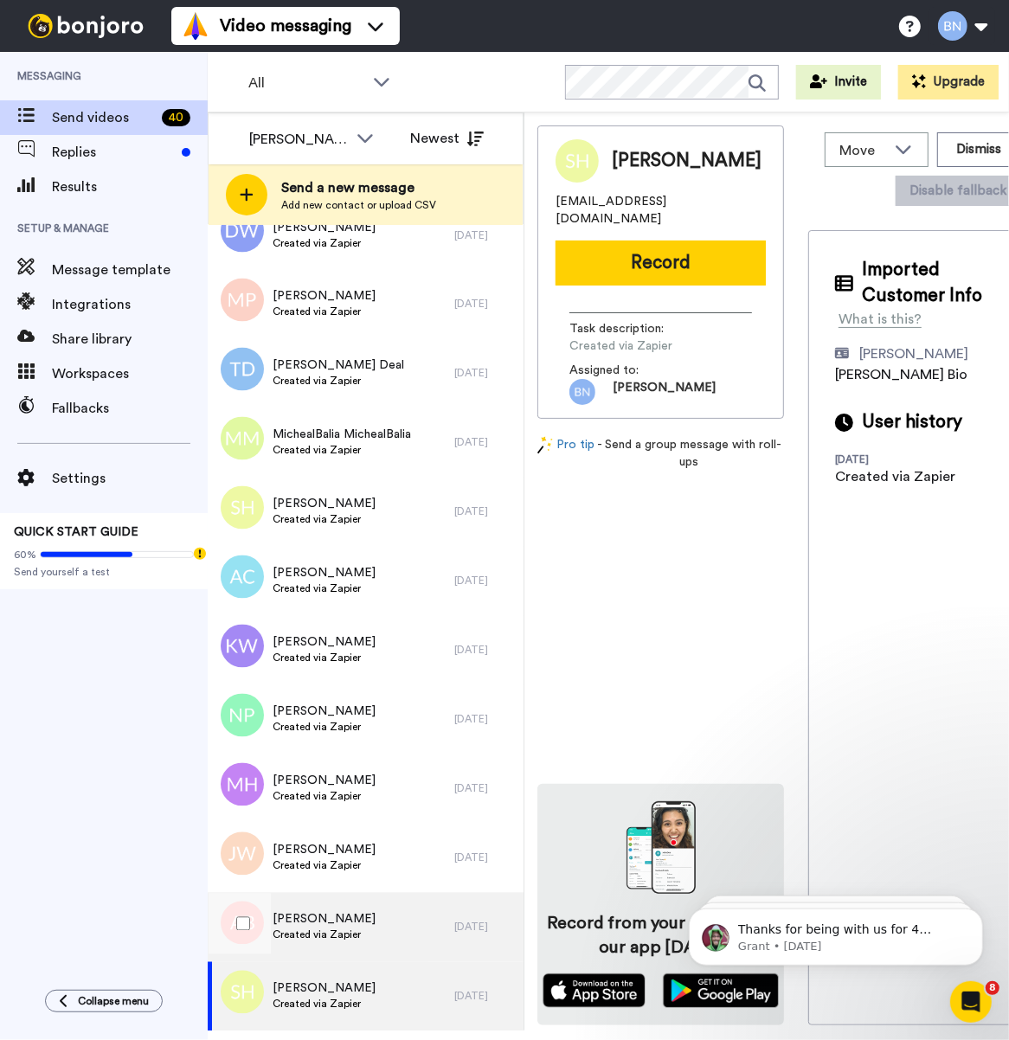
click at [326, 926] on span "[PERSON_NAME]" at bounding box center [323, 919] width 103 height 17
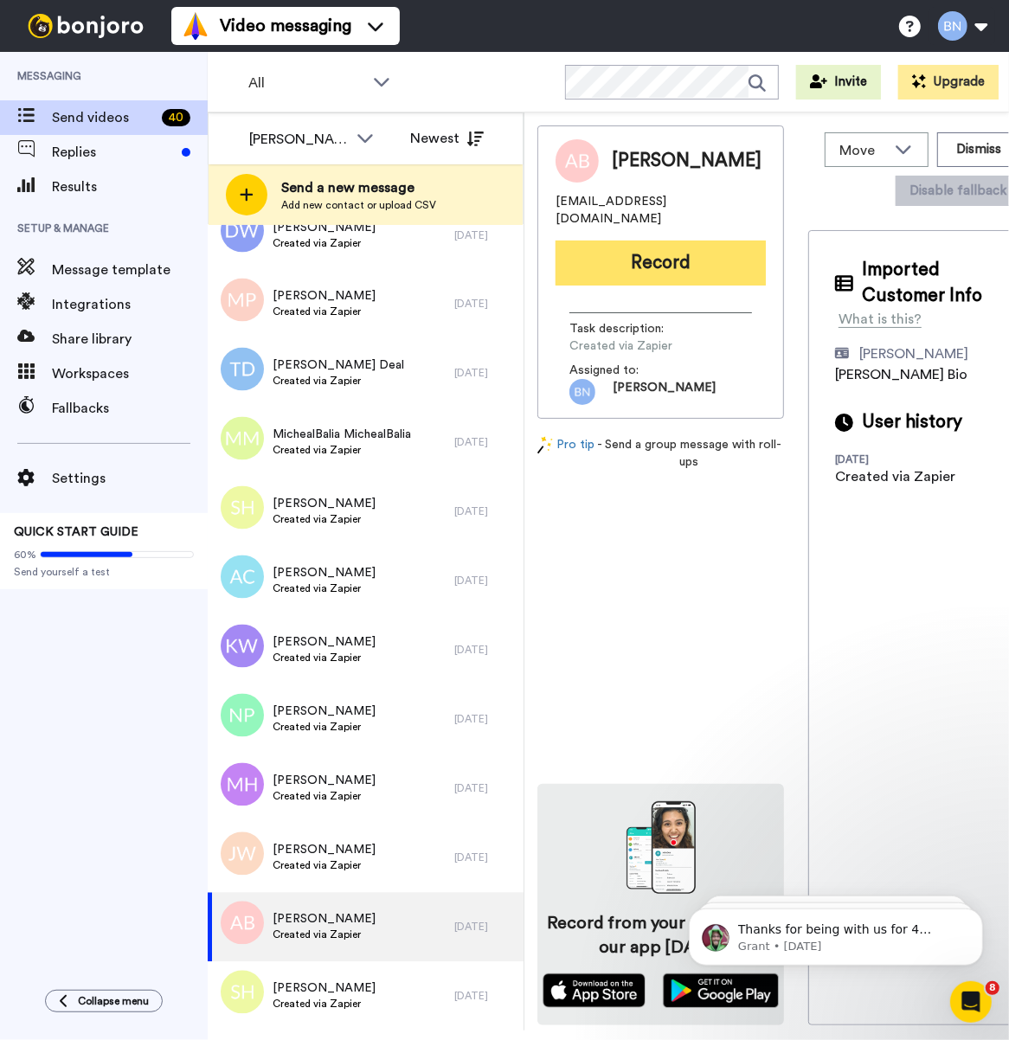
click at [716, 256] on button "Record" at bounding box center [660, 262] width 210 height 45
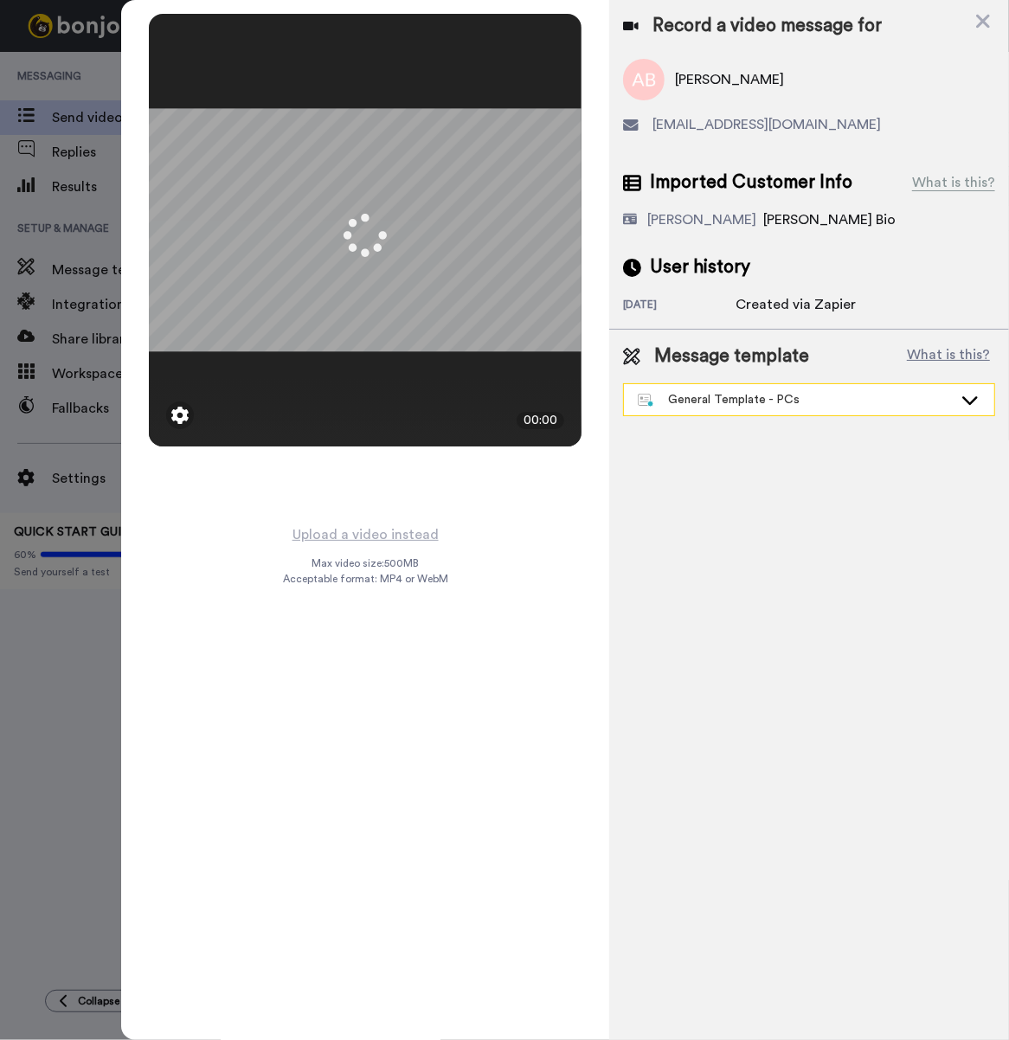
click at [761, 411] on div "General Template - PCs" at bounding box center [809, 399] width 370 height 31
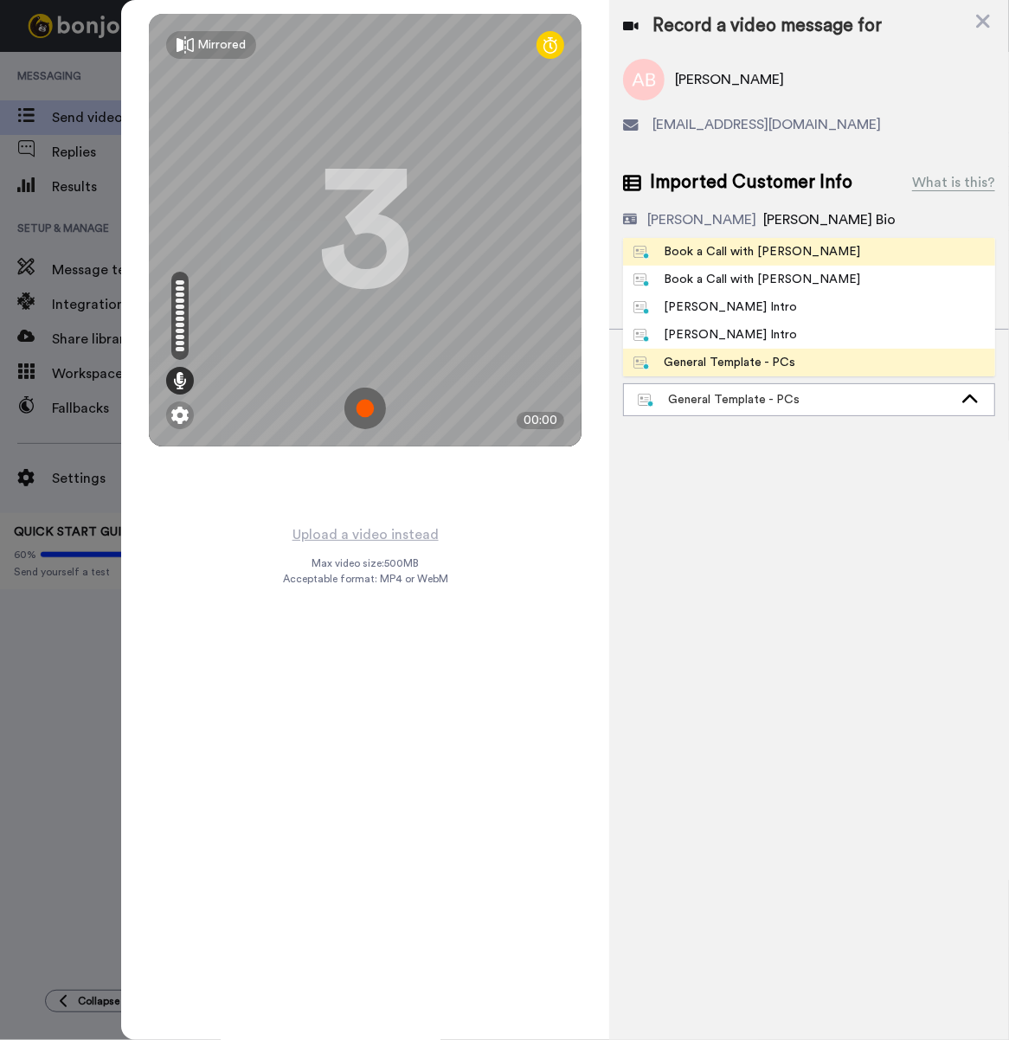
click at [798, 251] on li "Book a Call with [PERSON_NAME]" at bounding box center [809, 252] width 372 height 28
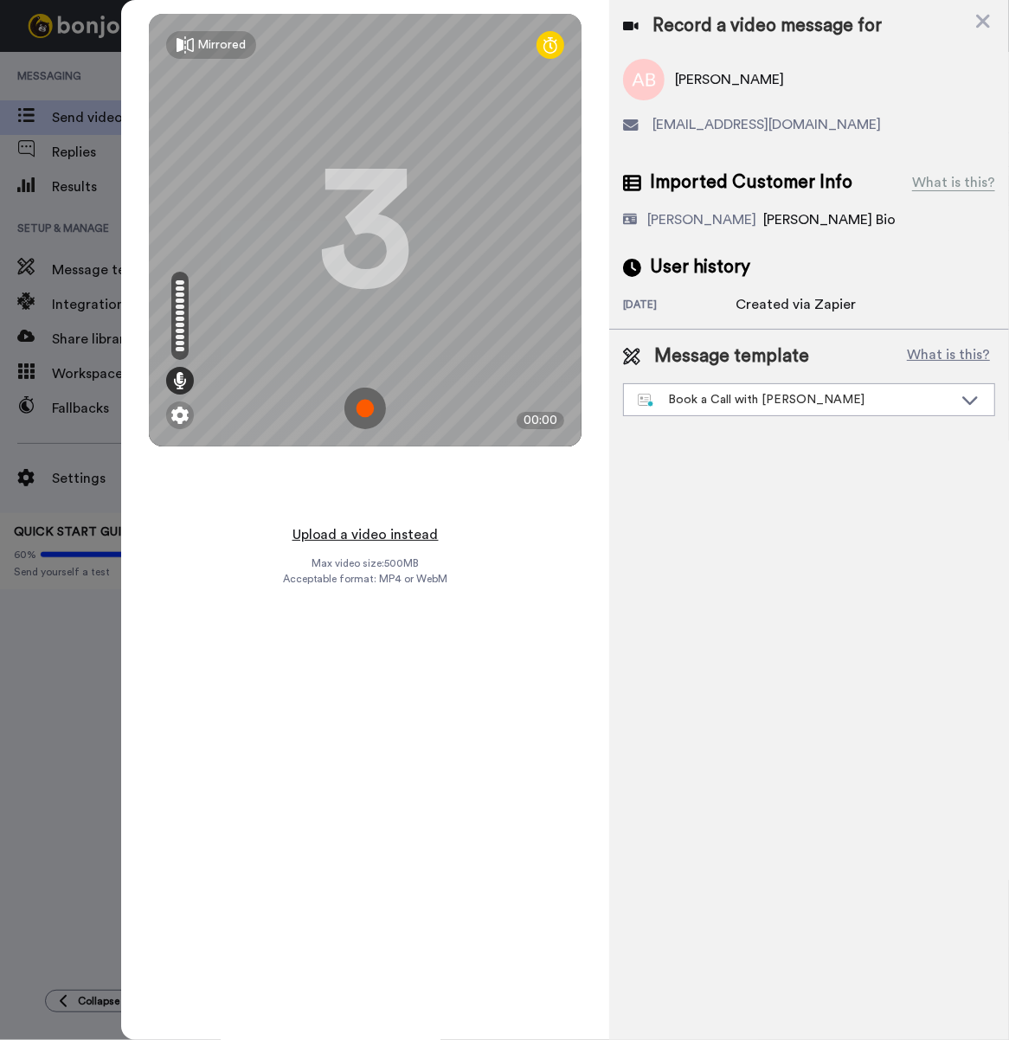
click at [401, 523] on button "Upload a video instead" at bounding box center [365, 534] width 157 height 22
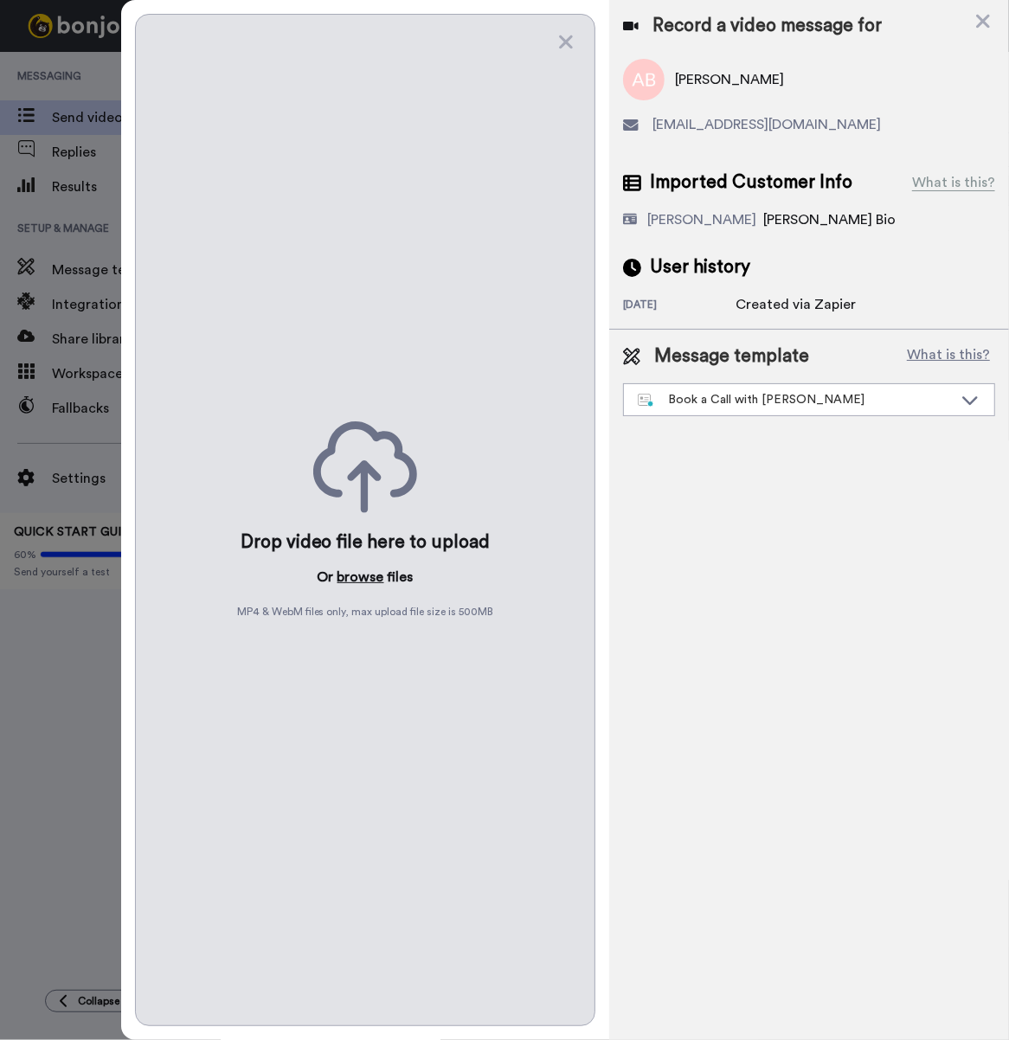
click at [356, 572] on button "browse" at bounding box center [360, 577] width 47 height 21
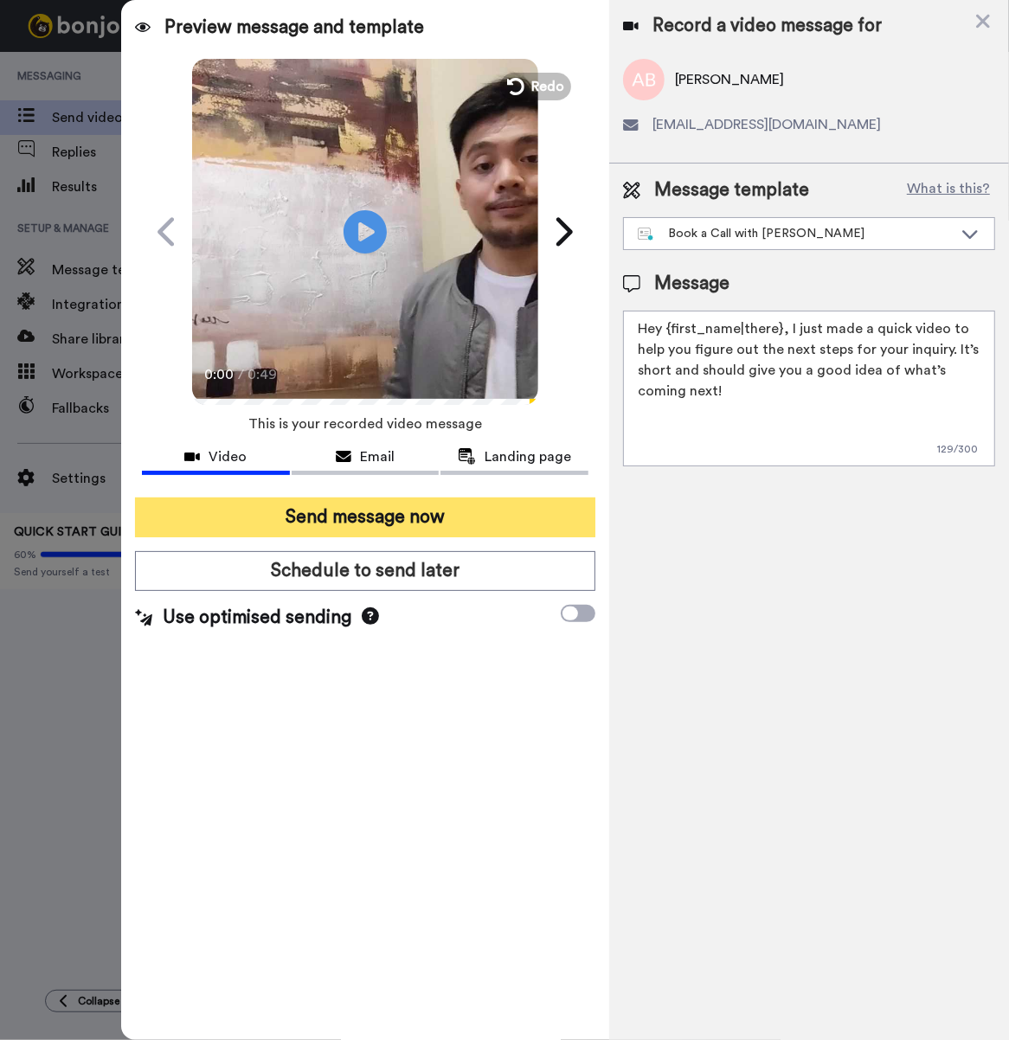
click at [346, 517] on button "Send message now" at bounding box center [365, 517] width 460 height 40
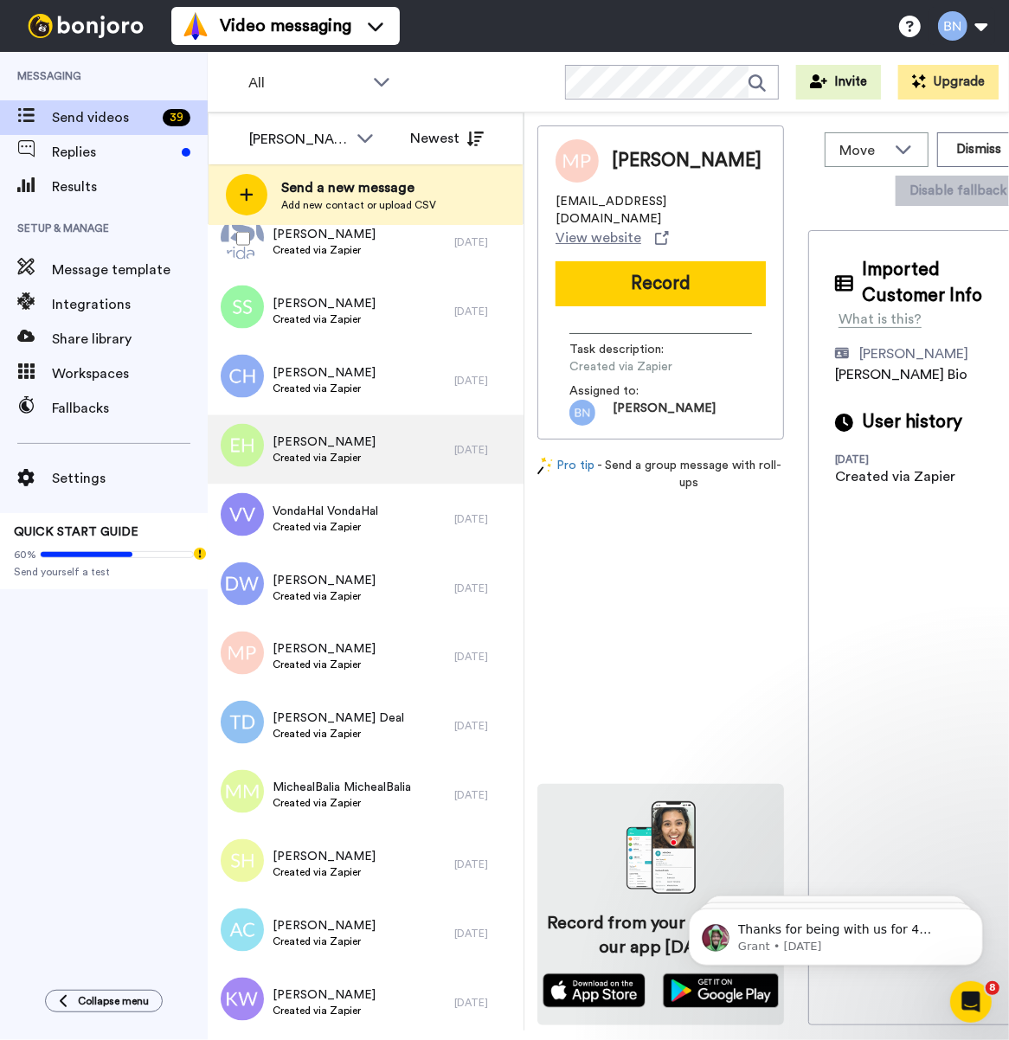
scroll to position [1910, 0]
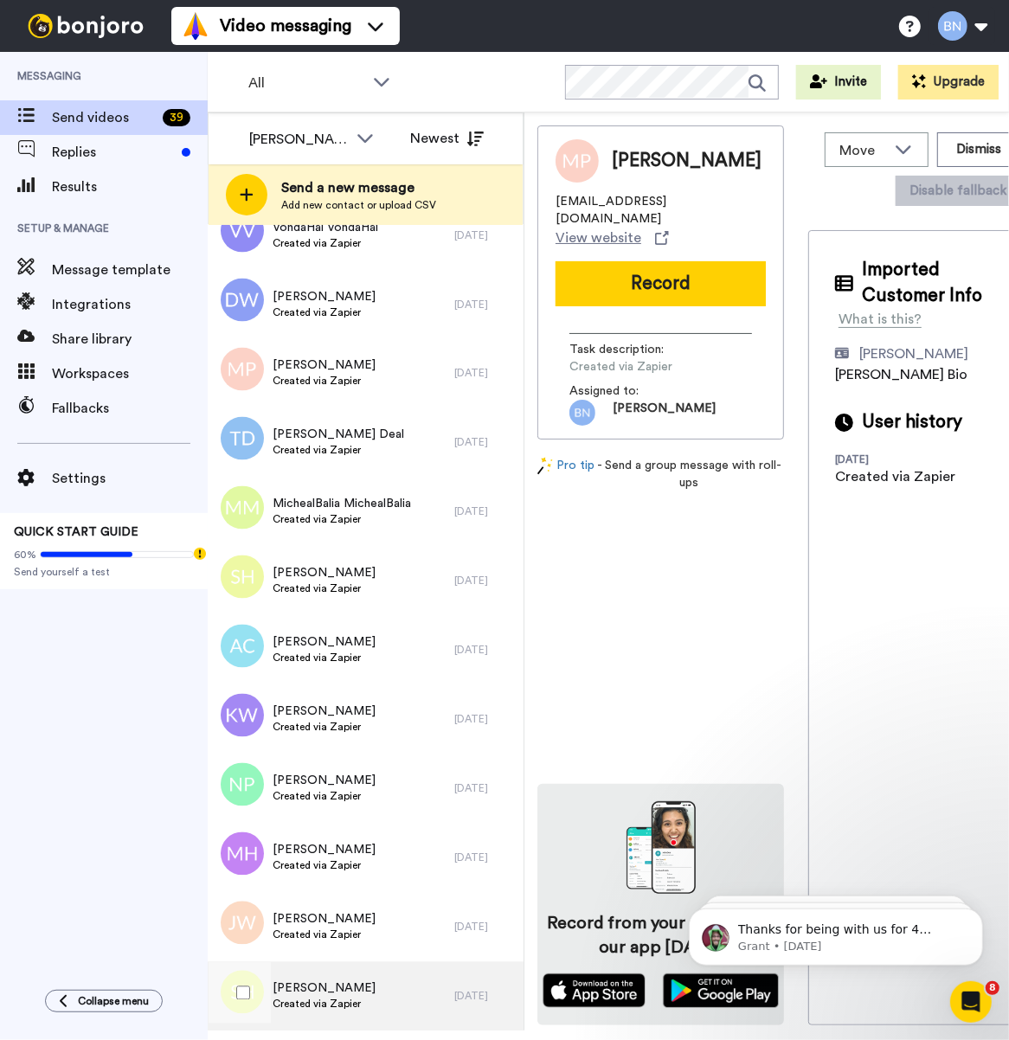
click at [368, 997] on div "Shareese Hamer Created via Zapier" at bounding box center [331, 996] width 247 height 69
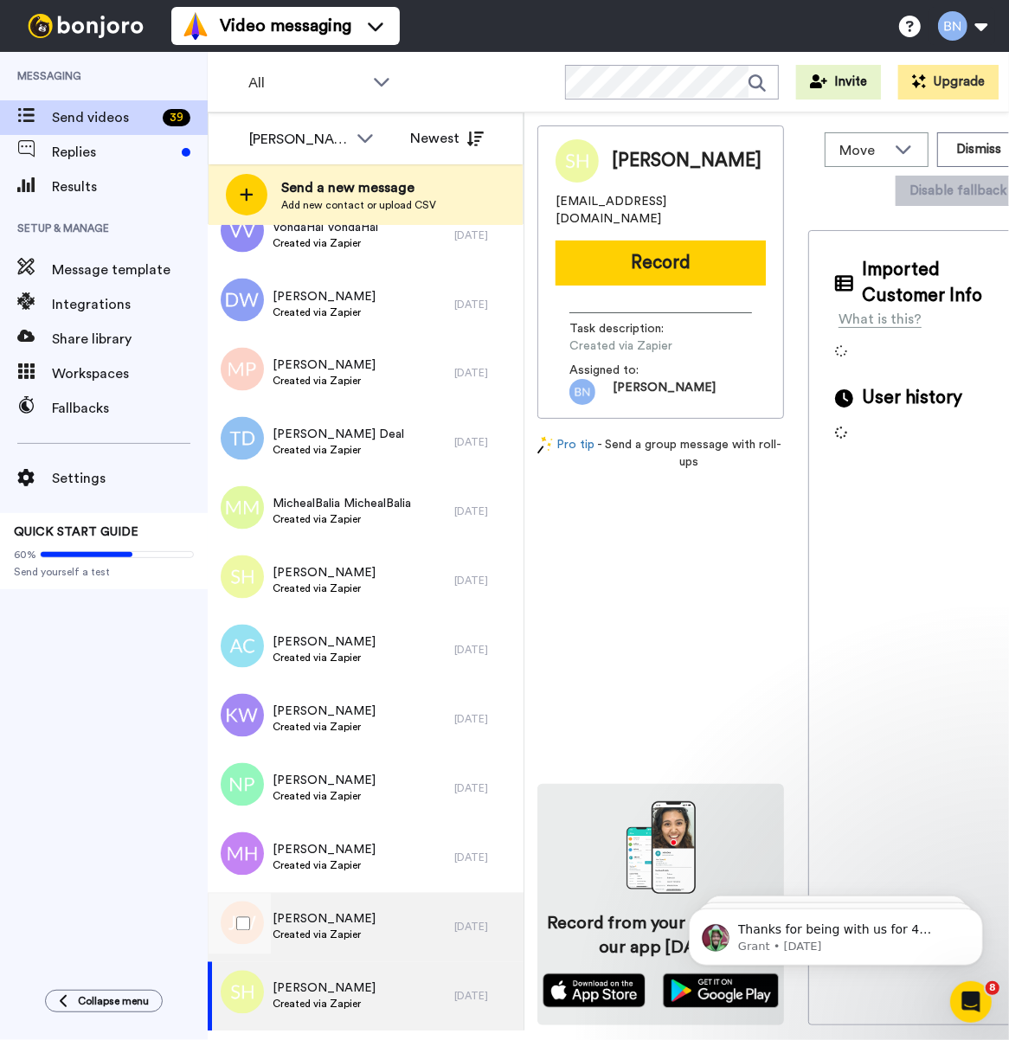
click at [365, 926] on div "Jashiya Williams Created via Zapier" at bounding box center [331, 927] width 247 height 69
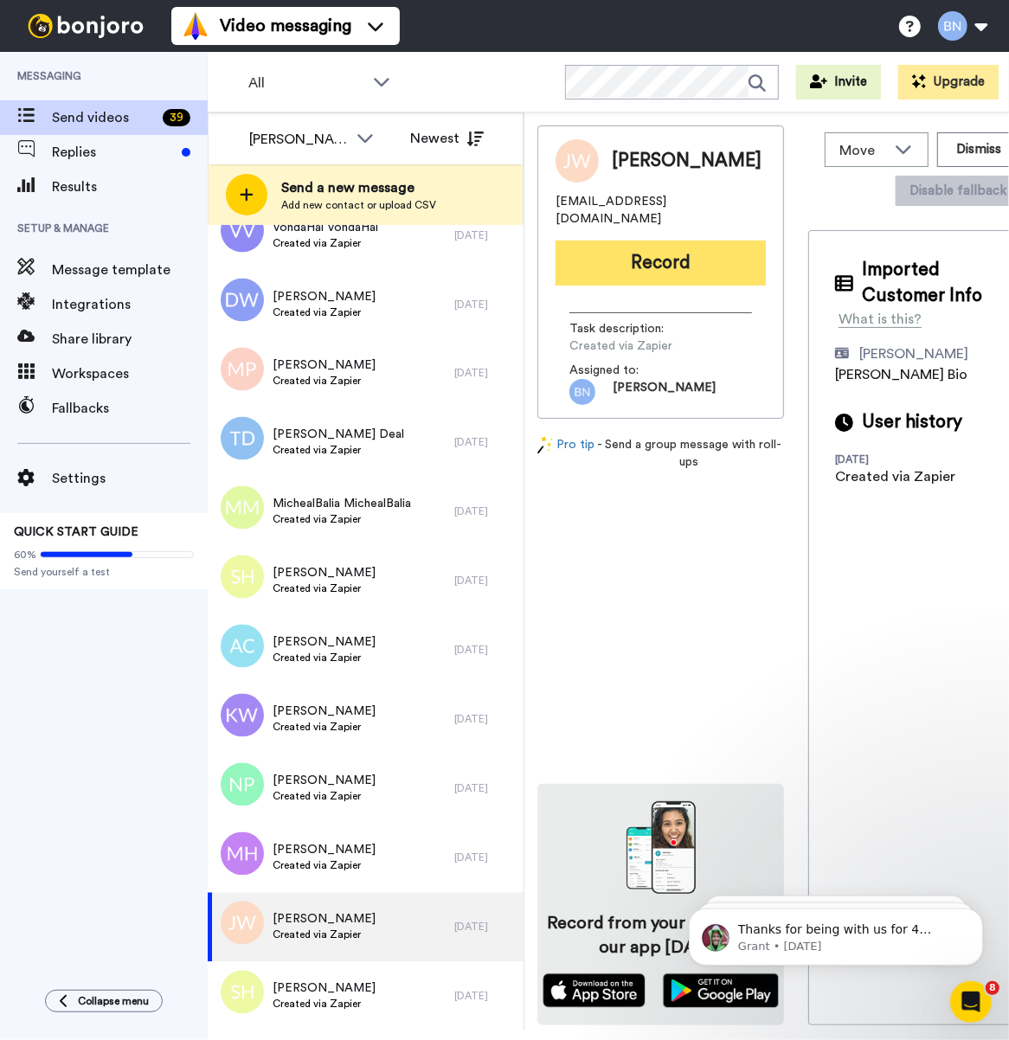
click at [699, 243] on button "Record" at bounding box center [660, 262] width 210 height 45
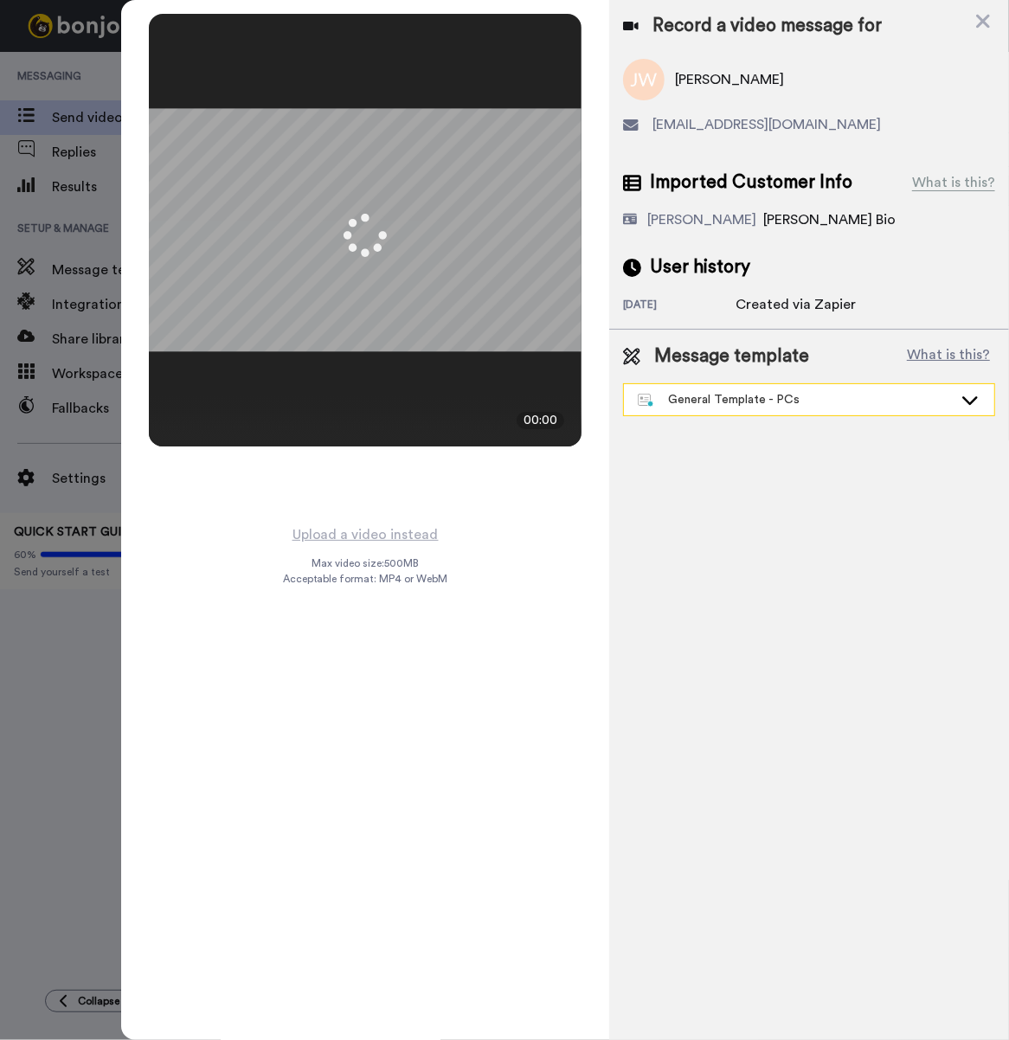
click at [815, 409] on div "General Template - PCs" at bounding box center [809, 399] width 370 height 31
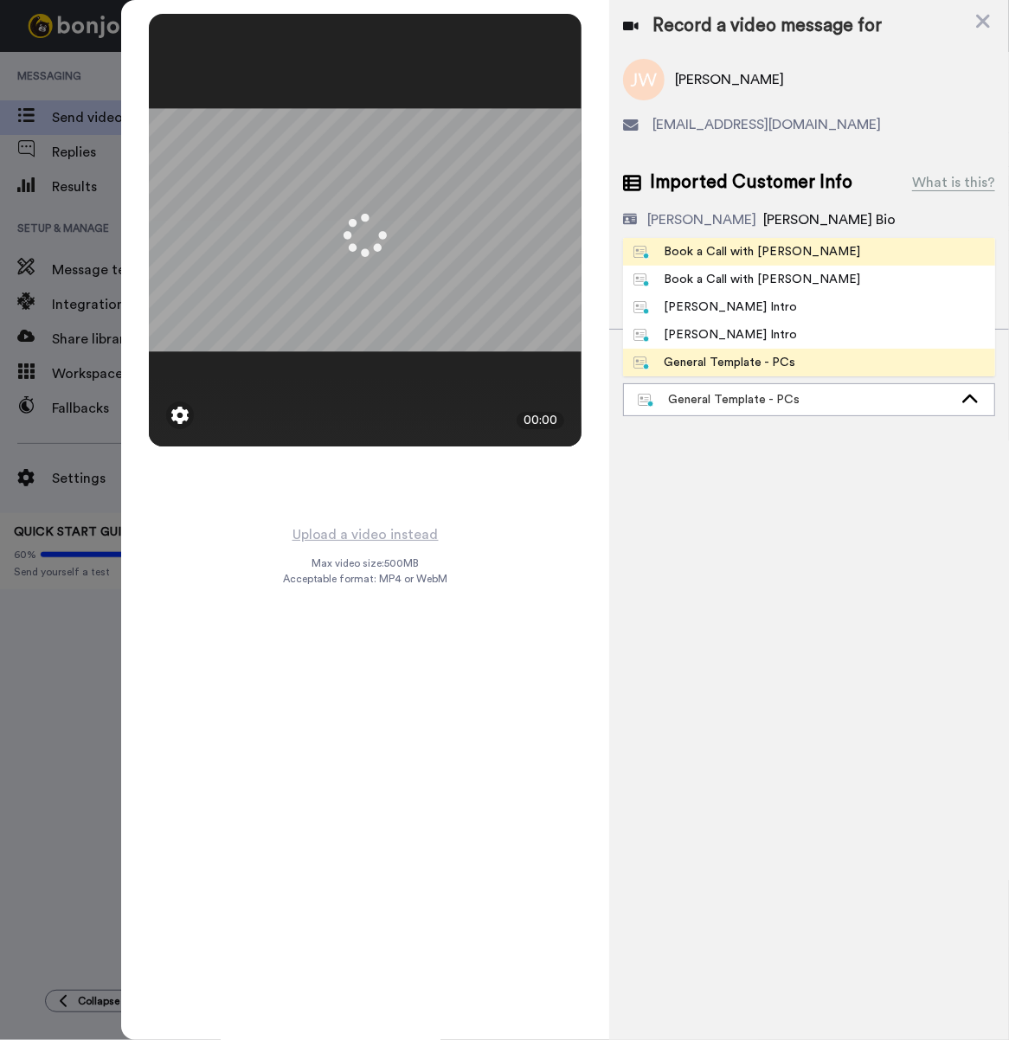
click at [814, 249] on li "Book a Call with [PERSON_NAME]" at bounding box center [809, 252] width 372 height 28
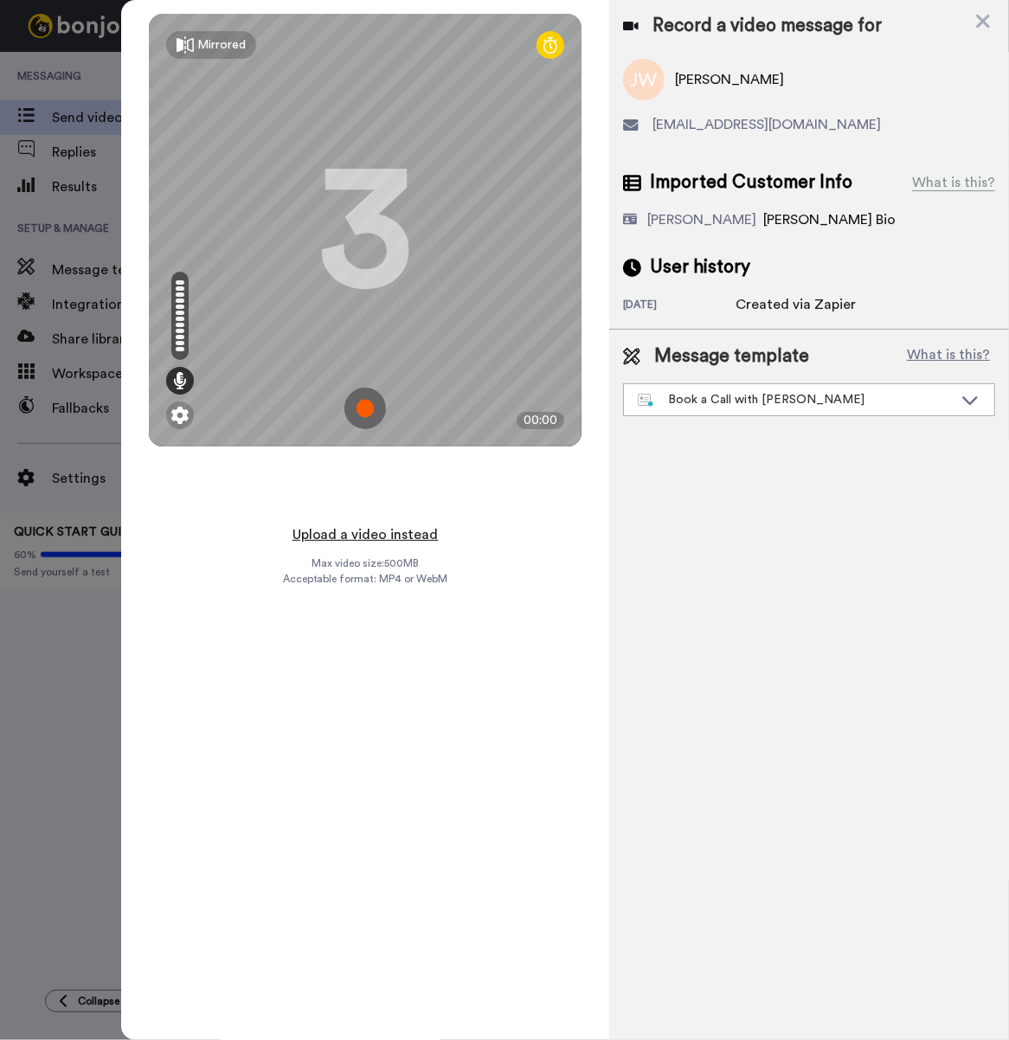
click at [377, 523] on button "Upload a video instead" at bounding box center [365, 534] width 157 height 22
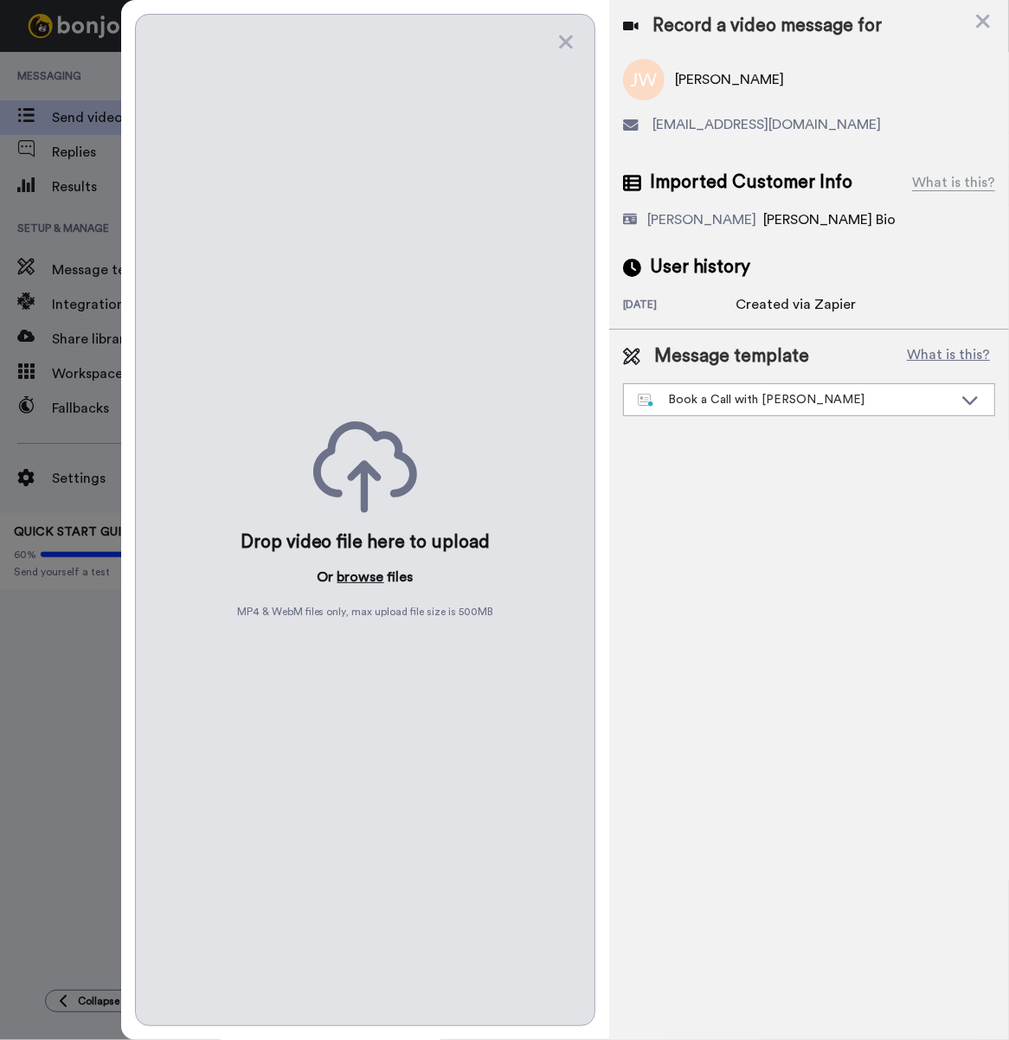
click at [365, 578] on button "browse" at bounding box center [360, 577] width 47 height 21
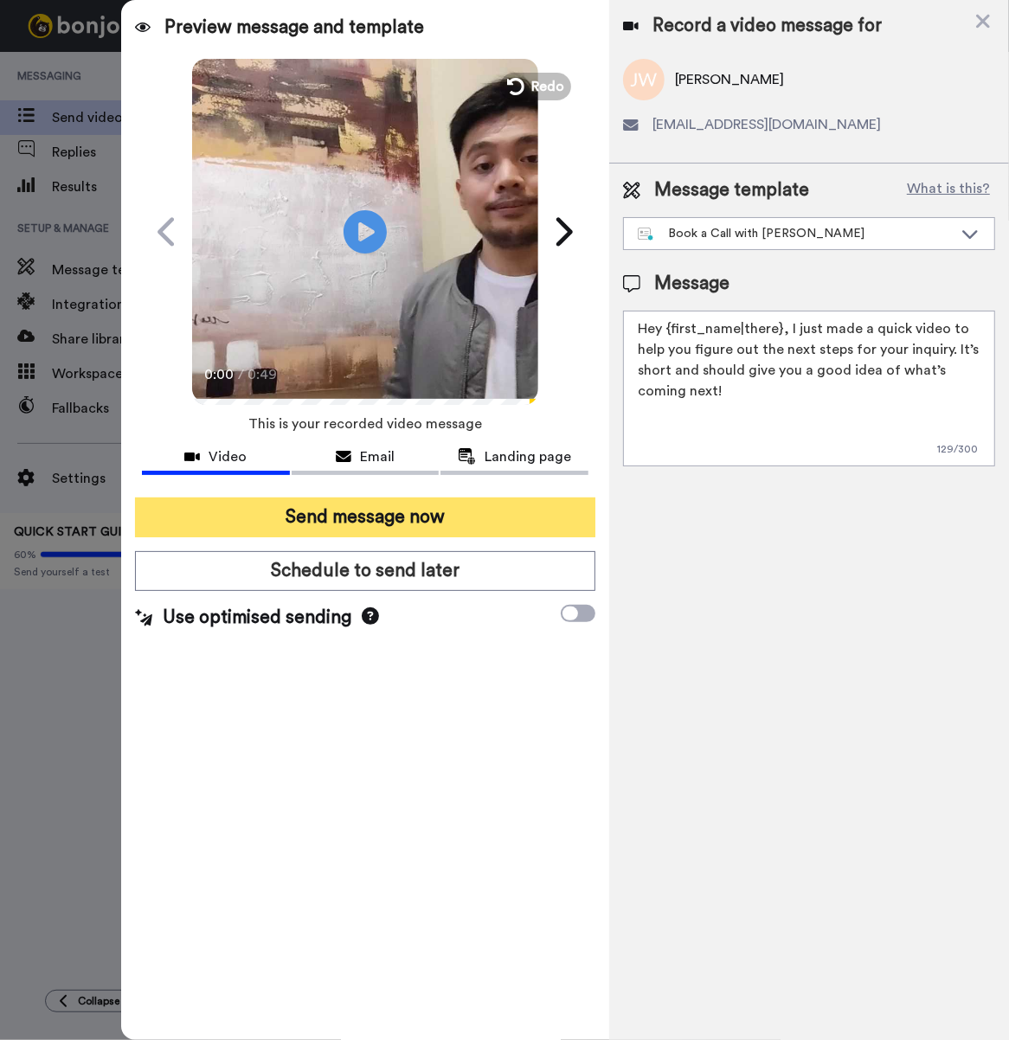
click at [503, 519] on button "Send message now" at bounding box center [365, 517] width 460 height 40
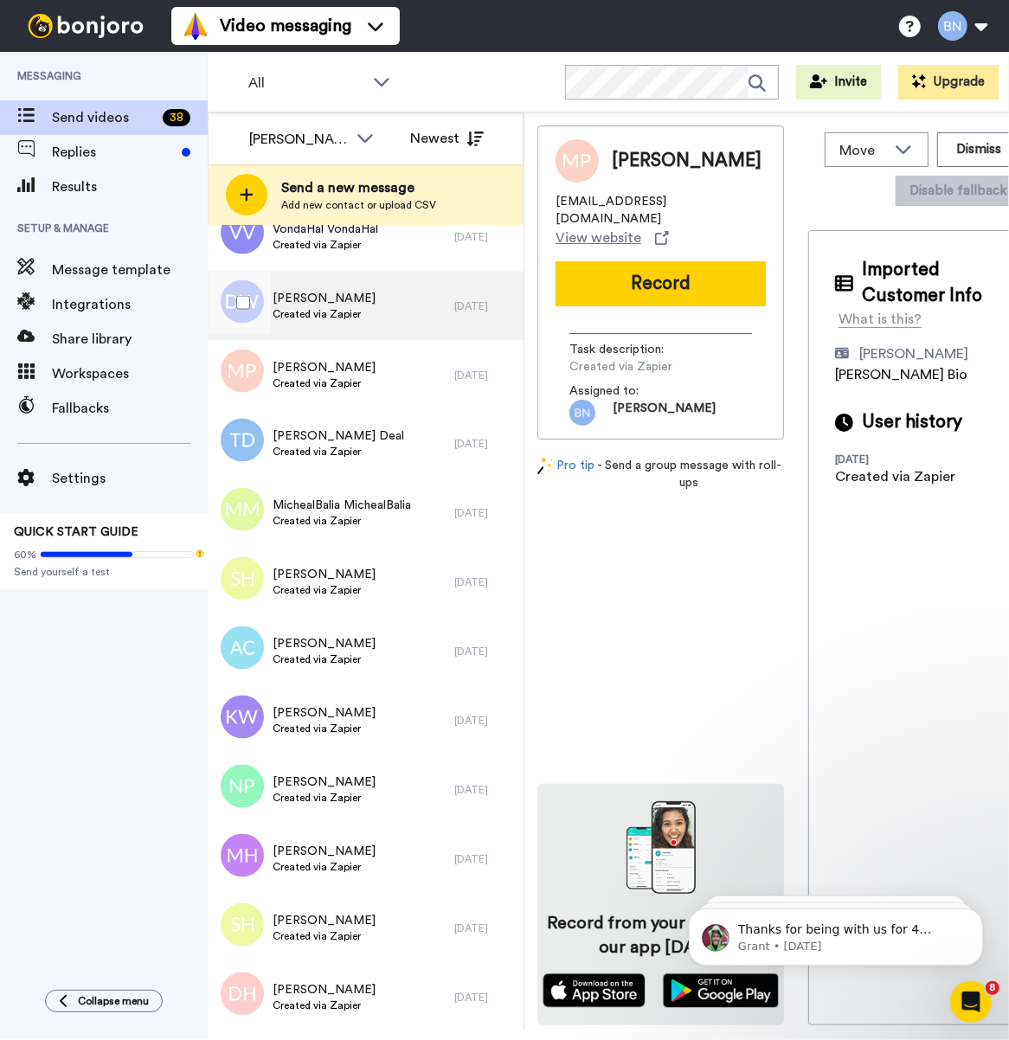
scroll to position [1841, 0]
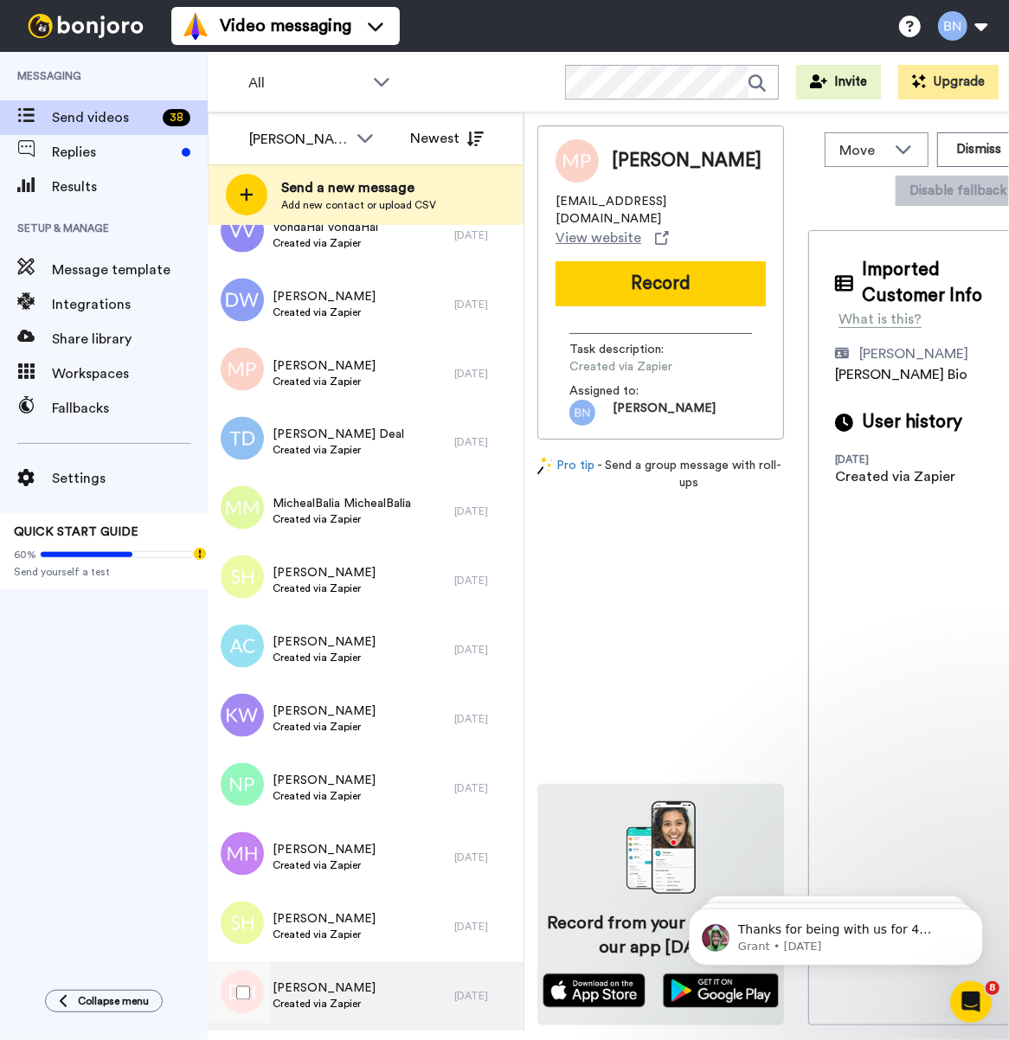
click at [388, 1002] on div "Darranique Hobbs Created via Zapier" at bounding box center [331, 996] width 247 height 69
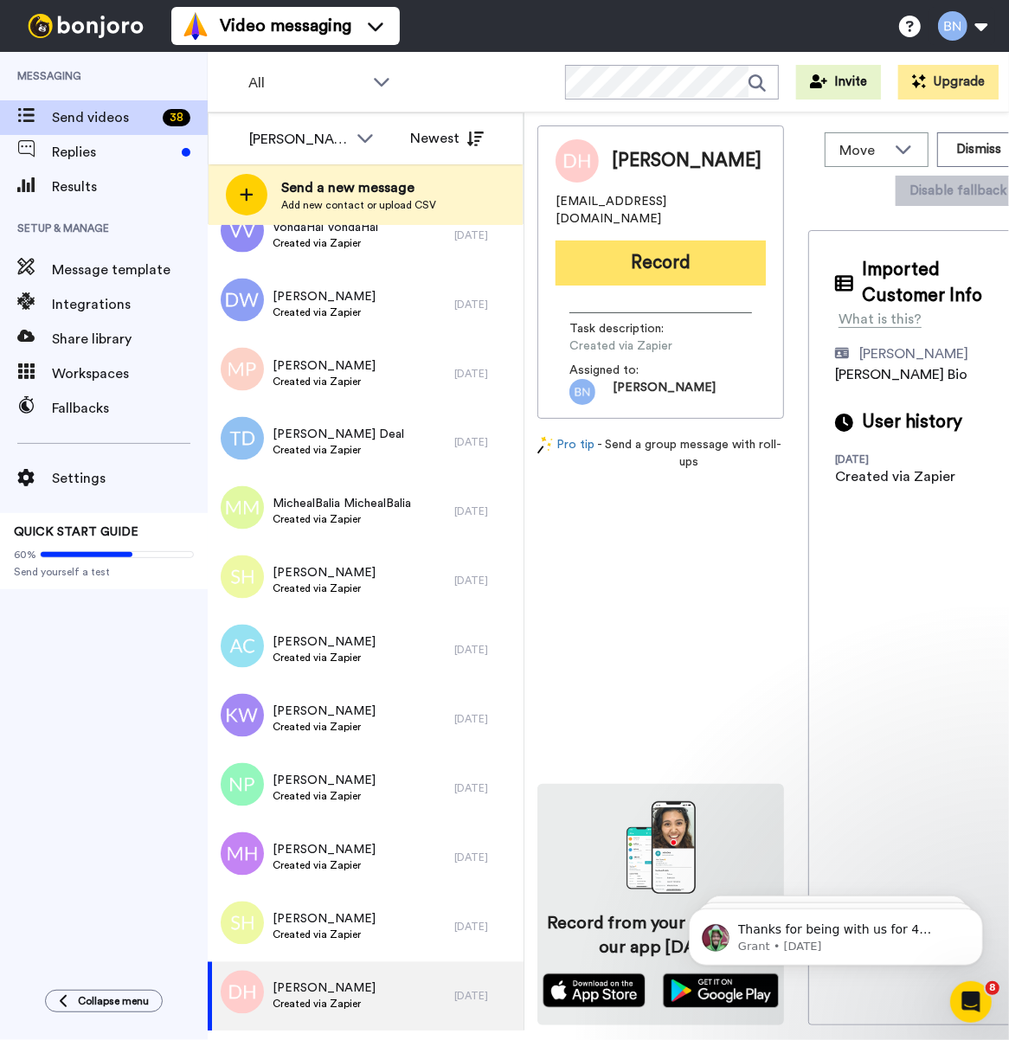
click at [656, 262] on button "Record" at bounding box center [660, 262] width 210 height 45
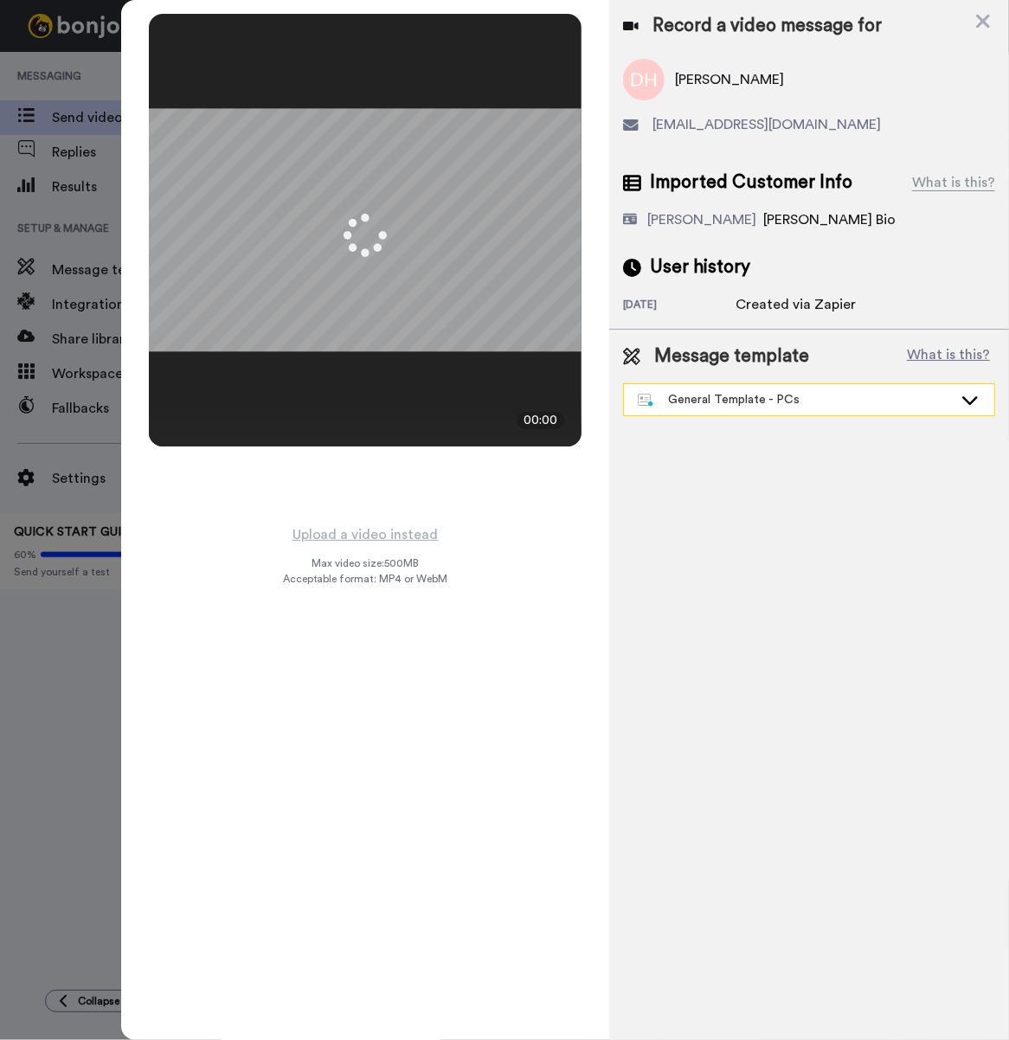
click at [911, 404] on div "General Template - PCs" at bounding box center [795, 399] width 315 height 17
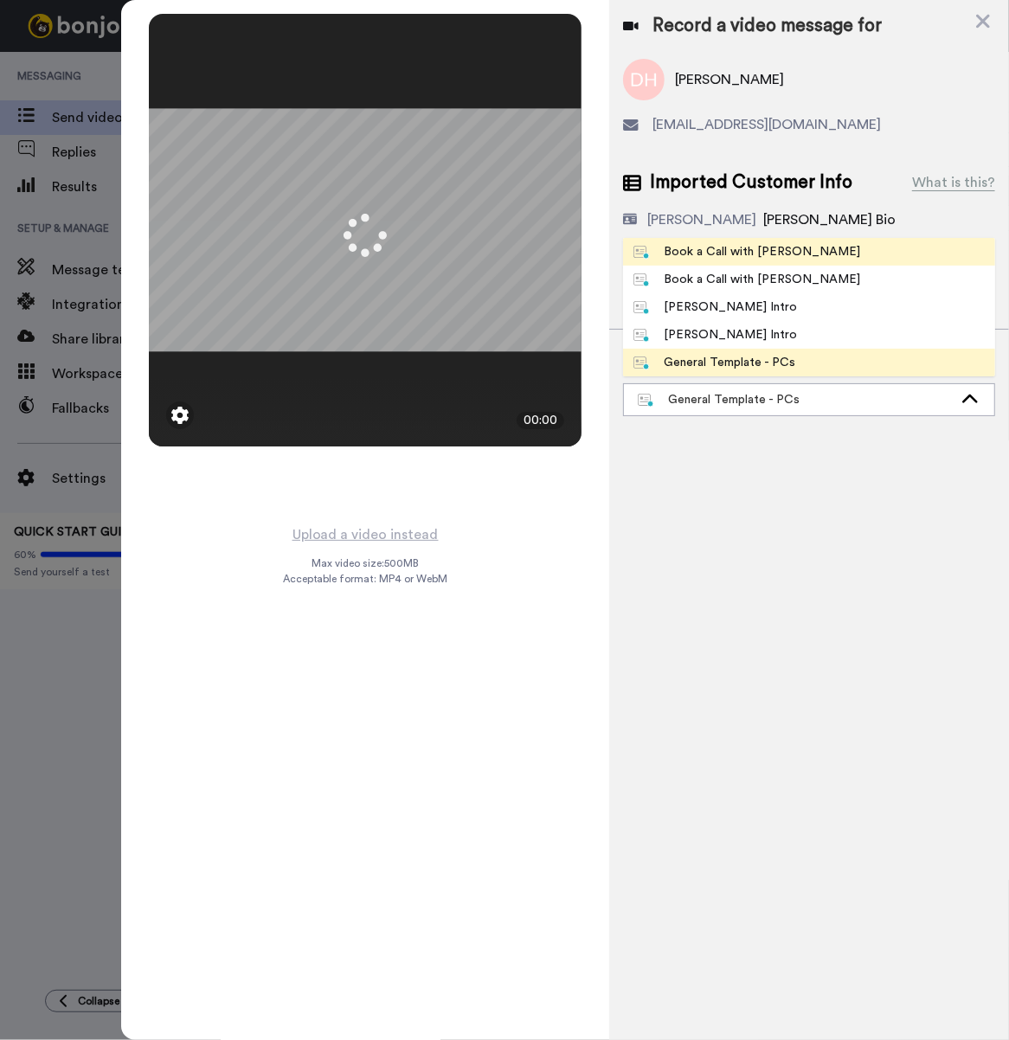
click at [777, 253] on div "Book a Call with [PERSON_NAME]" at bounding box center [746, 251] width 227 height 17
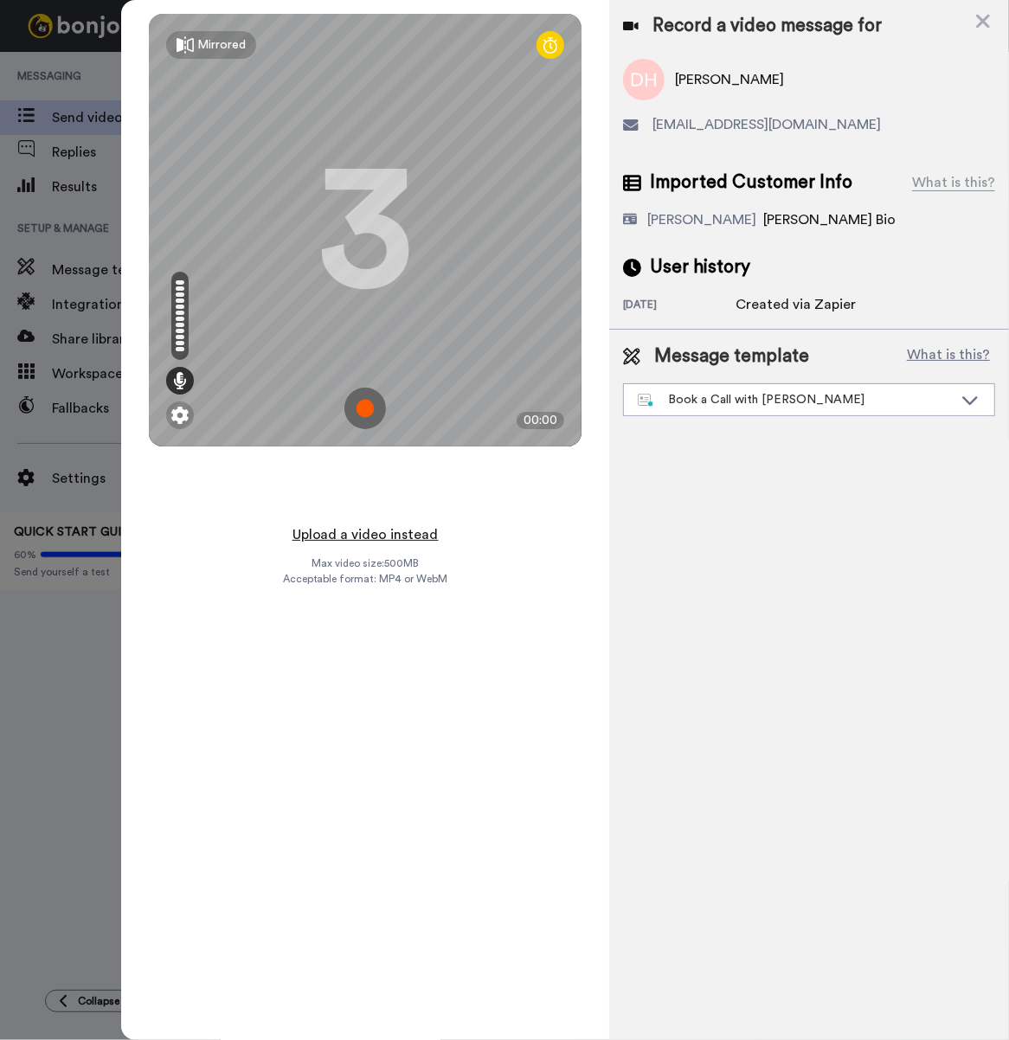
click at [413, 525] on button "Upload a video instead" at bounding box center [365, 534] width 157 height 22
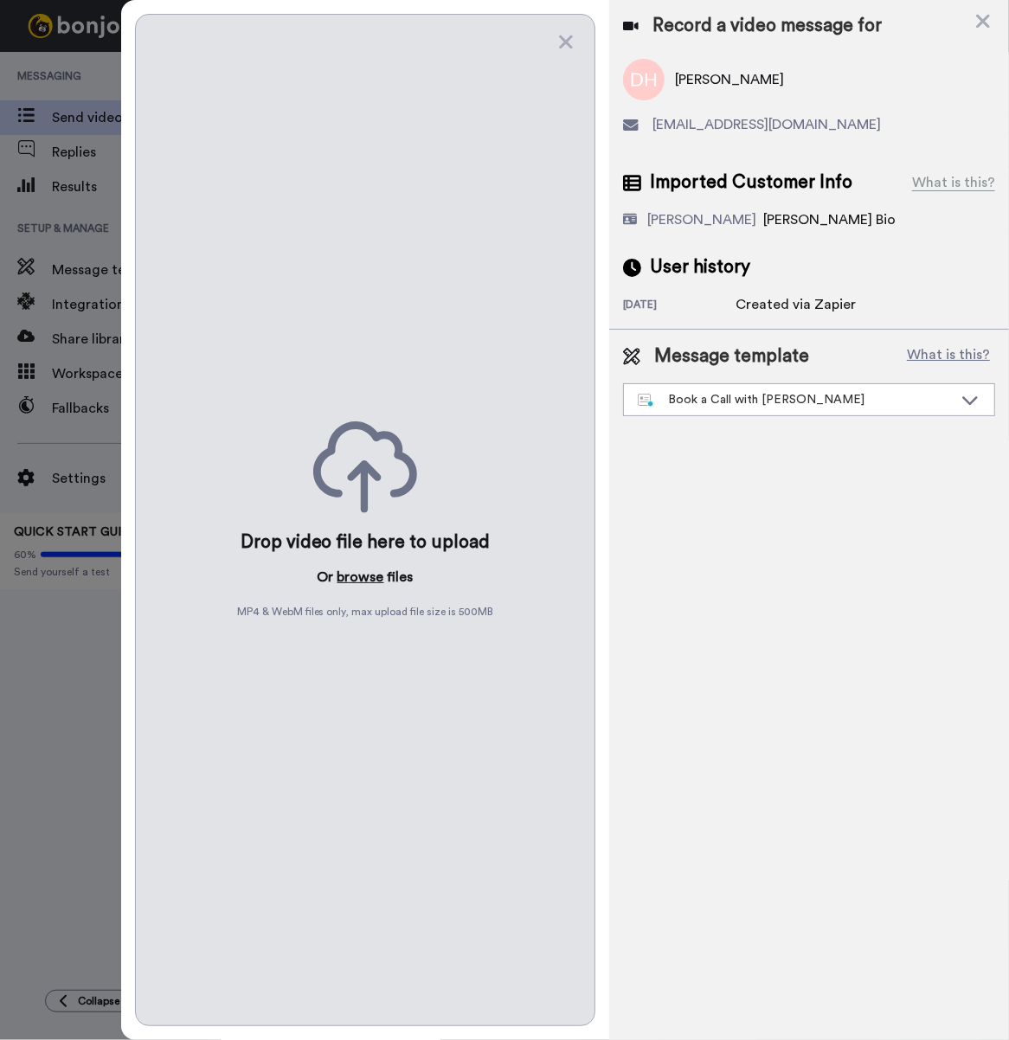
click at [363, 571] on button "browse" at bounding box center [360, 577] width 47 height 21
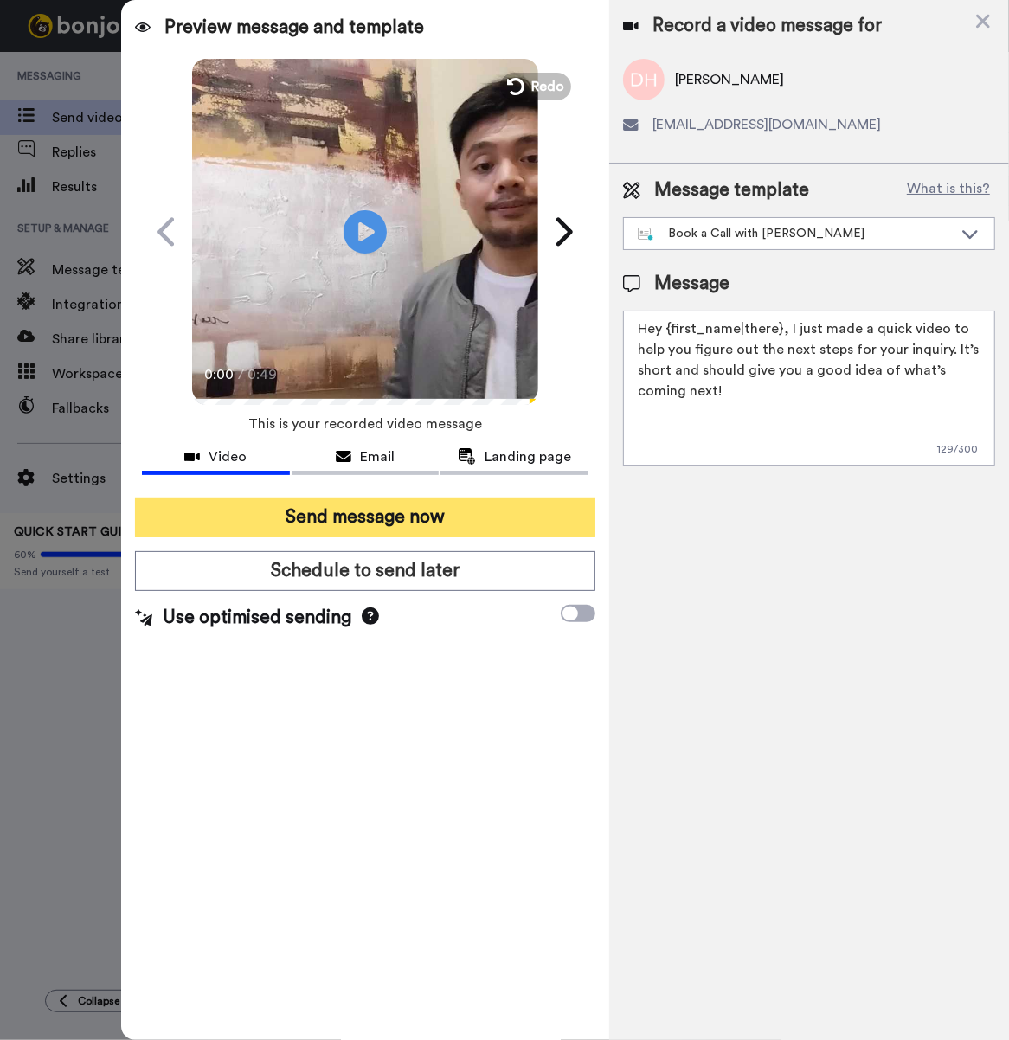
click at [430, 522] on button "Send message now" at bounding box center [365, 517] width 460 height 40
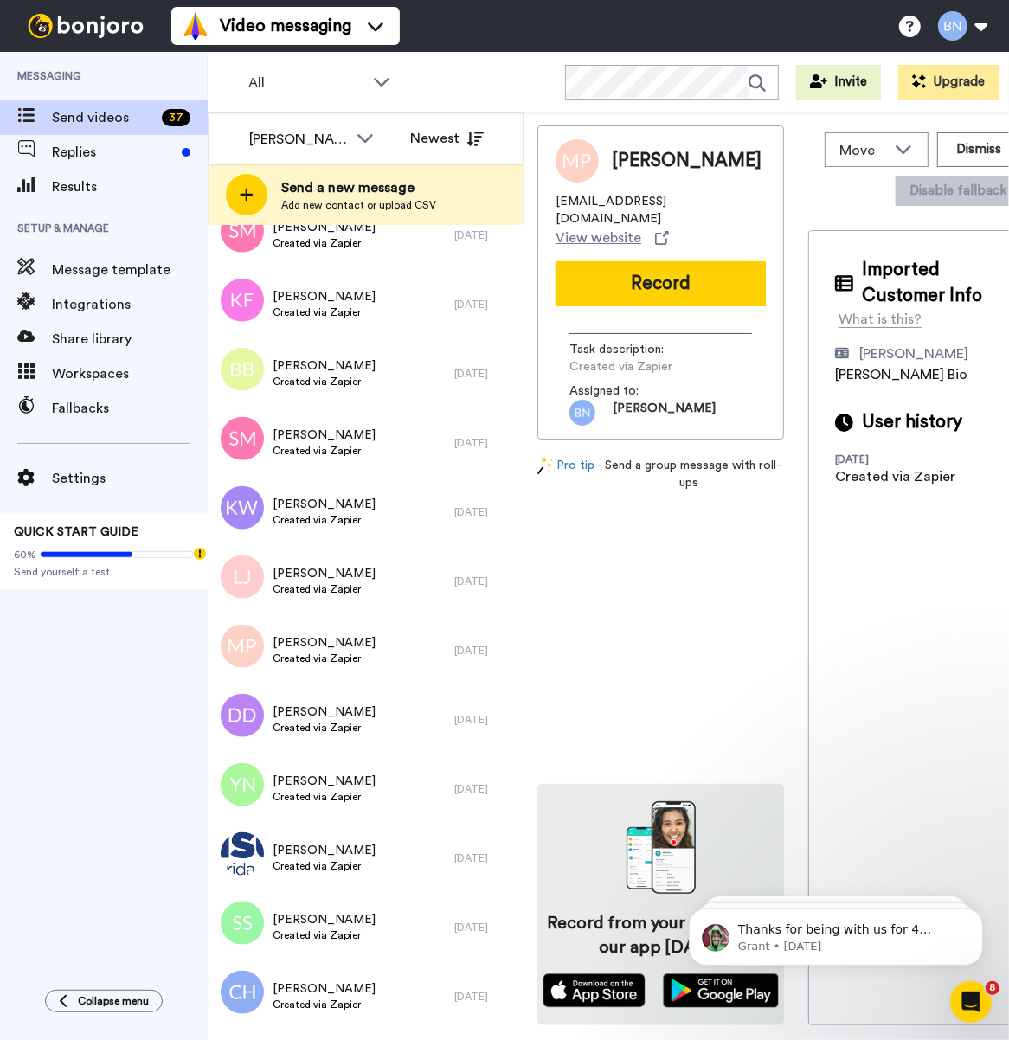
scroll to position [1772, 0]
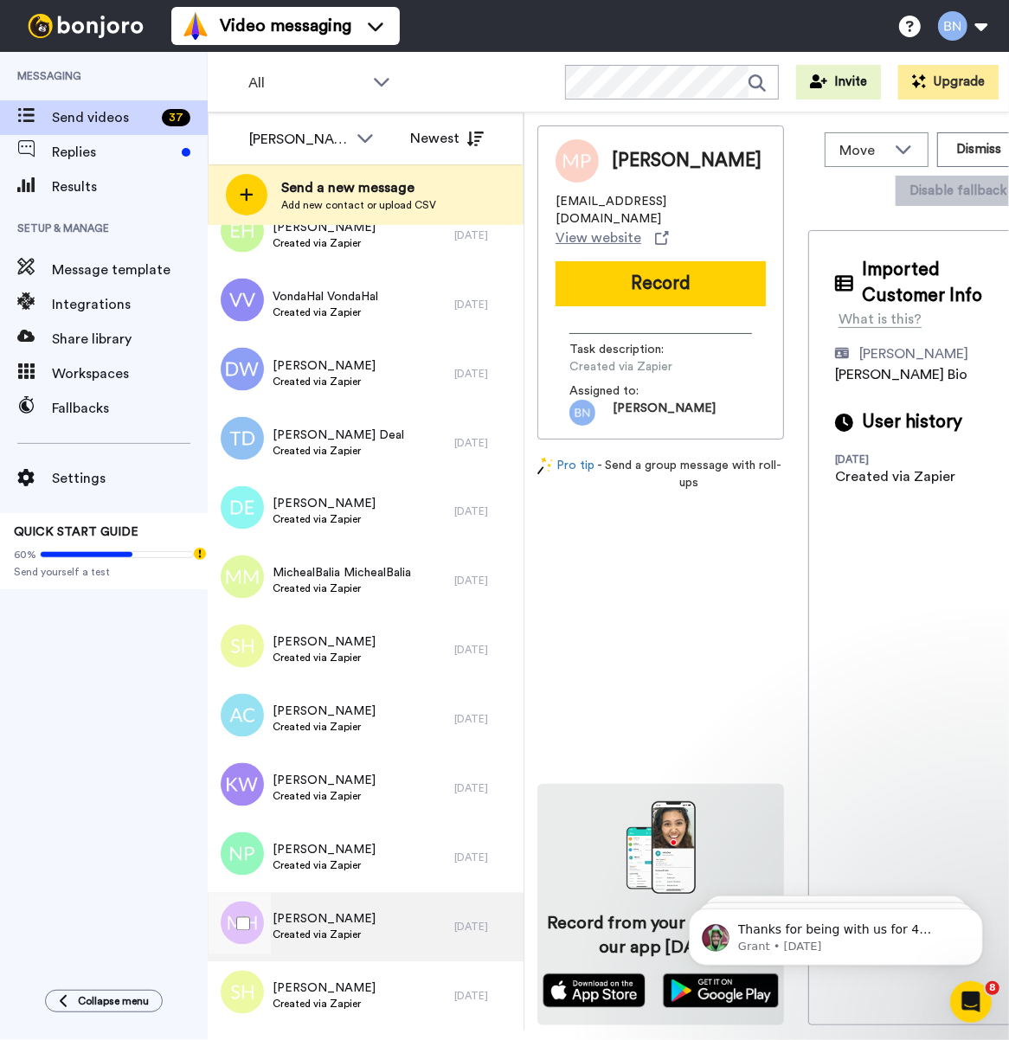
click at [372, 926] on div "[PERSON_NAME] Created via Zapier" at bounding box center [331, 927] width 247 height 69
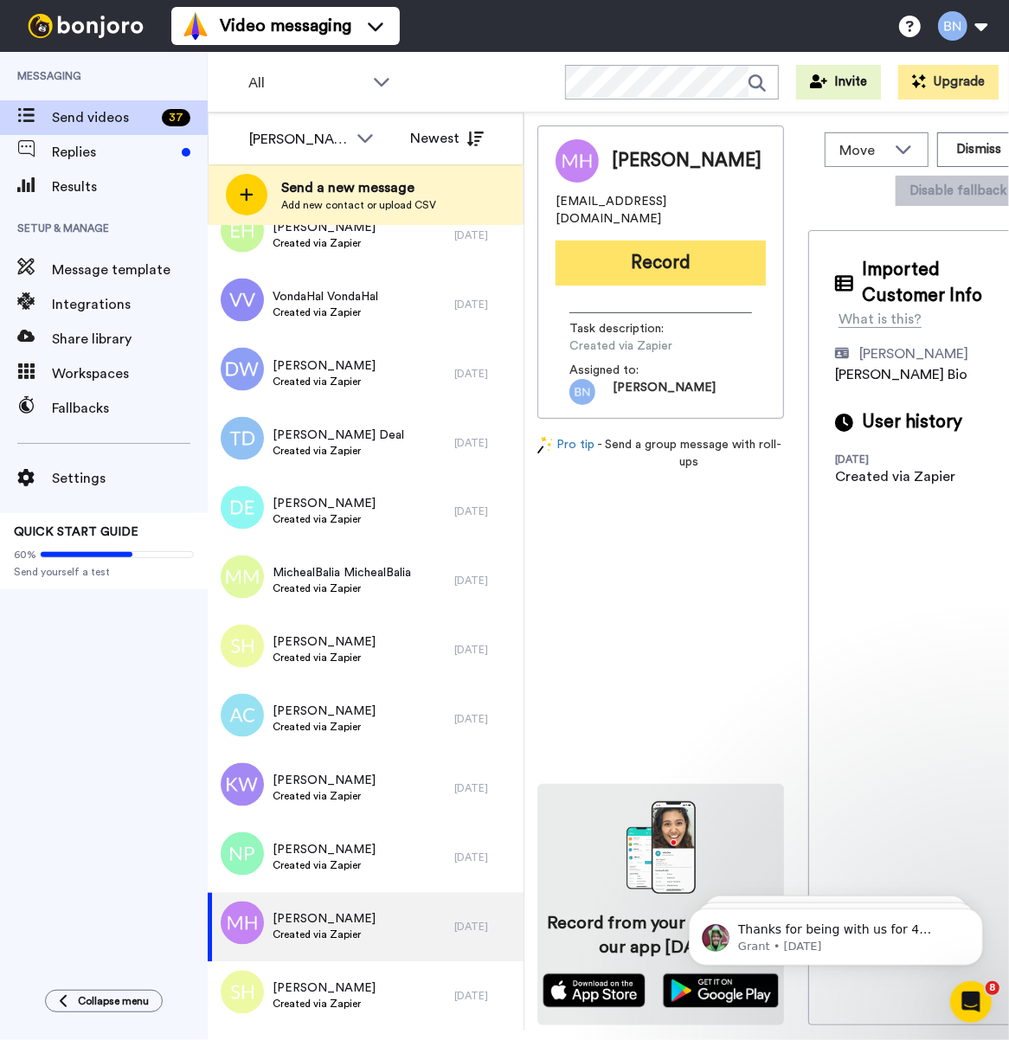
click at [690, 269] on button "Record" at bounding box center [660, 262] width 210 height 45
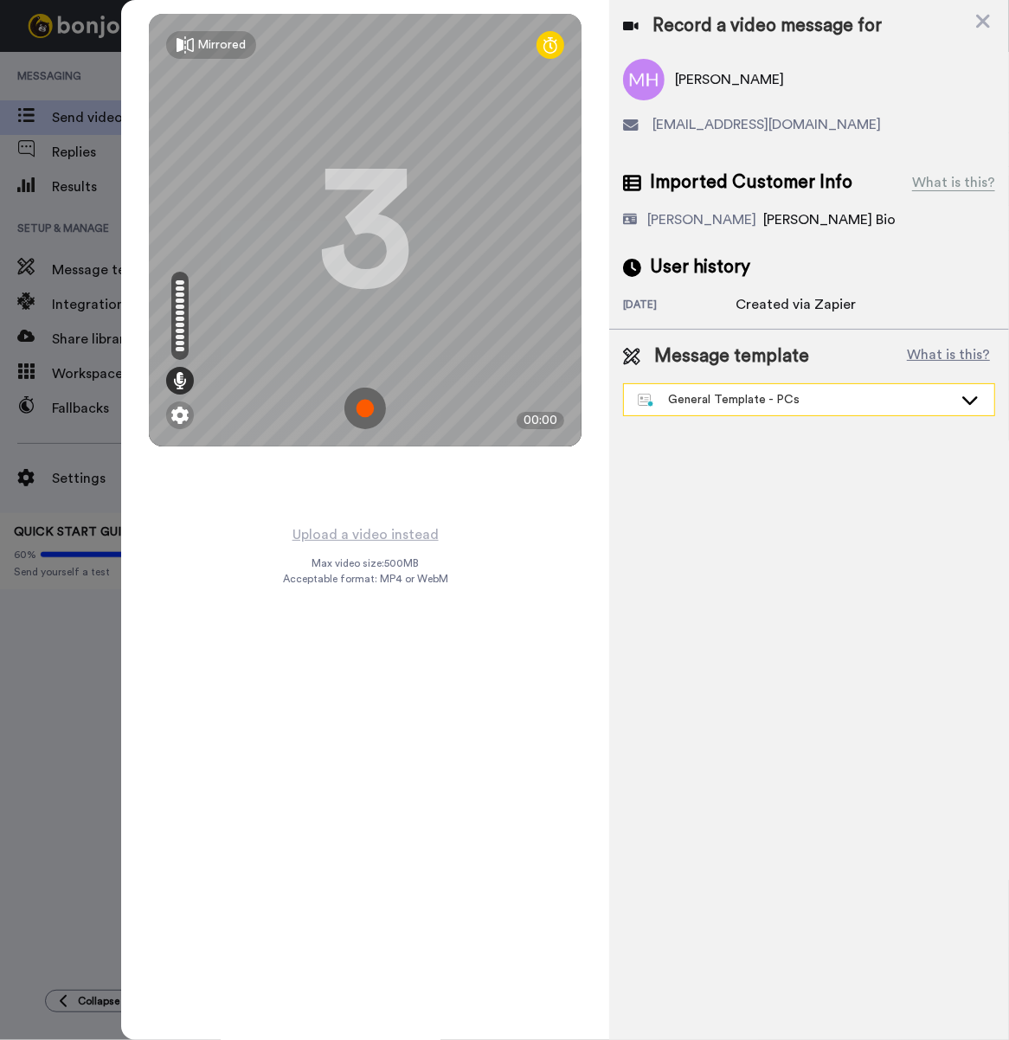
click at [853, 403] on div "General Template - PCs" at bounding box center [795, 399] width 315 height 17
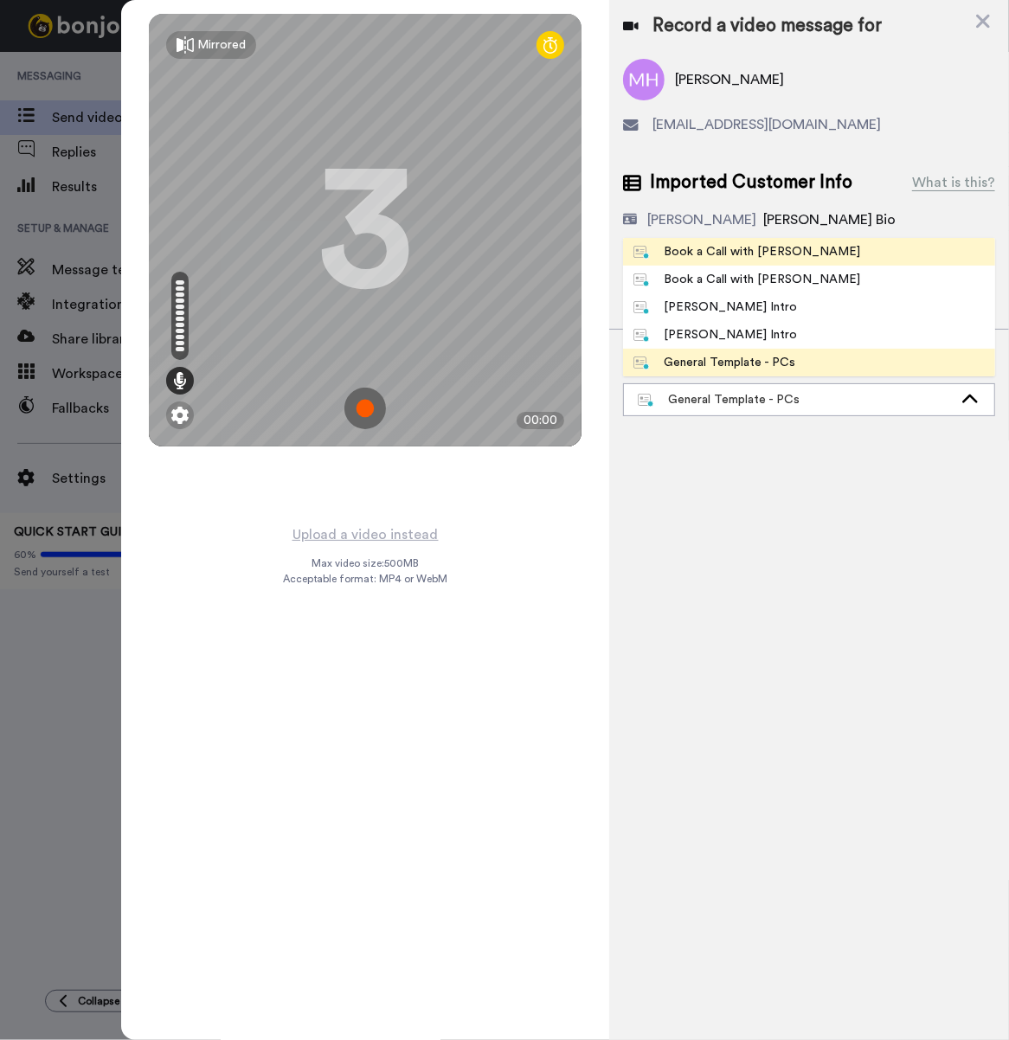
click at [728, 260] on div "Book a Call with [PERSON_NAME]" at bounding box center [746, 251] width 227 height 17
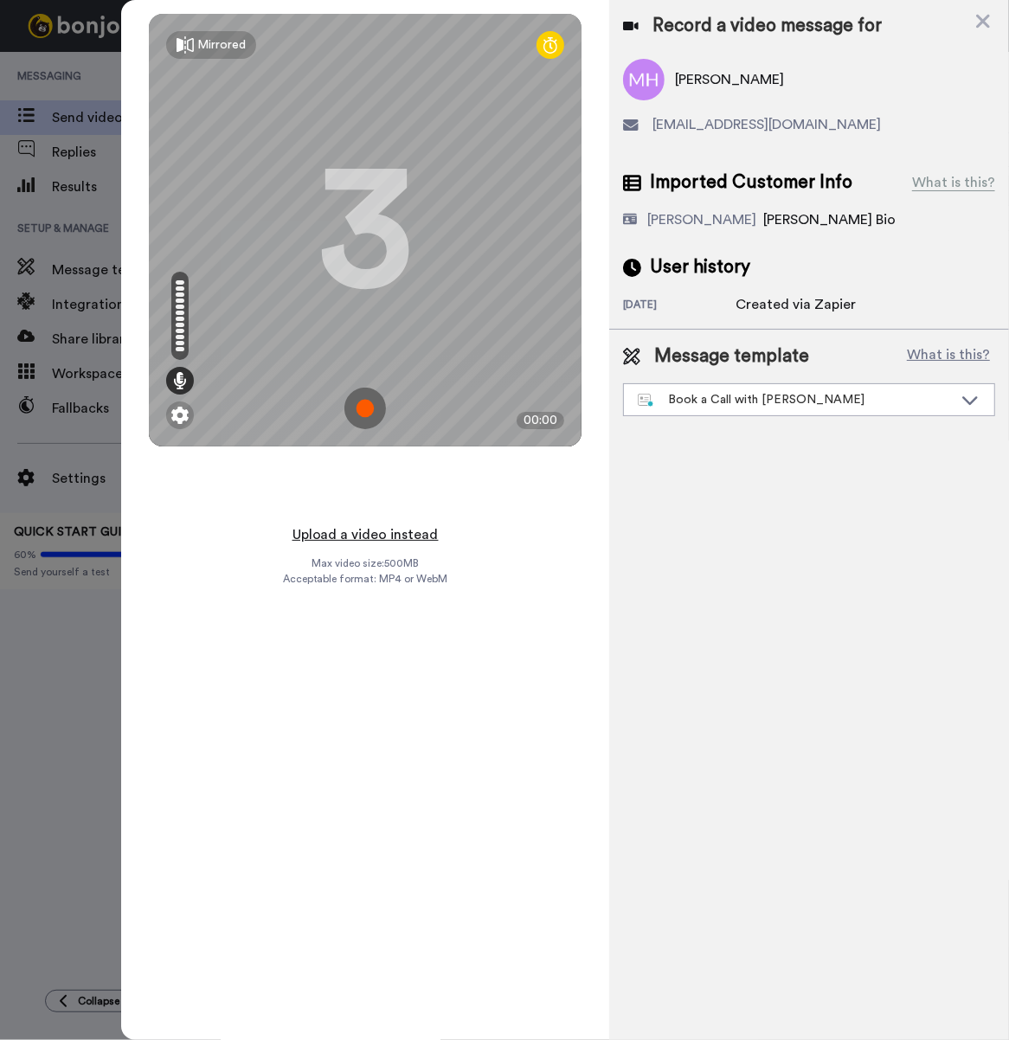
click at [389, 528] on button "Upload a video instead" at bounding box center [365, 534] width 157 height 22
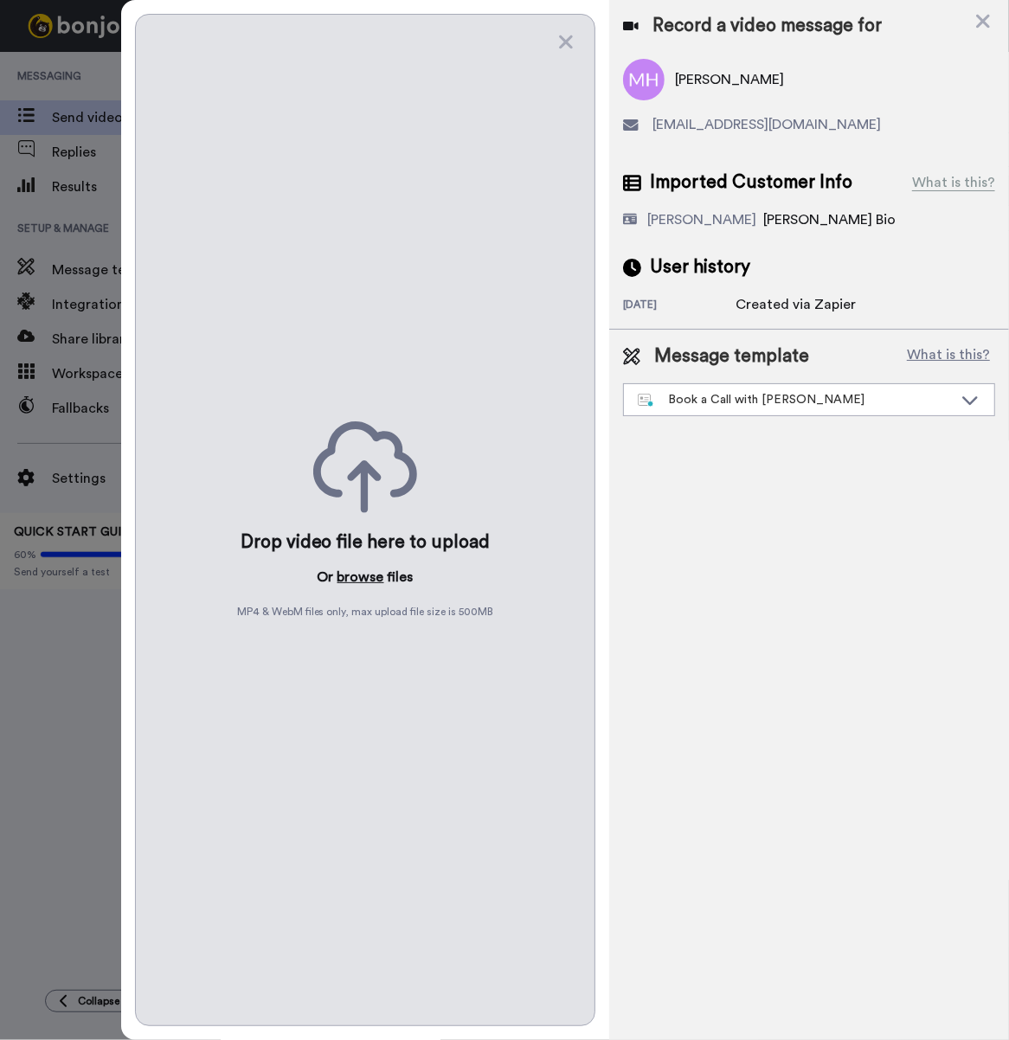
click at [361, 573] on button "browse" at bounding box center [360, 577] width 47 height 21
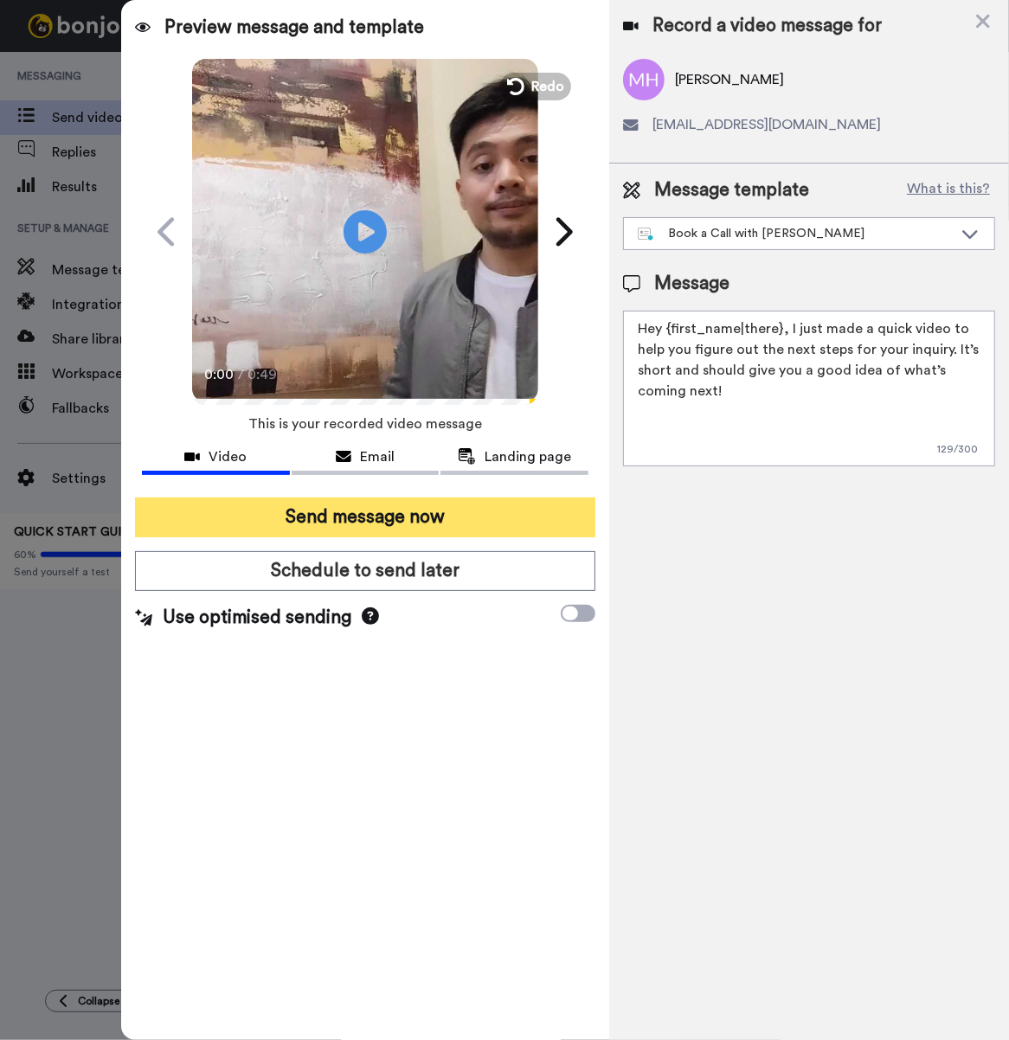
click at [442, 525] on button "Send message now" at bounding box center [365, 517] width 460 height 40
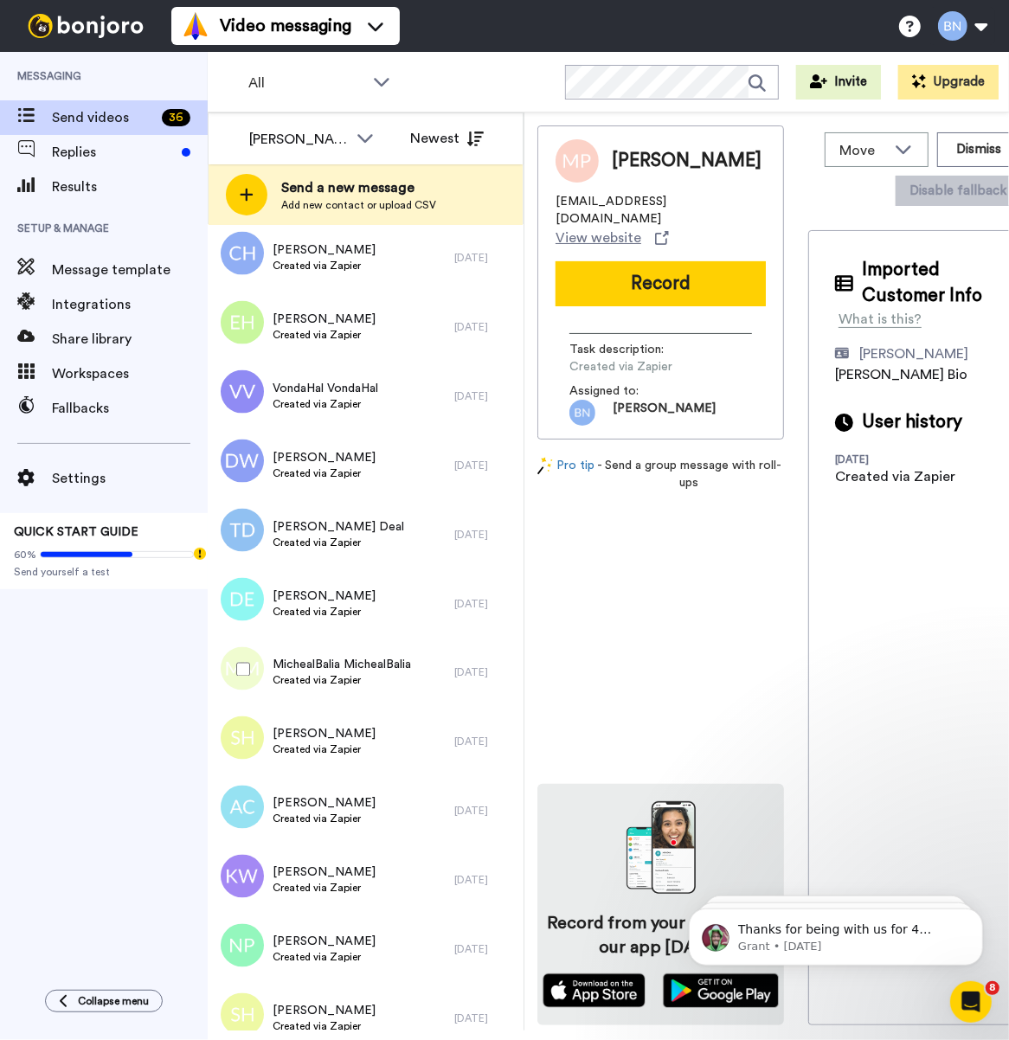
scroll to position [1702, 0]
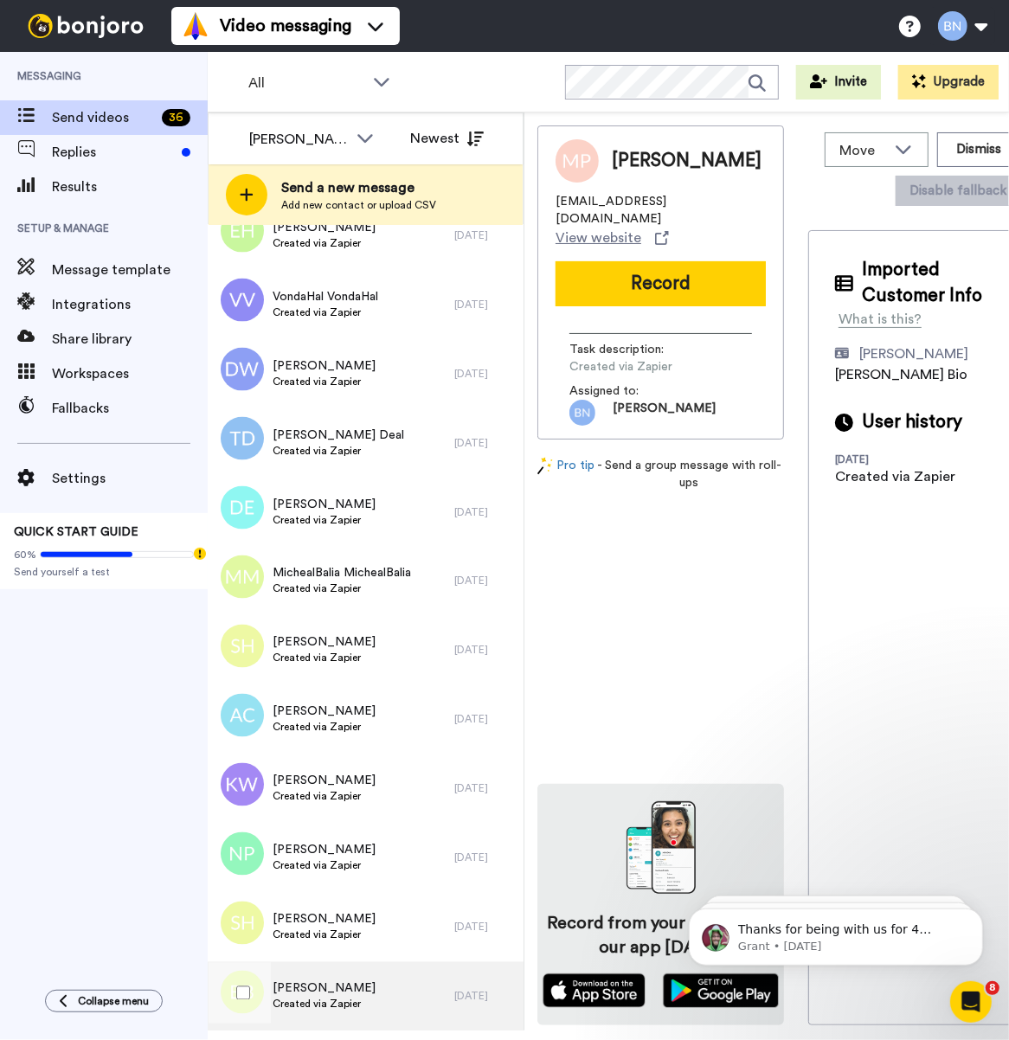
click at [326, 1009] on span "Created via Zapier" at bounding box center [323, 1004] width 103 height 14
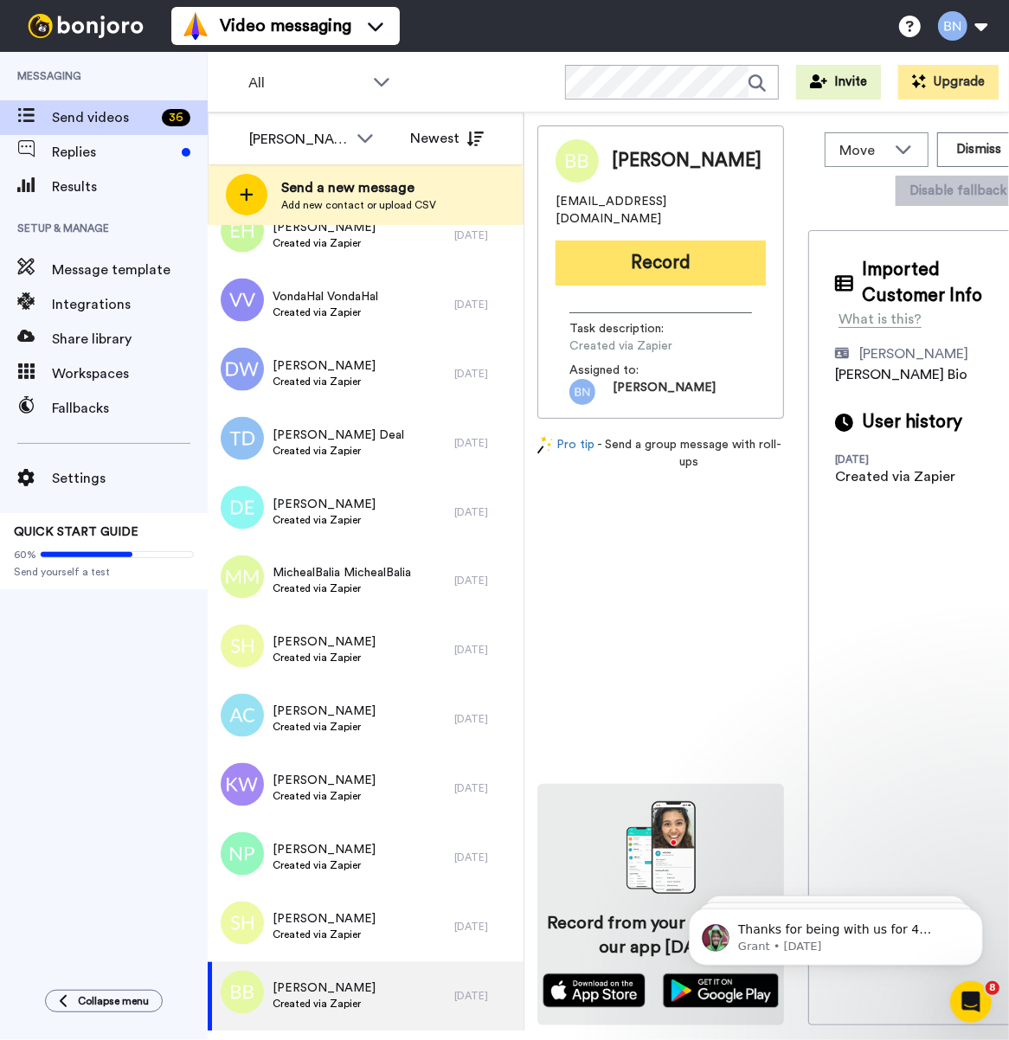
click at [695, 261] on button "Record" at bounding box center [660, 262] width 210 height 45
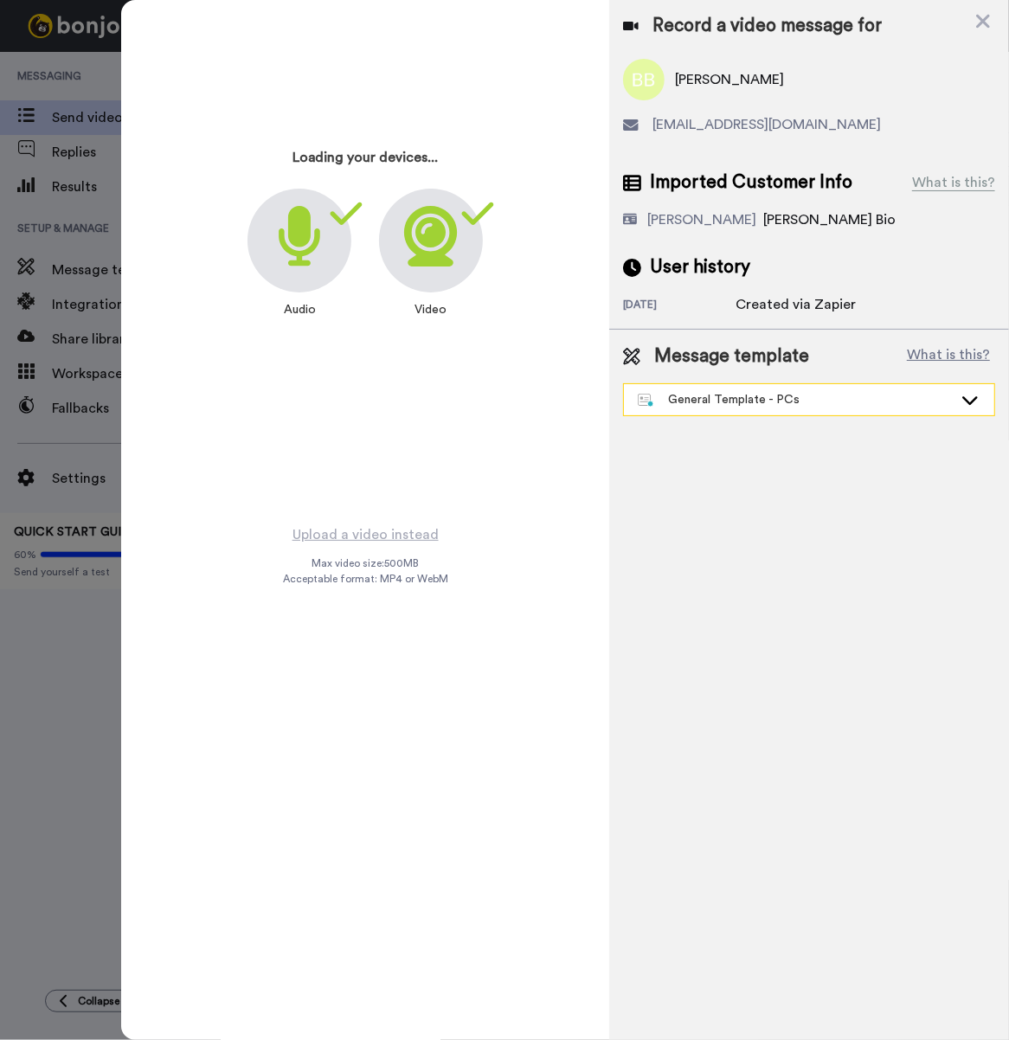
click at [788, 400] on div "General Template - PCs" at bounding box center [795, 399] width 315 height 17
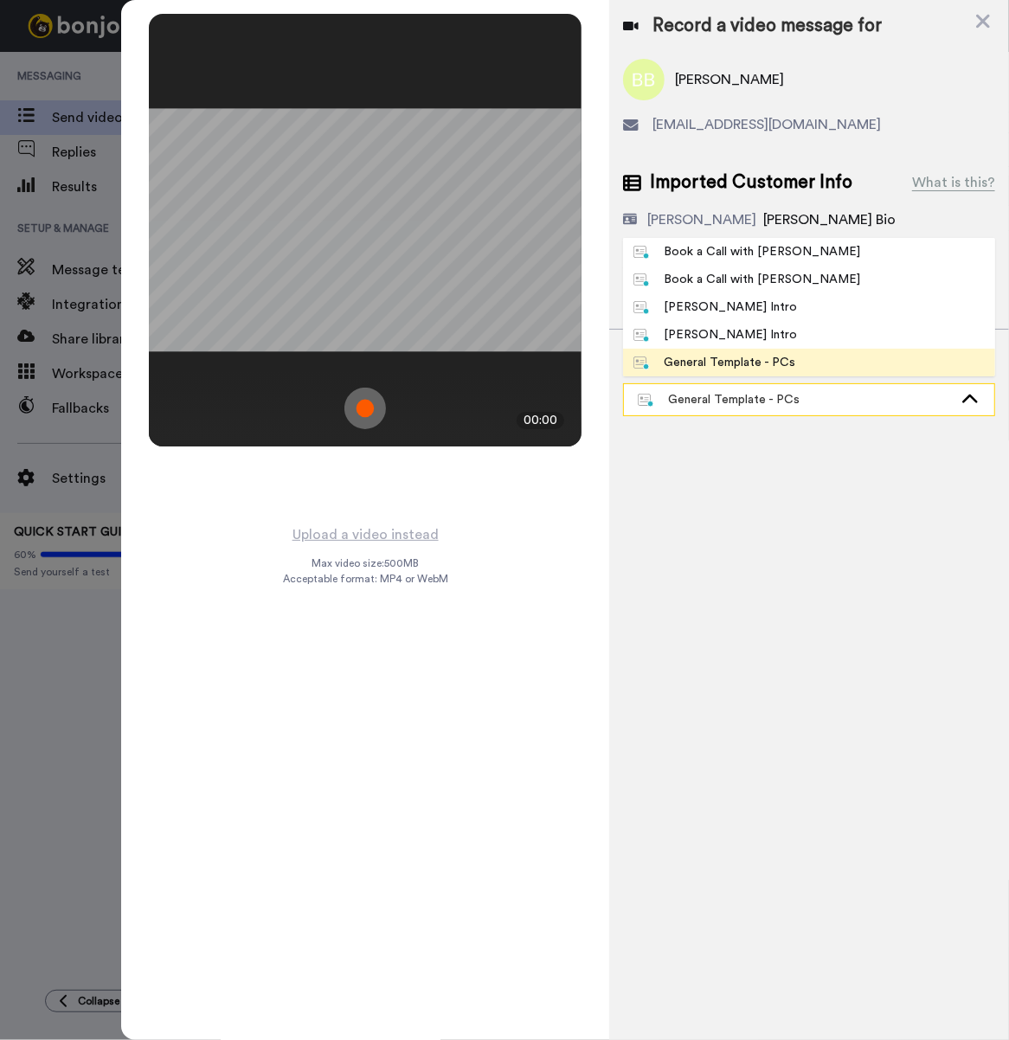
click at [764, 412] on div "General Template - PCs" at bounding box center [809, 399] width 370 height 31
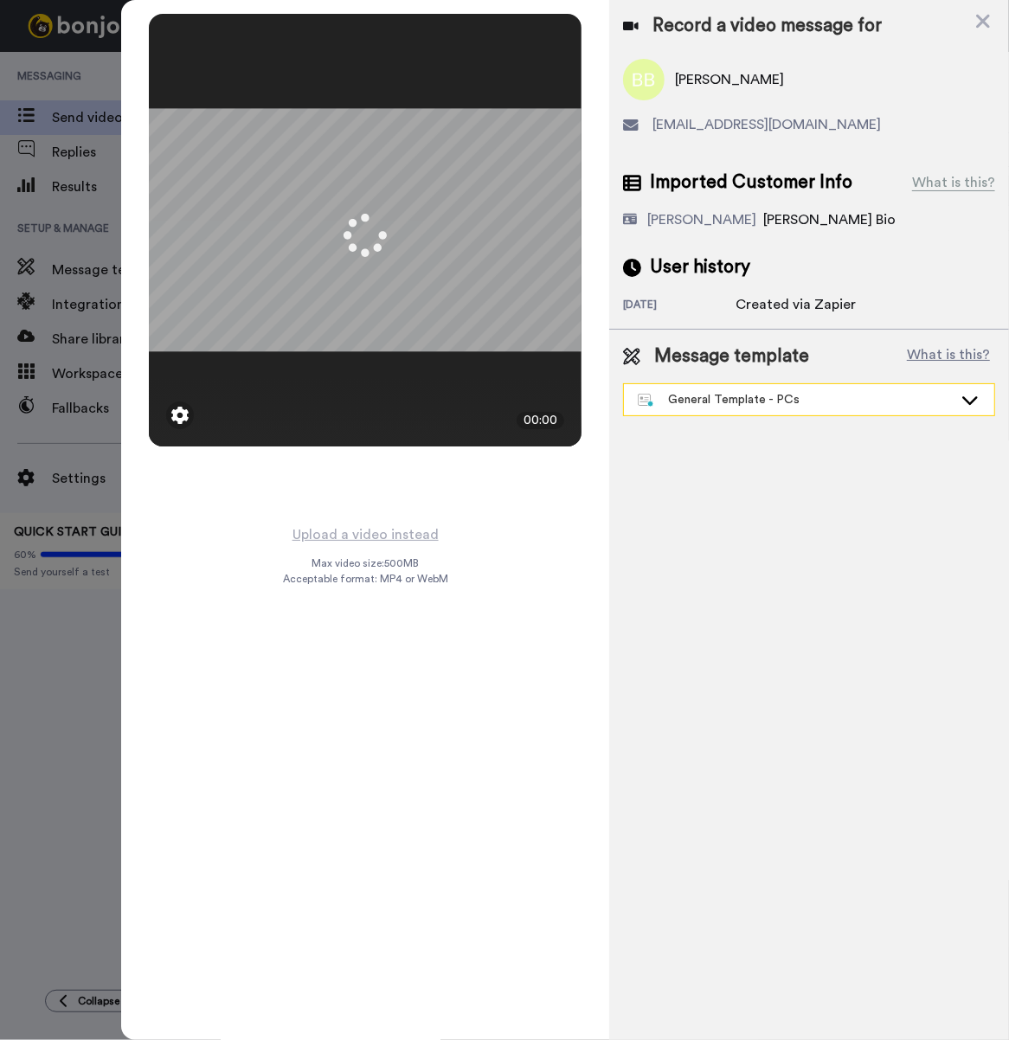
click at [737, 394] on div "General Template - PCs" at bounding box center [795, 399] width 315 height 17
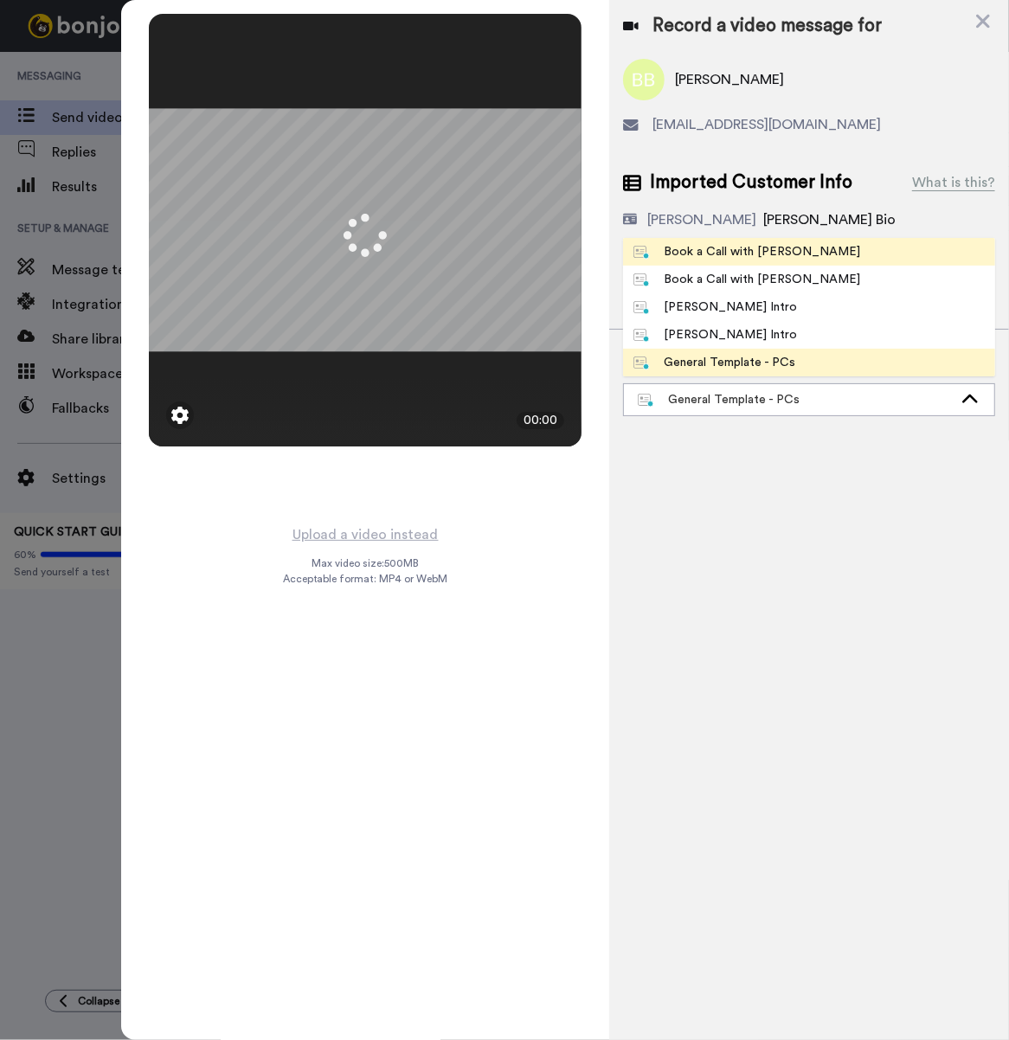
click at [776, 240] on li "Book a Call with [PERSON_NAME]" at bounding box center [809, 252] width 372 height 28
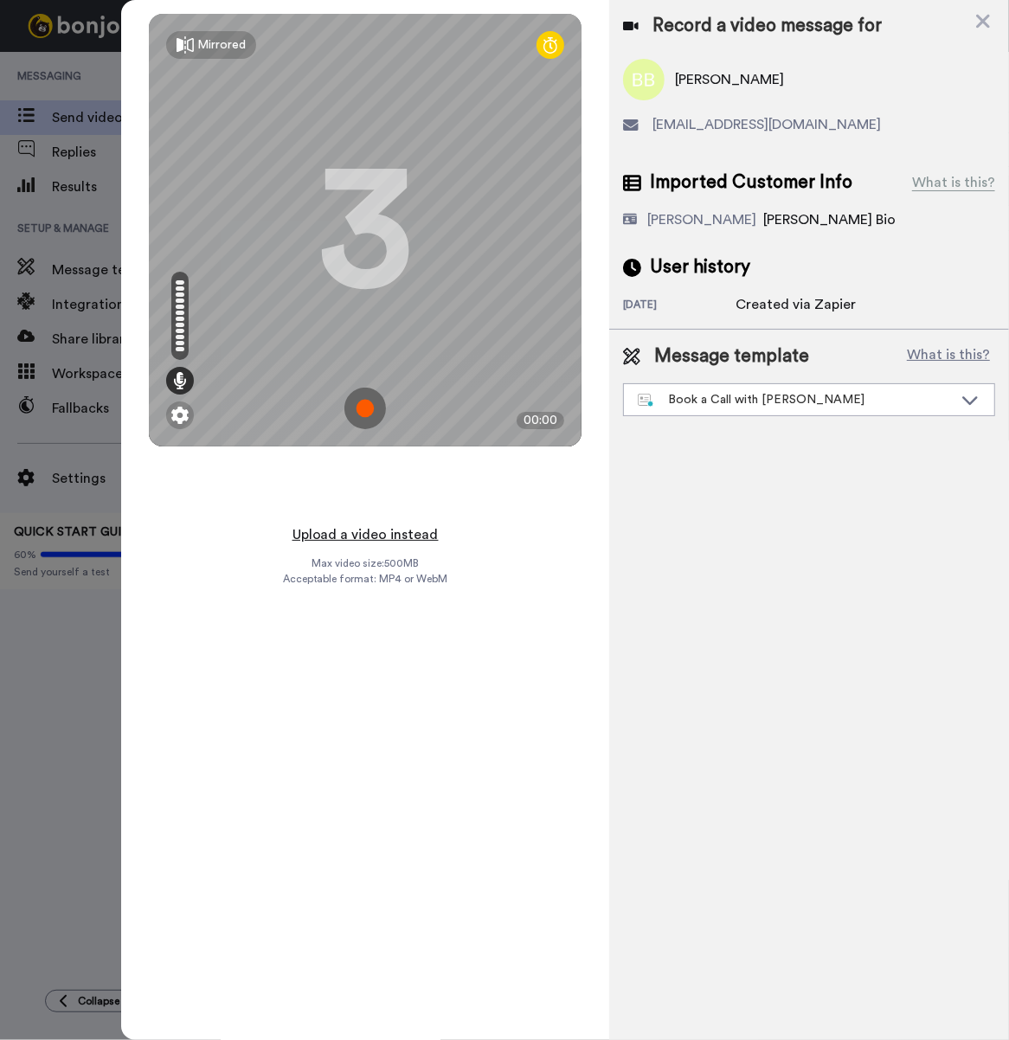
click at [431, 523] on button "Upload a video instead" at bounding box center [365, 534] width 157 height 22
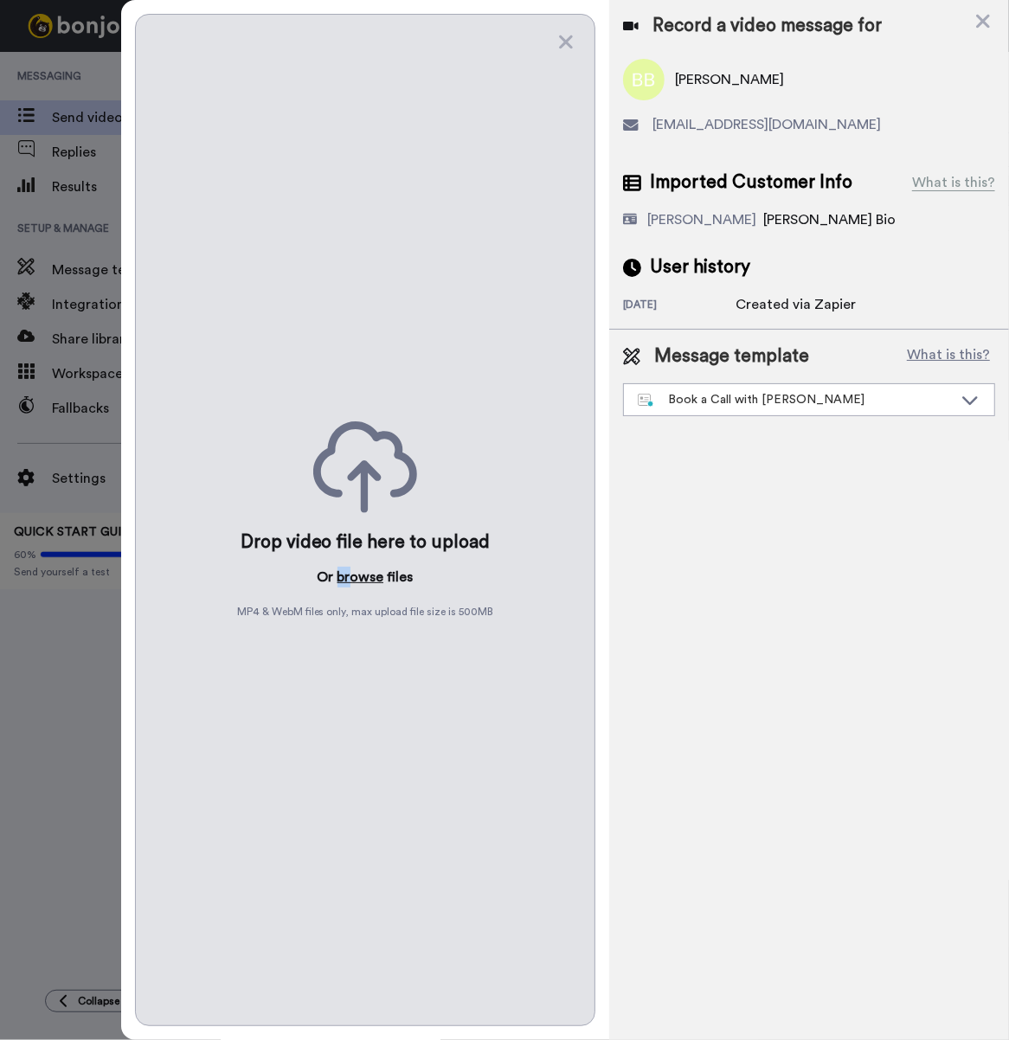
drag, startPoint x: 359, startPoint y: 556, endPoint x: 347, endPoint y: 563, distance: 13.9
click at [348, 563] on div "Drop video file here to upload Or browse files MP4 & WebM files only, max uploa…" at bounding box center [365, 520] width 460 height 1012
click at [347, 567] on button "browse" at bounding box center [360, 577] width 47 height 21
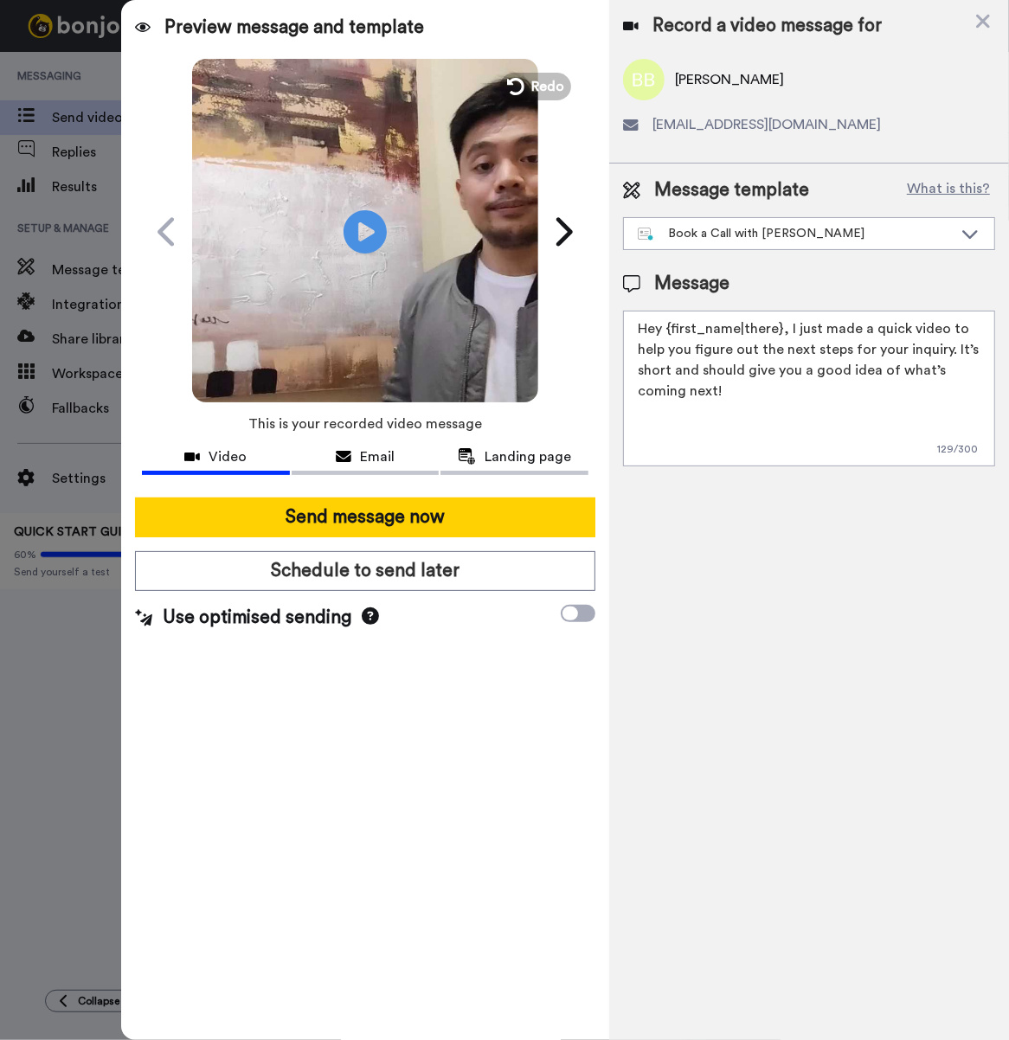
click at [455, 487] on div at bounding box center [365, 491] width 446 height 14
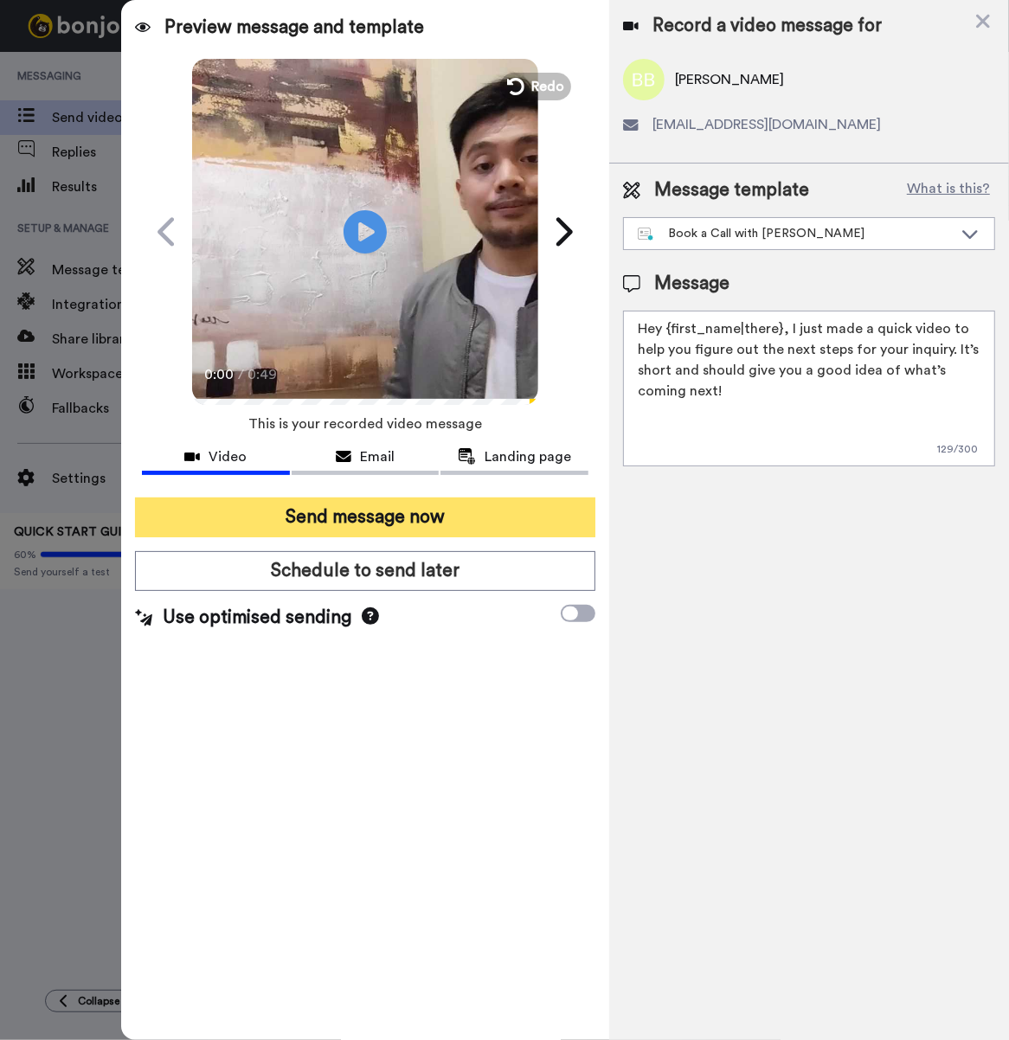
click at [451, 513] on button "Send message now" at bounding box center [365, 517] width 460 height 40
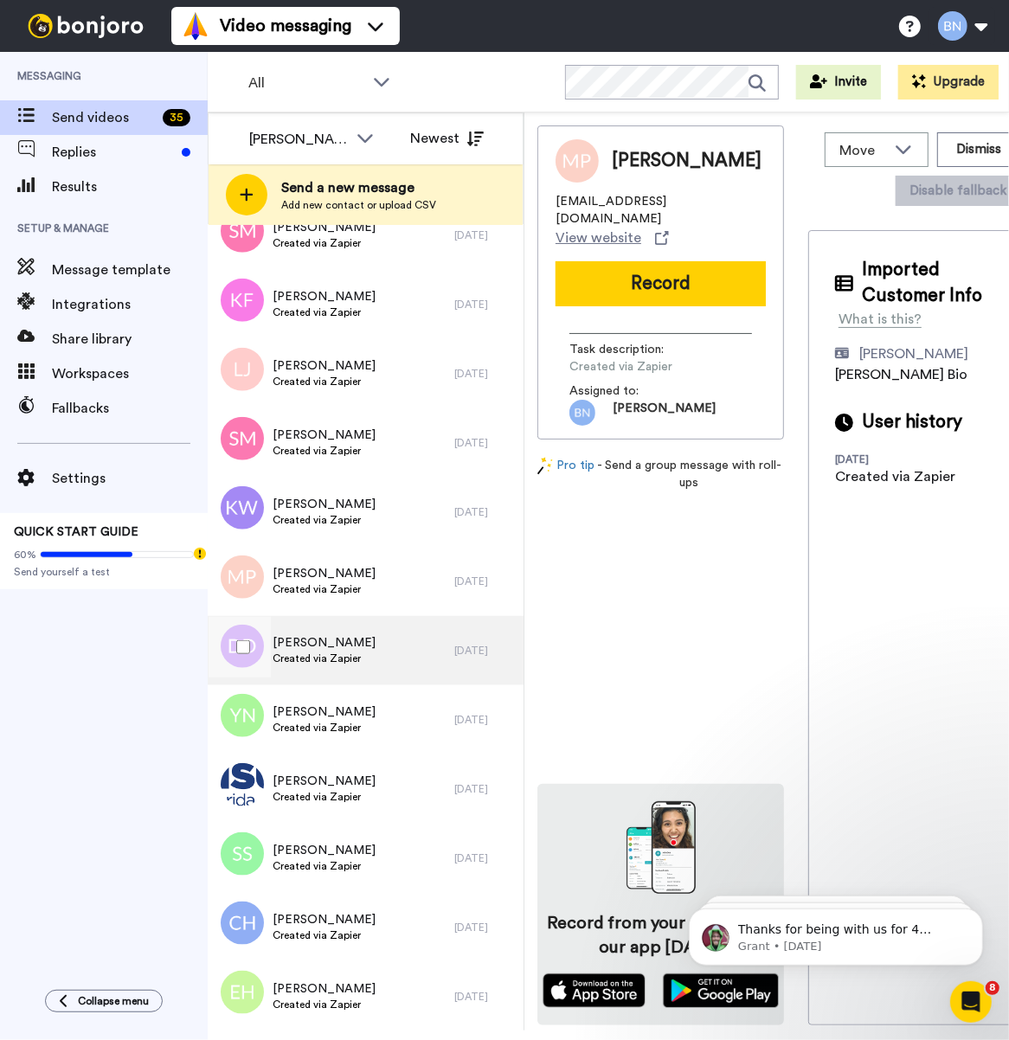
scroll to position [1633, 0]
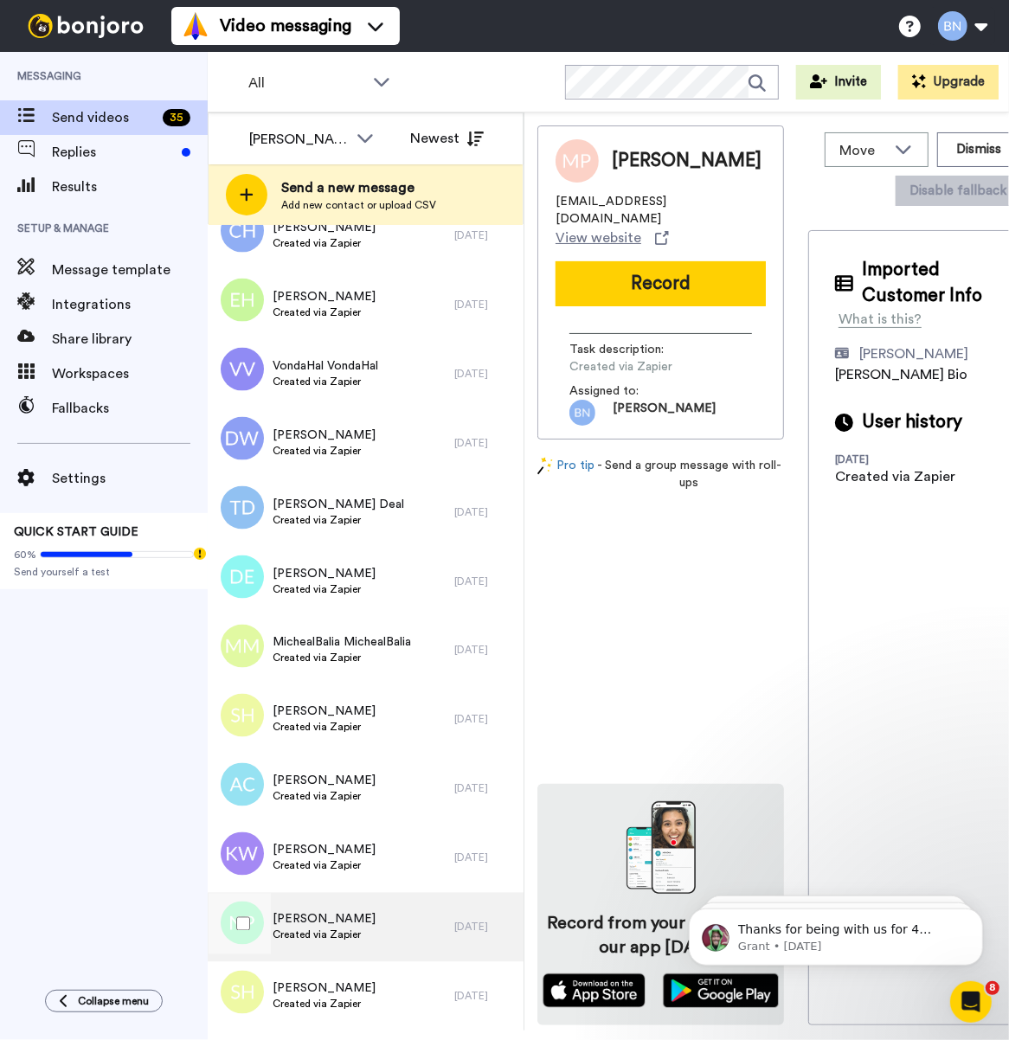
click at [305, 914] on span "[PERSON_NAME]" at bounding box center [323, 919] width 103 height 17
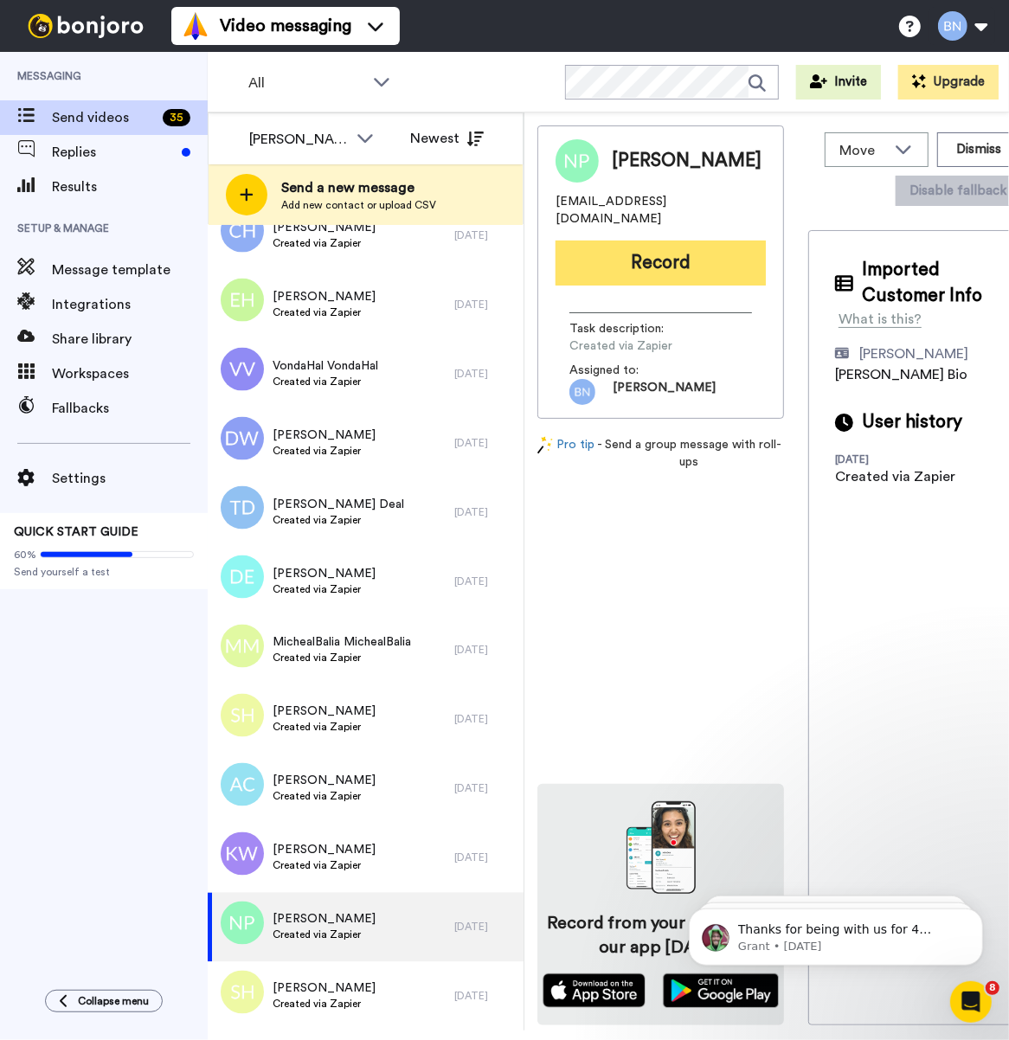
click at [702, 253] on button "Record" at bounding box center [660, 262] width 210 height 45
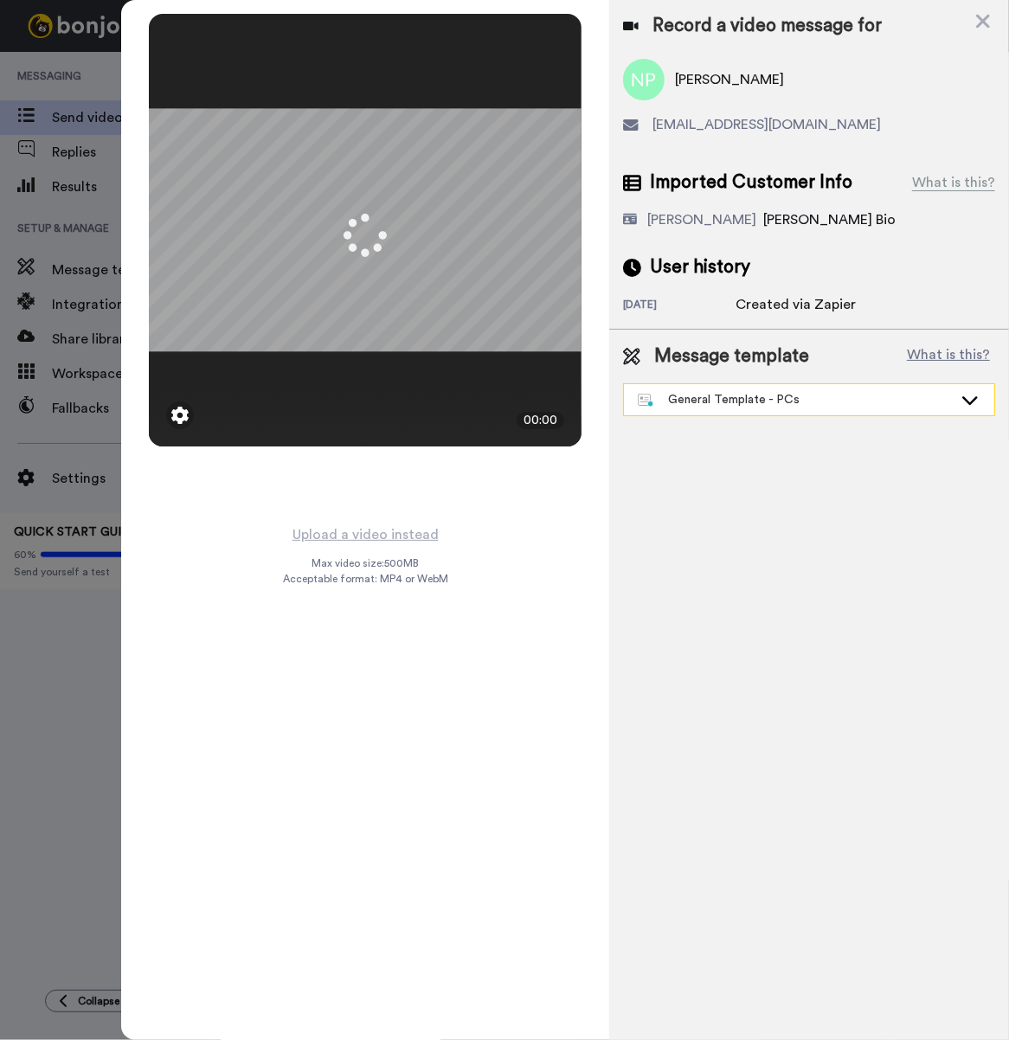
click at [822, 401] on div "General Template - PCs" at bounding box center [795, 399] width 315 height 17
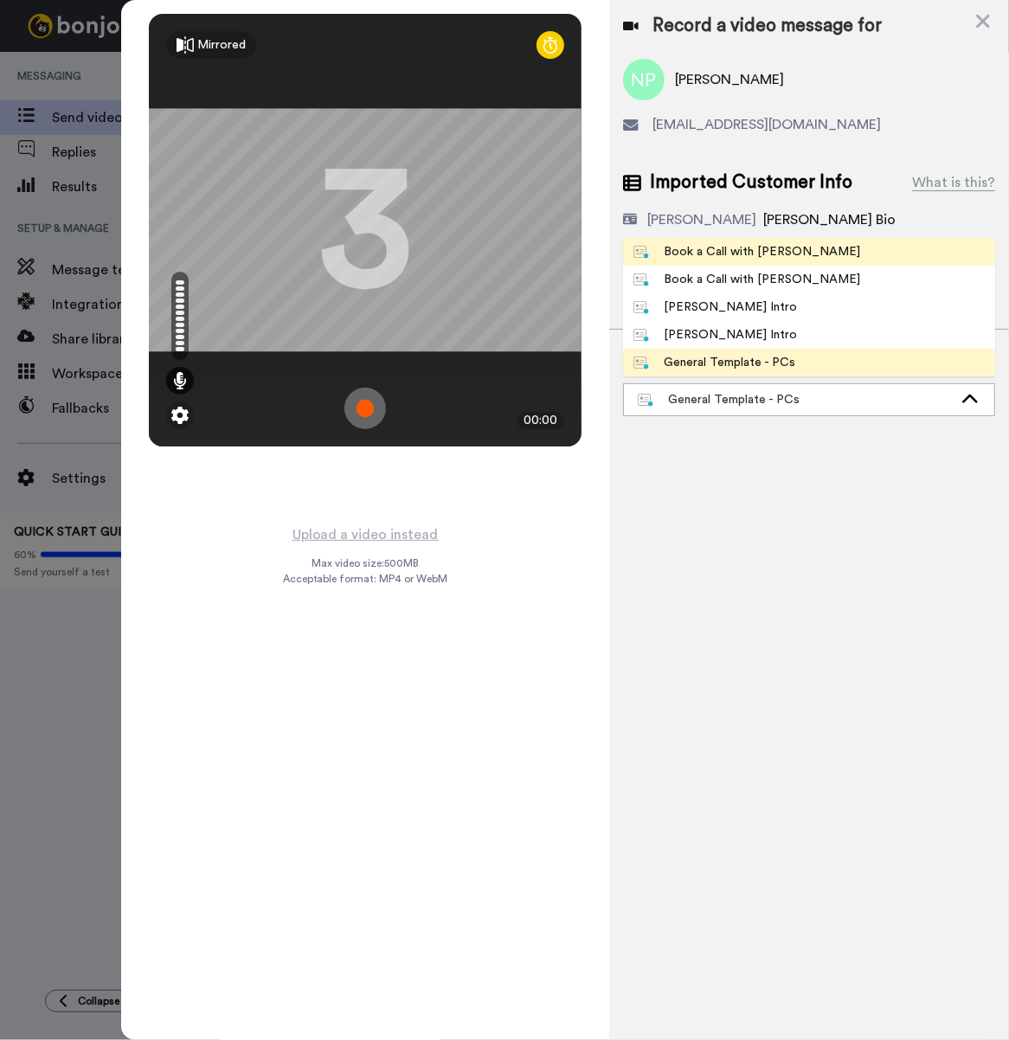
click at [818, 253] on li "Book a Call with Bruce" at bounding box center [809, 252] width 372 height 28
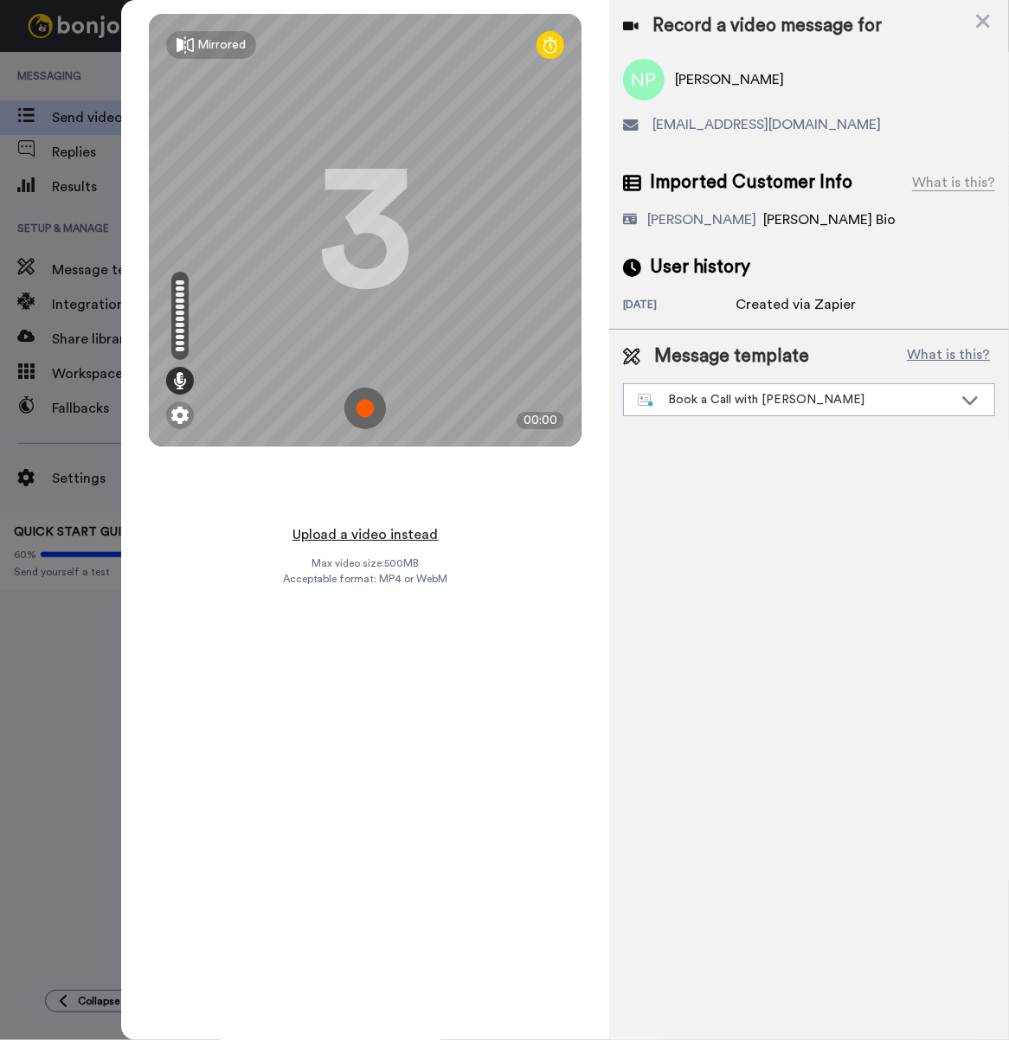
click at [426, 528] on button "Upload a video instead" at bounding box center [365, 534] width 157 height 22
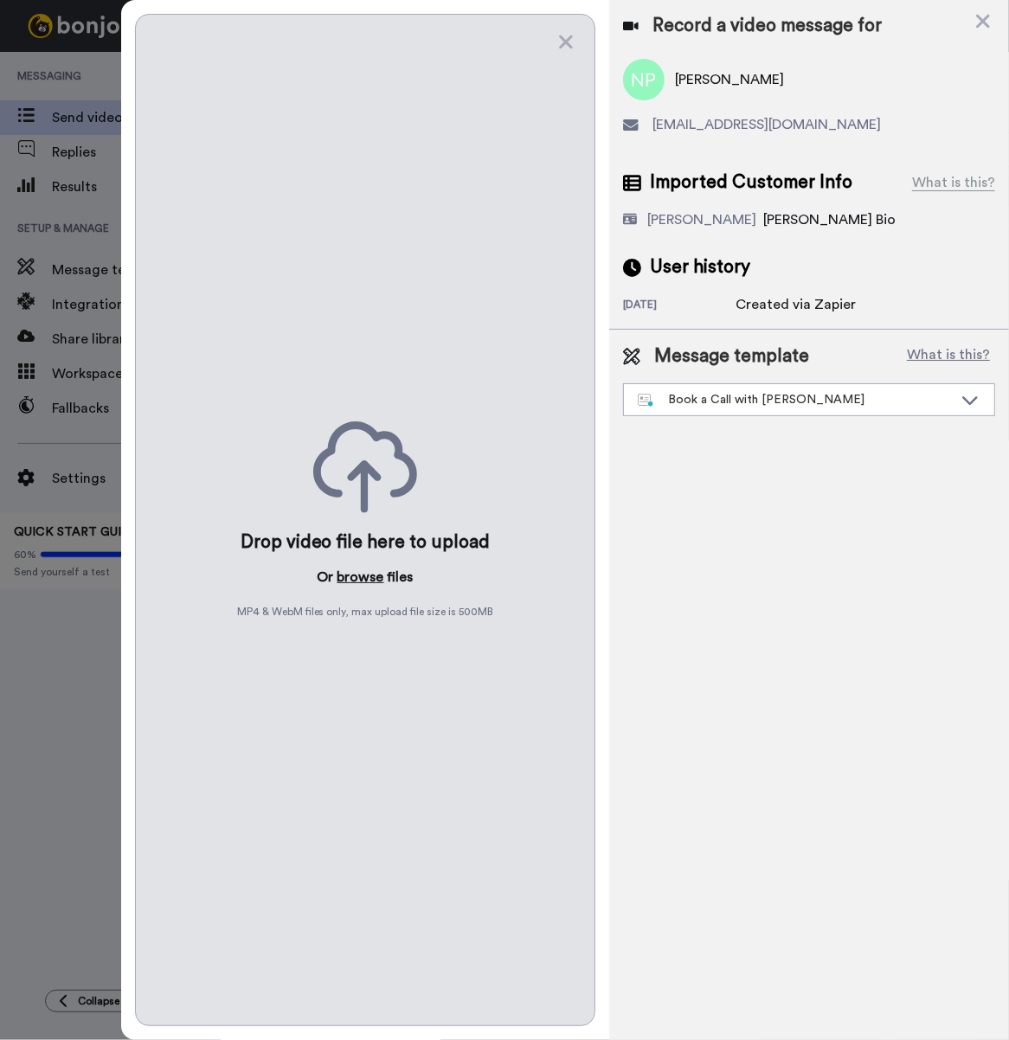
click at [369, 574] on button "browse" at bounding box center [360, 577] width 47 height 21
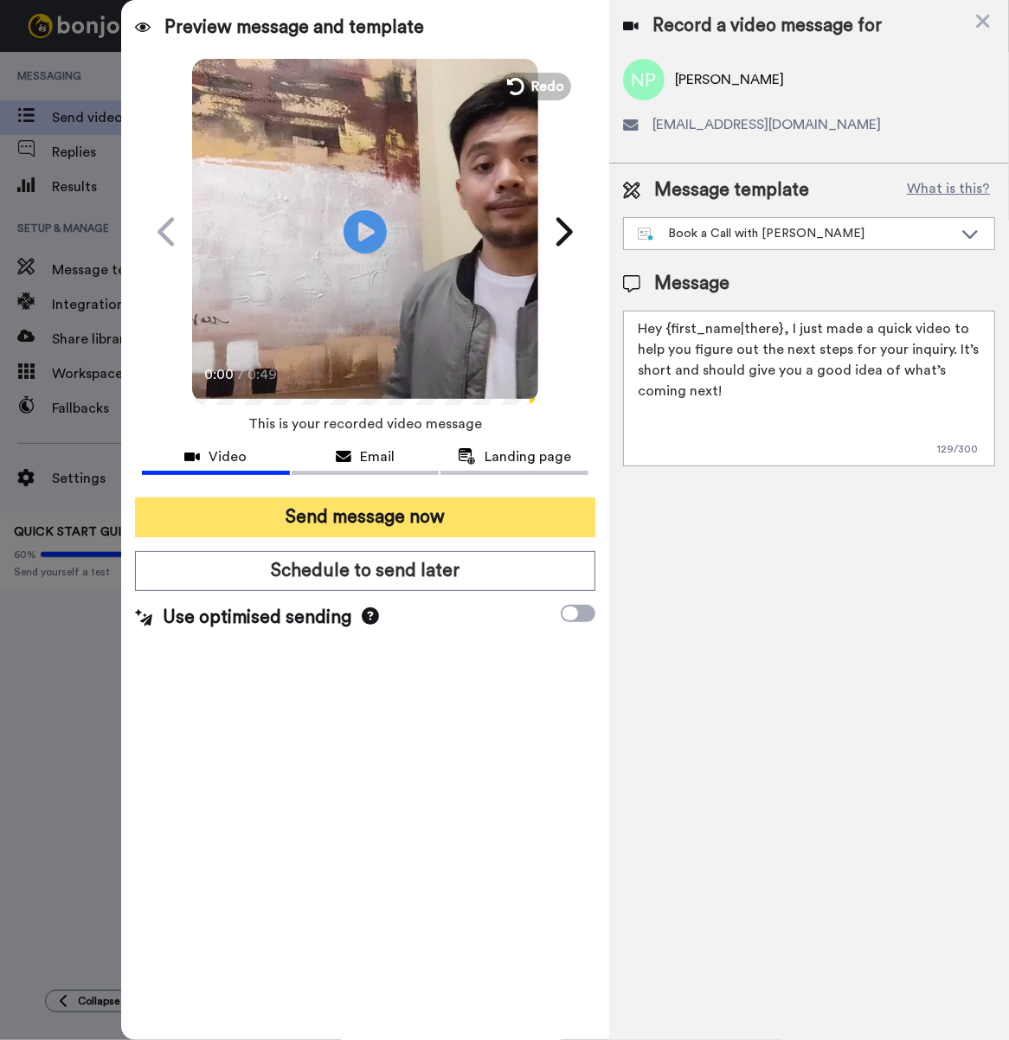
click at [418, 523] on button "Send message now" at bounding box center [365, 517] width 460 height 40
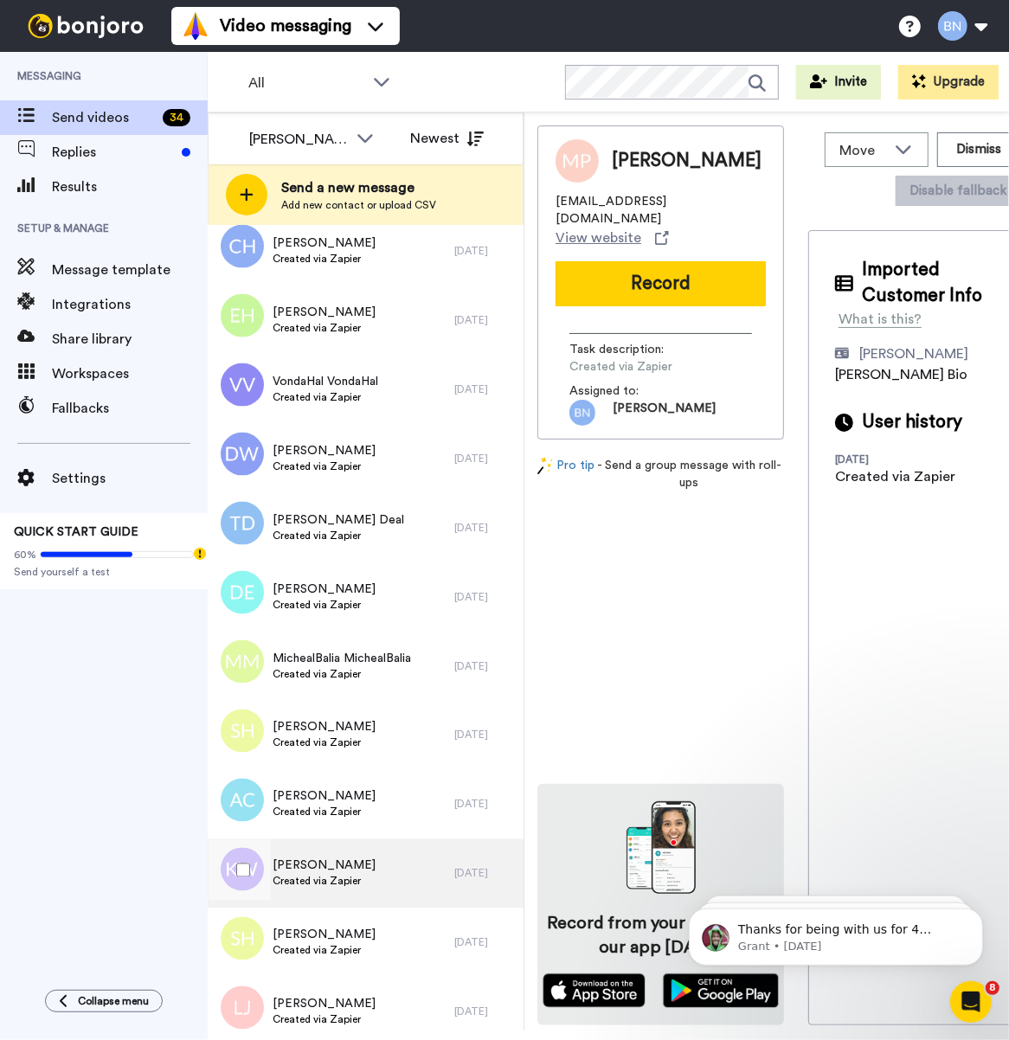
scroll to position [1564, 0]
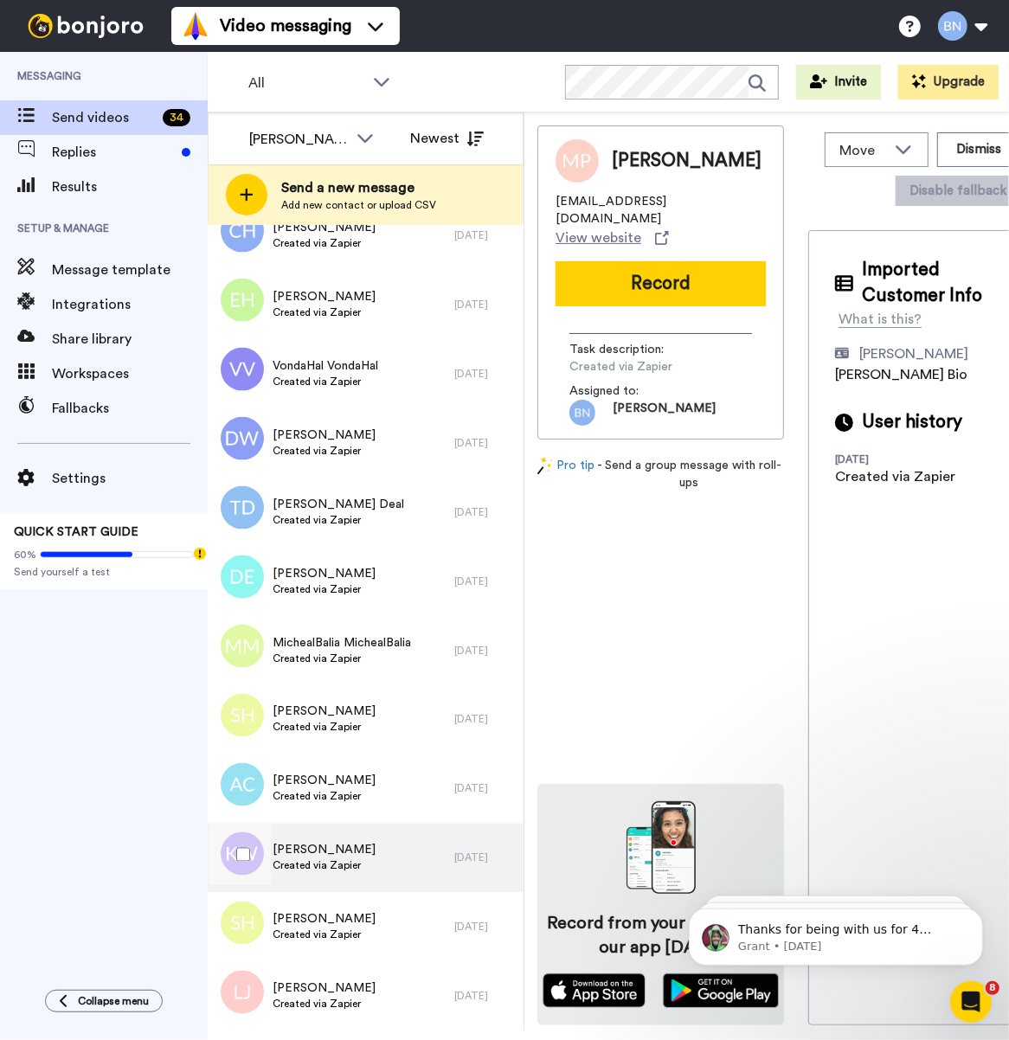
click at [376, 874] on div "[PERSON_NAME] Created via Zapier" at bounding box center [331, 858] width 247 height 69
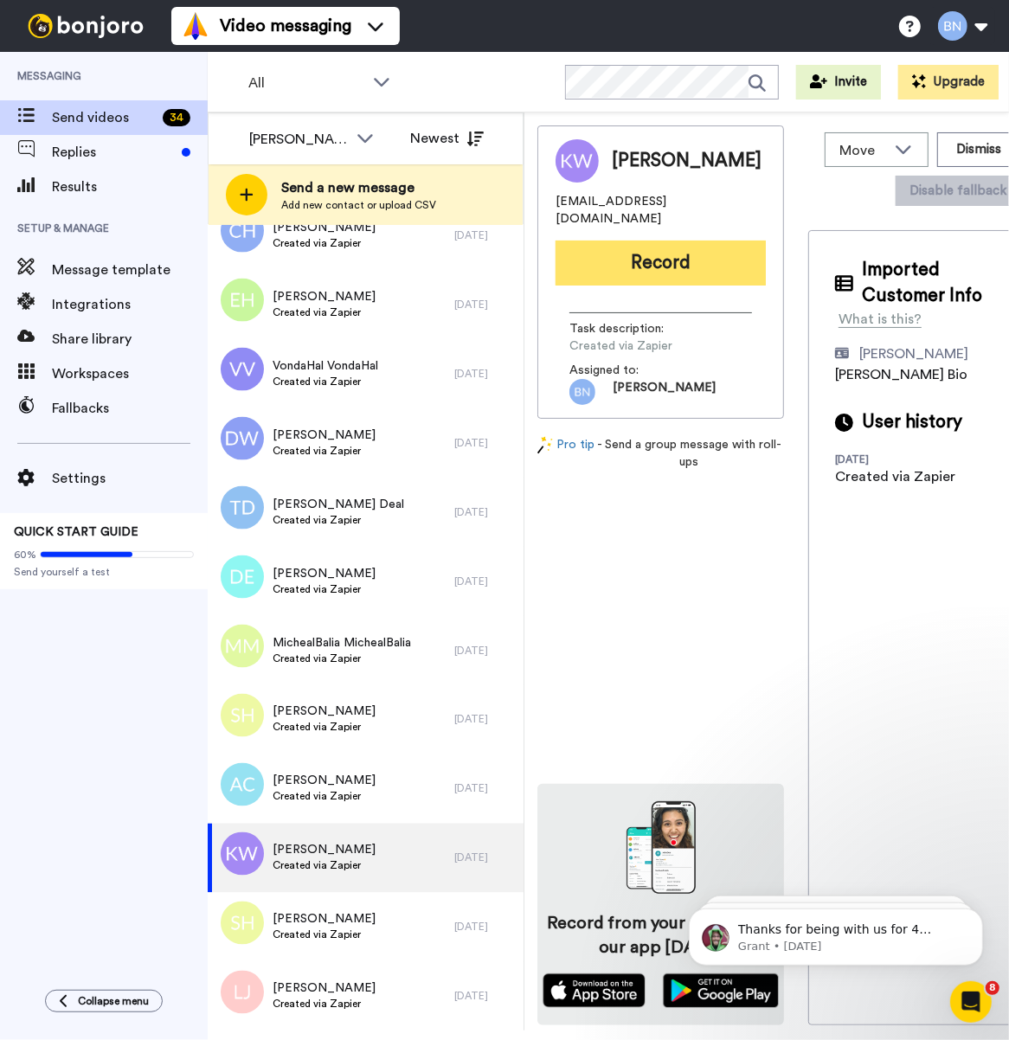
click at [653, 247] on button "Record" at bounding box center [660, 262] width 210 height 45
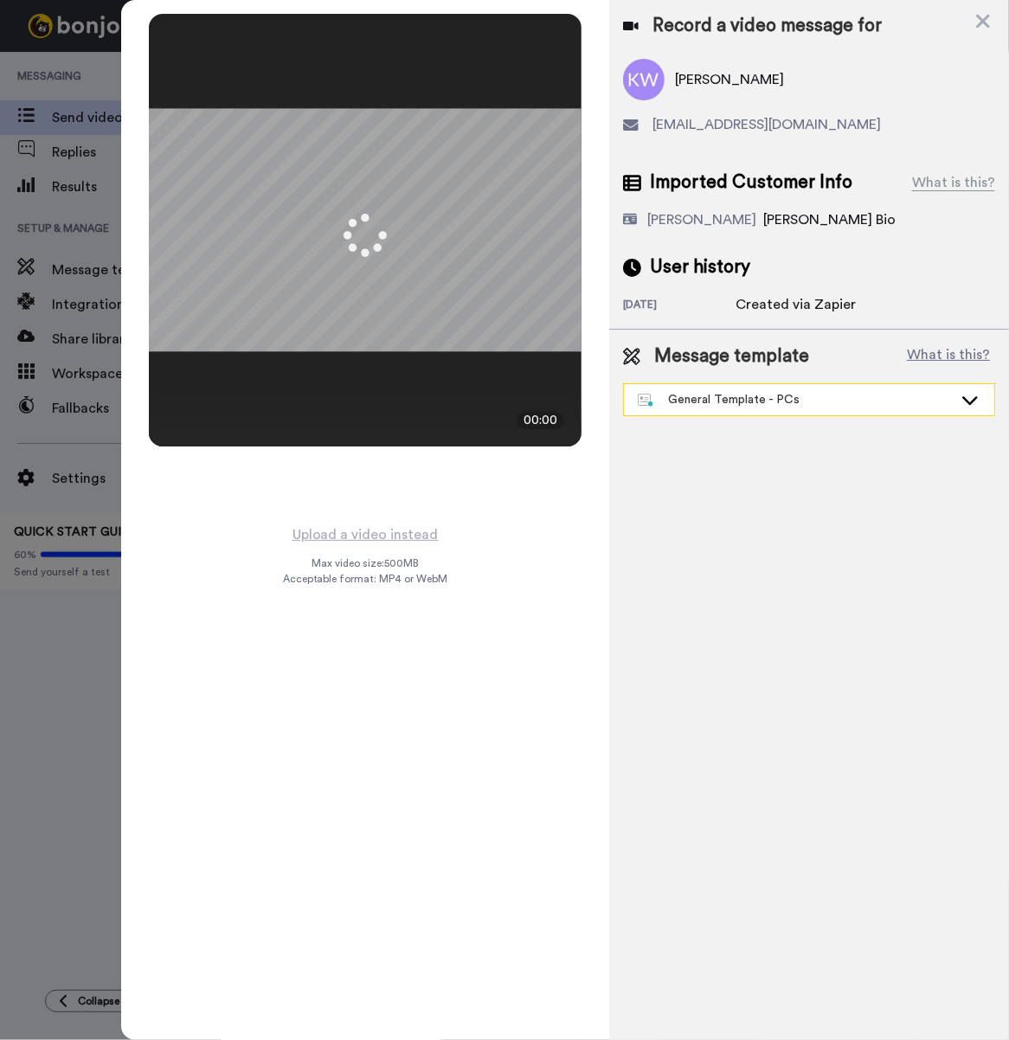
click at [707, 395] on div "General Template - PCs" at bounding box center [795, 399] width 315 height 17
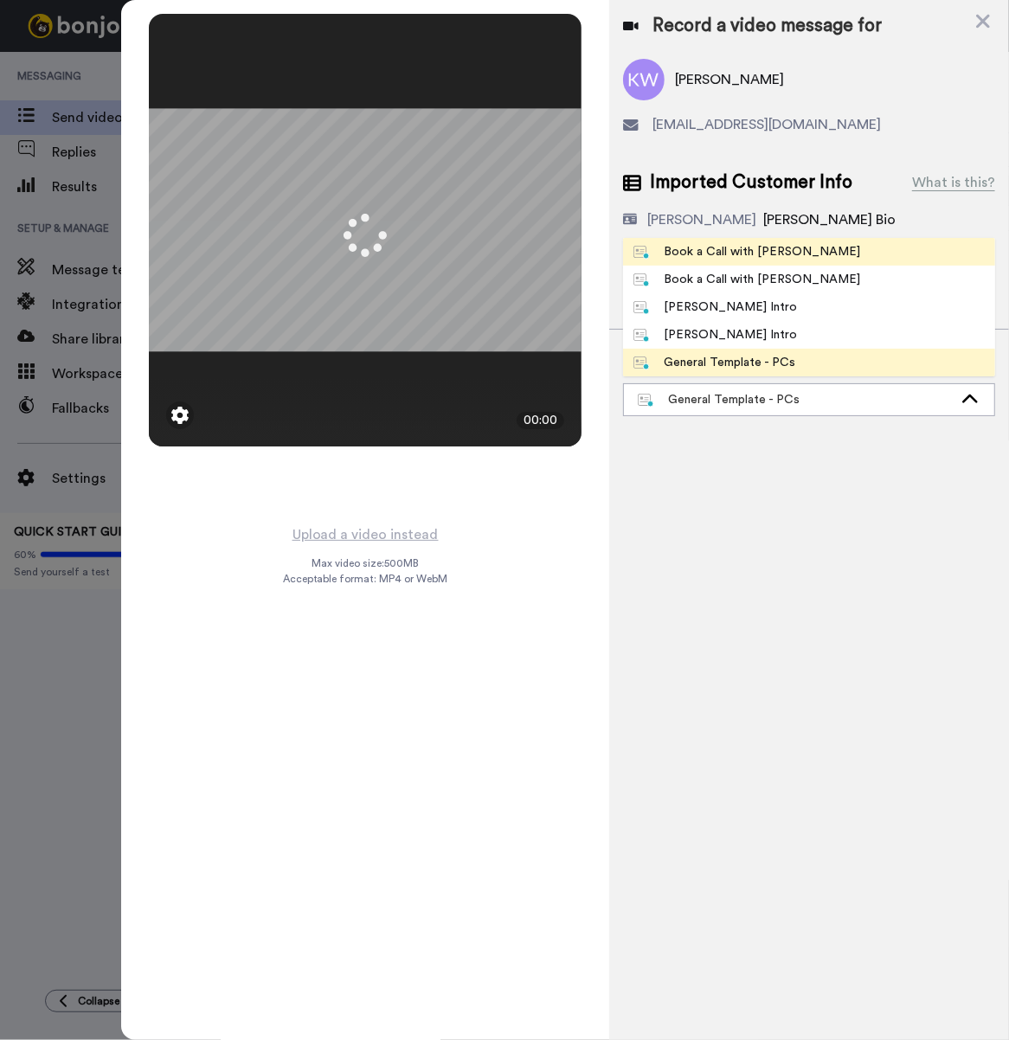
click at [792, 247] on span "Book a Call with [PERSON_NAME]" at bounding box center [746, 251] width 247 height 17
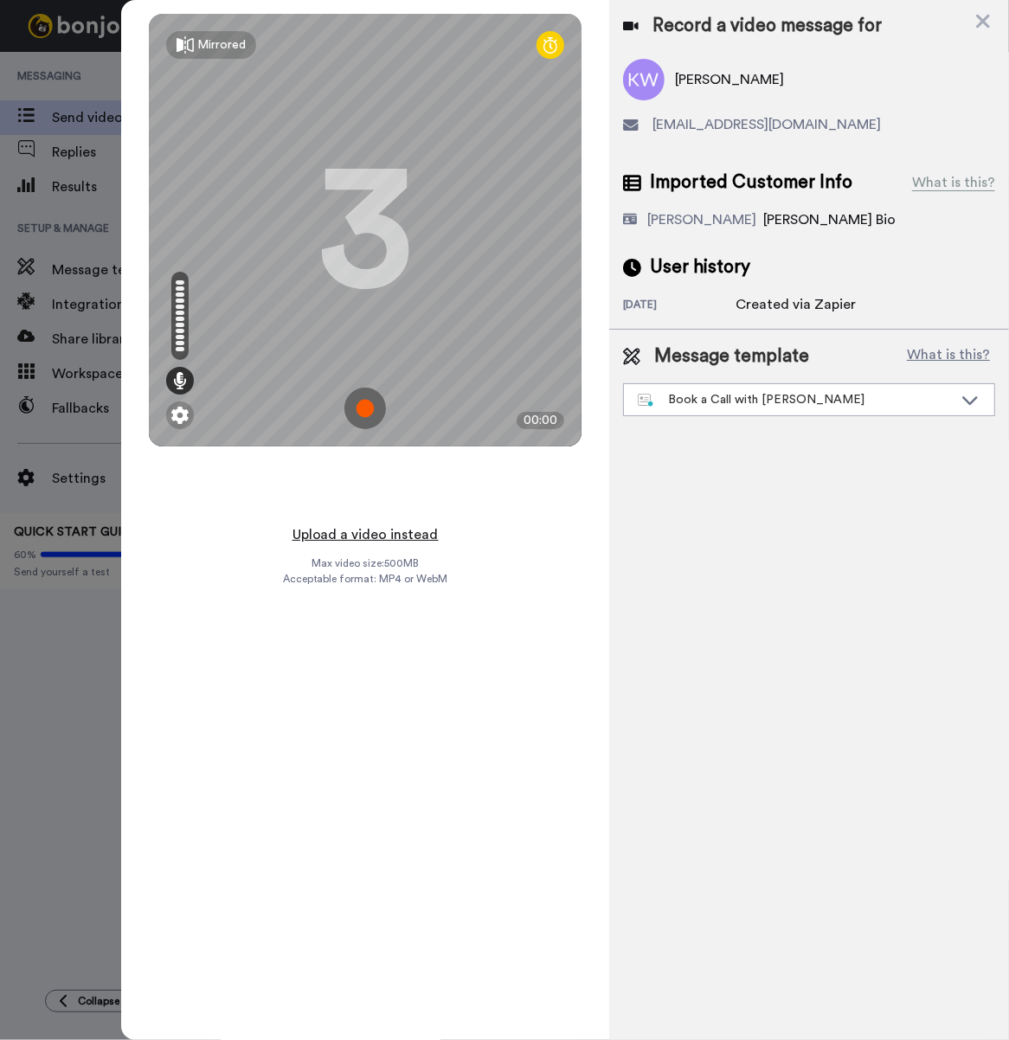
click at [378, 529] on button "Upload a video instead" at bounding box center [365, 534] width 157 height 22
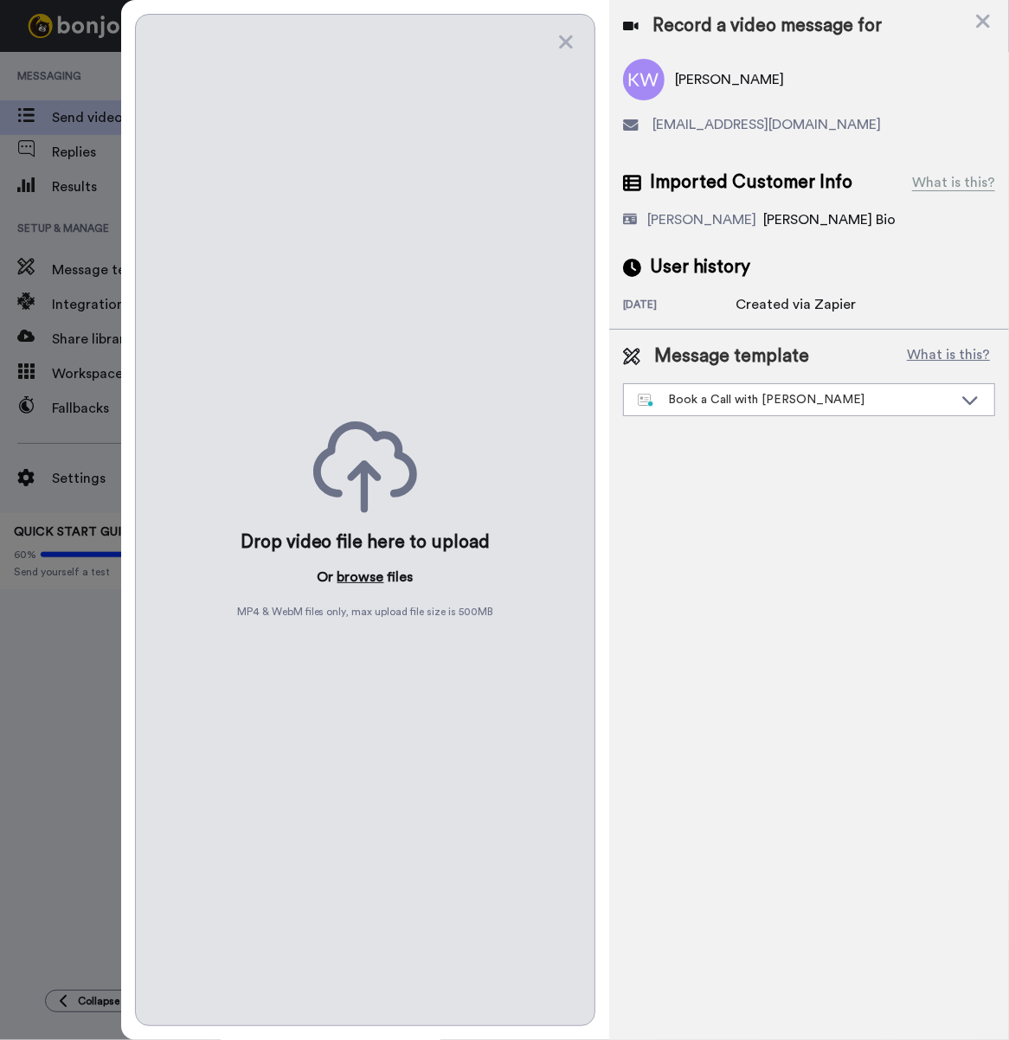
click at [372, 567] on button "browse" at bounding box center [360, 577] width 47 height 21
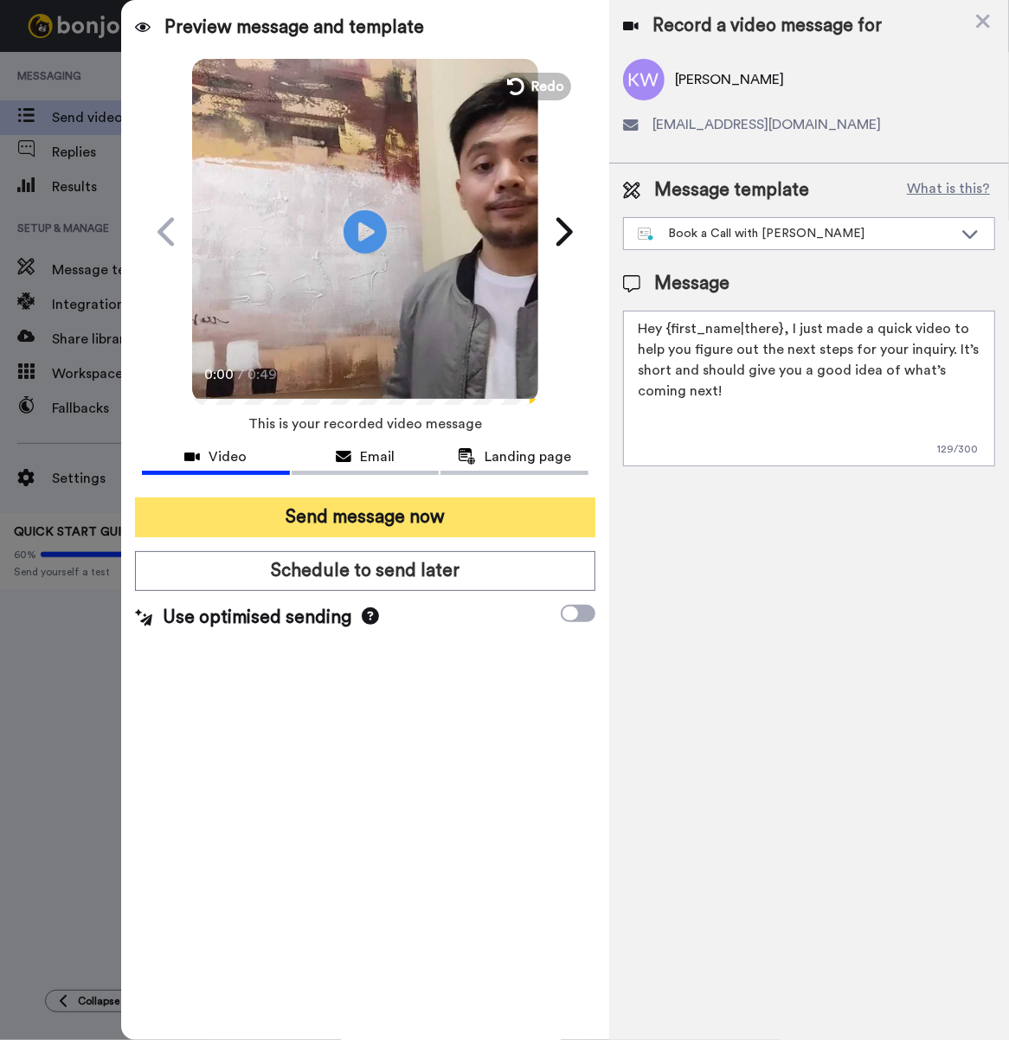
click at [426, 522] on button "Send message now" at bounding box center [365, 517] width 460 height 40
